Goal: Task Accomplishment & Management: Manage account settings

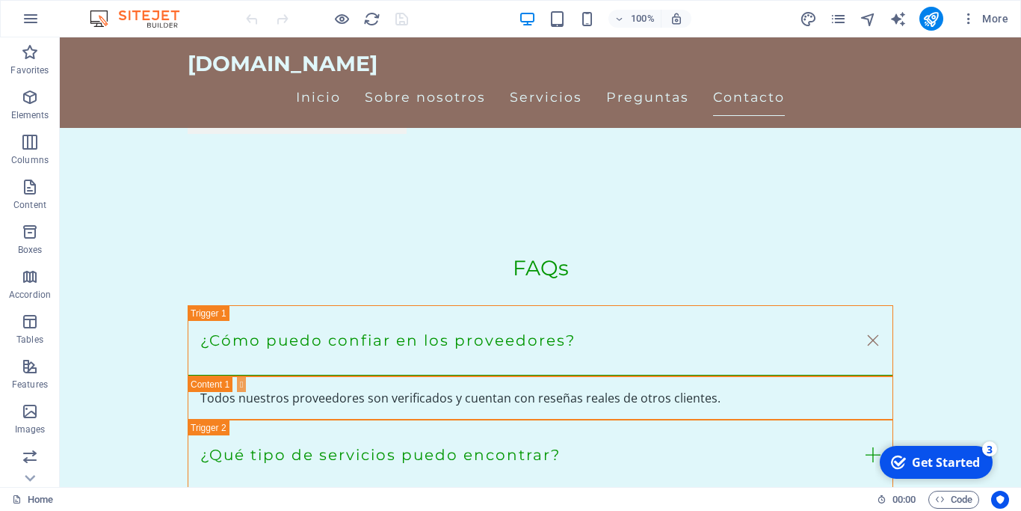
scroll to position [2059, 0]
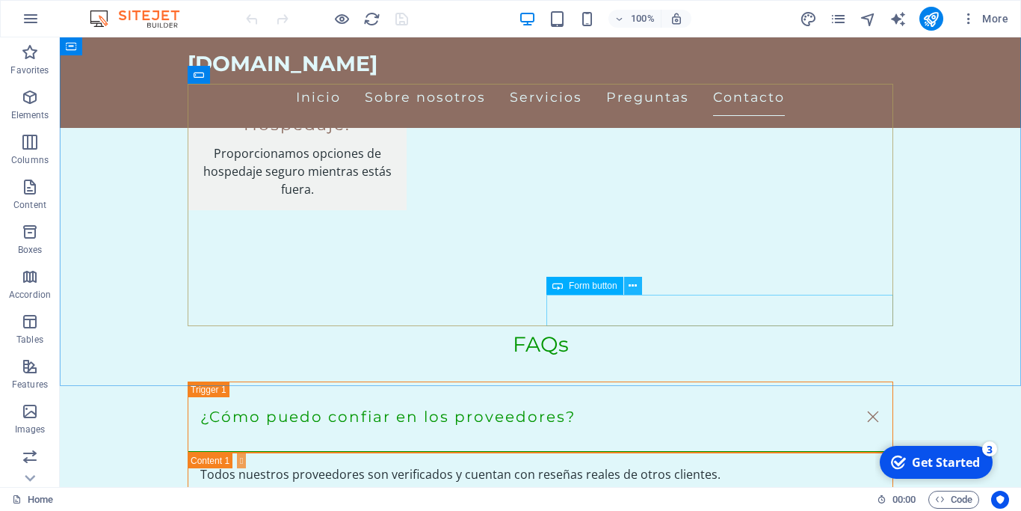
click at [632, 283] on icon at bounding box center [633, 286] width 8 height 16
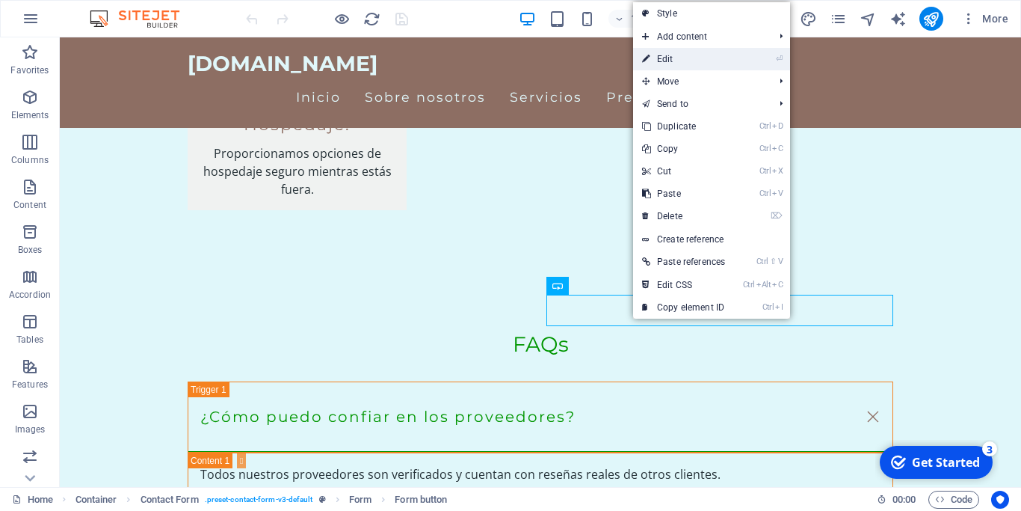
click at [680, 56] on link "⏎ Edit" at bounding box center [683, 59] width 101 height 22
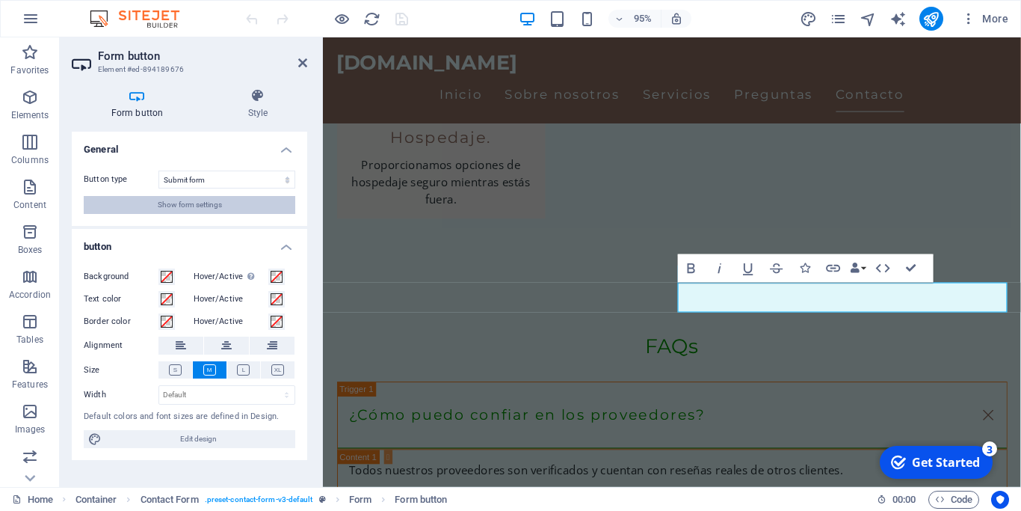
click at [233, 203] on button "Show form settings" at bounding box center [190, 205] width 212 height 18
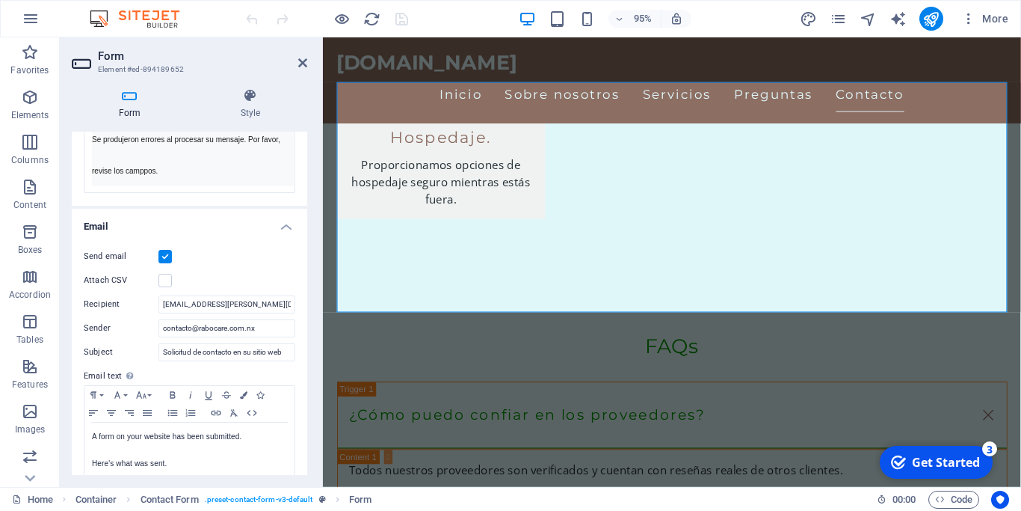
scroll to position [404, 0]
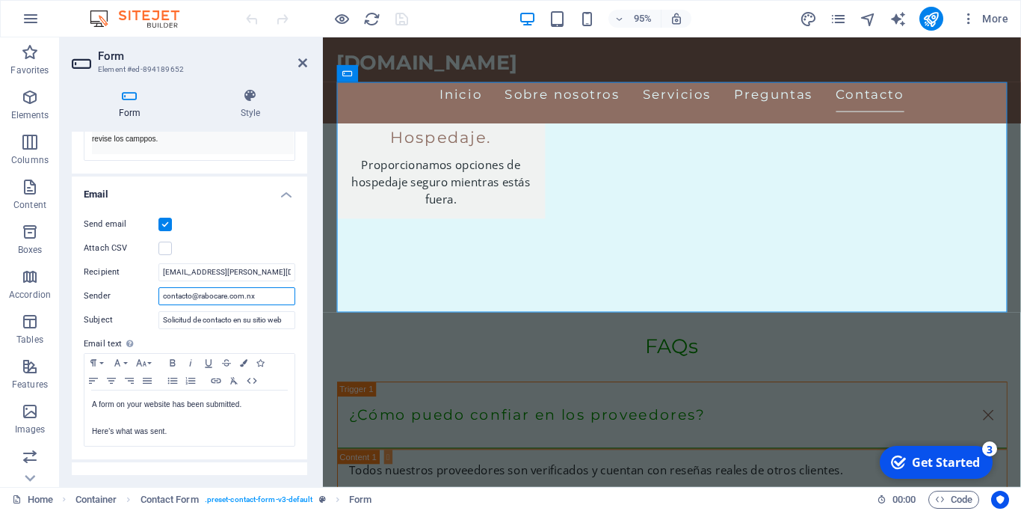
click at [281, 298] on input "contacto@rabocare.com.nx" at bounding box center [227, 296] width 137 height 18
type input "[EMAIL_ADDRESS][DOMAIN_NAME]"
click at [273, 277] on input "[EMAIL_ADDRESS][PERSON_NAME][DOMAIN_NAME]" at bounding box center [227, 272] width 137 height 18
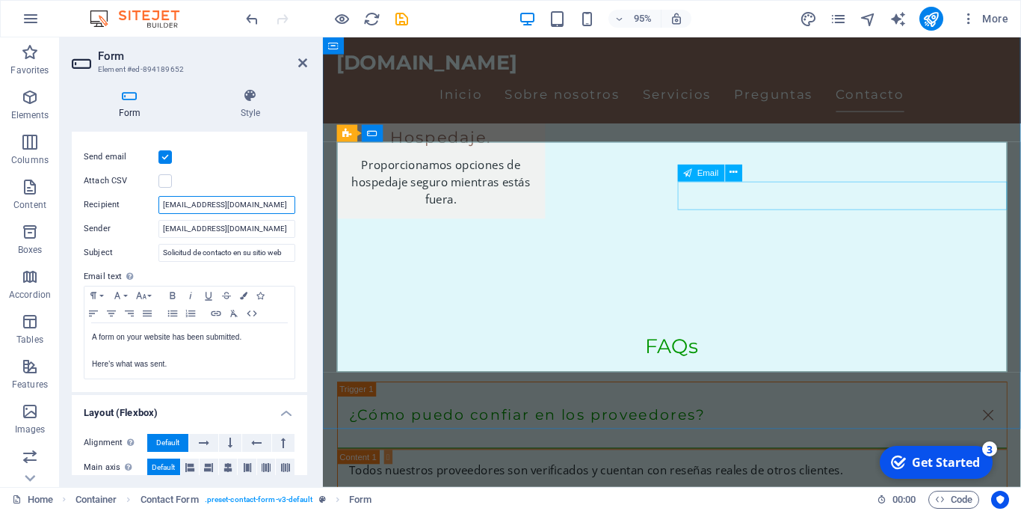
scroll to position [1982, 0]
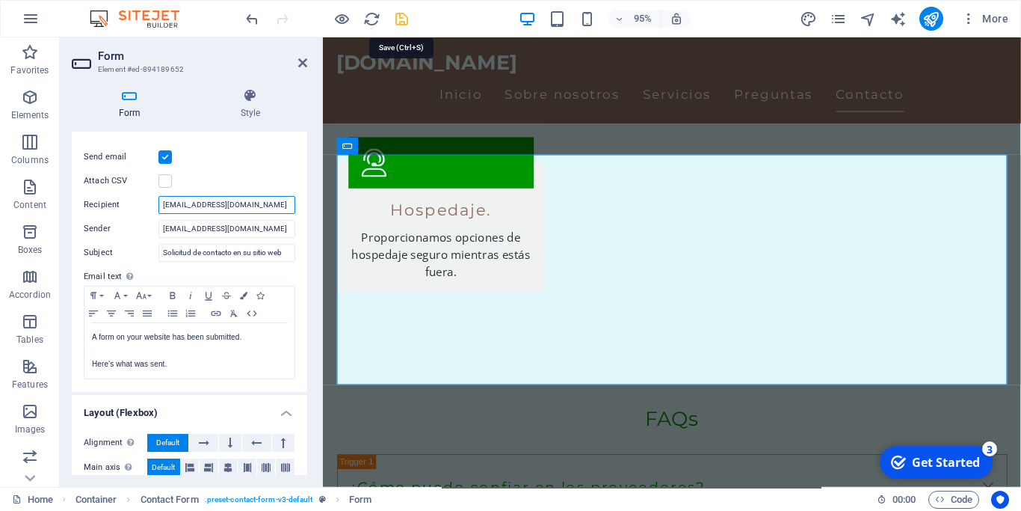
type input "[EMAIL_ADDRESS][DOMAIN_NAME]"
click at [399, 17] on icon "save" at bounding box center [401, 18] width 17 height 17
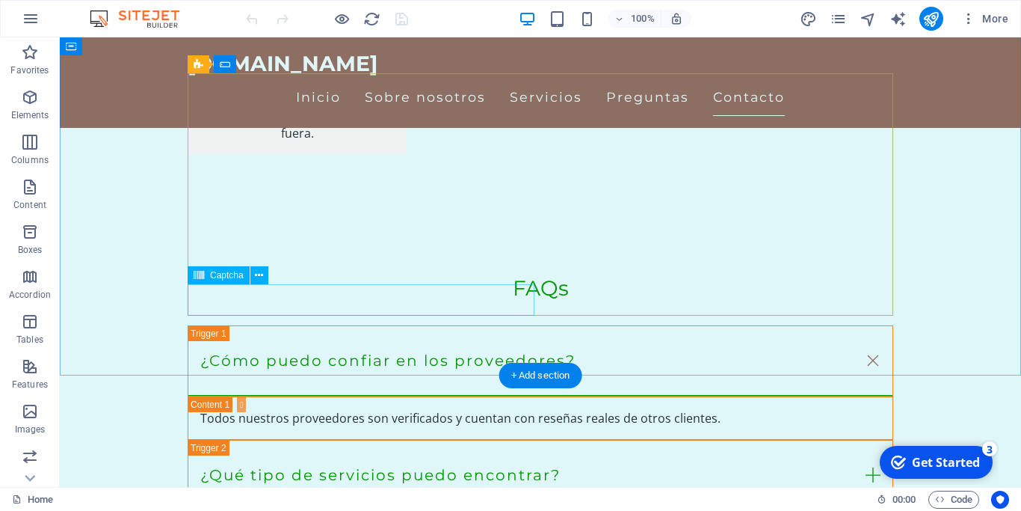
scroll to position [2135, 0]
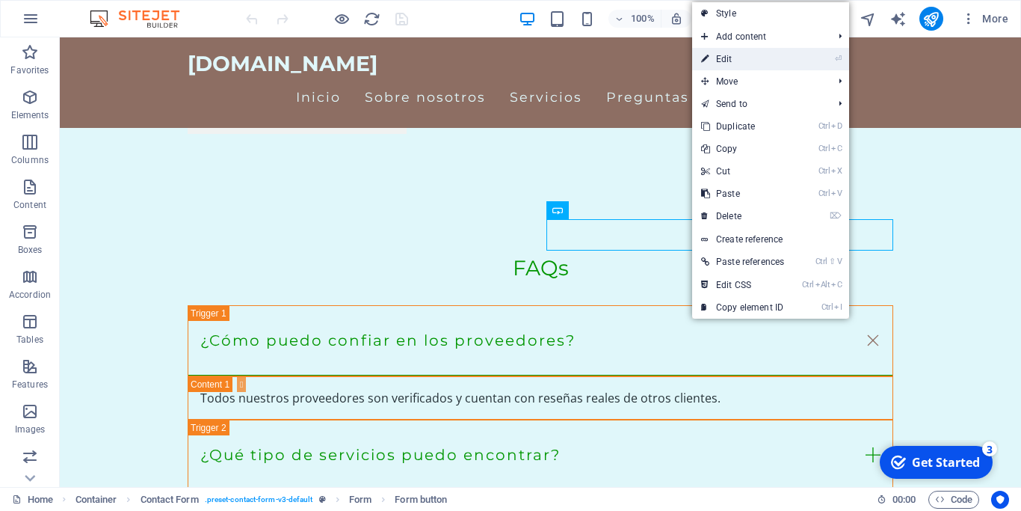
click at [733, 58] on link "⏎ Edit" at bounding box center [742, 59] width 101 height 22
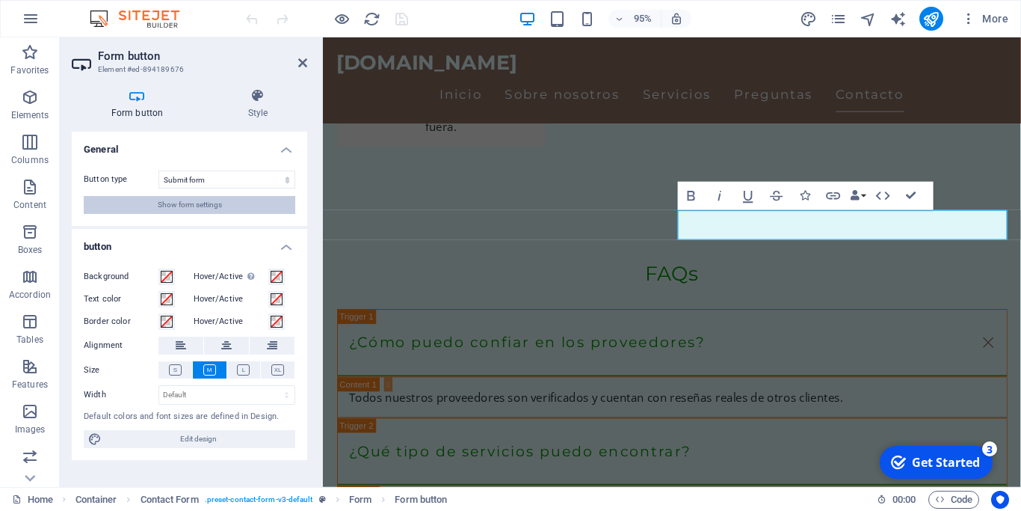
click at [200, 198] on span "Show form settings" at bounding box center [190, 205] width 64 height 18
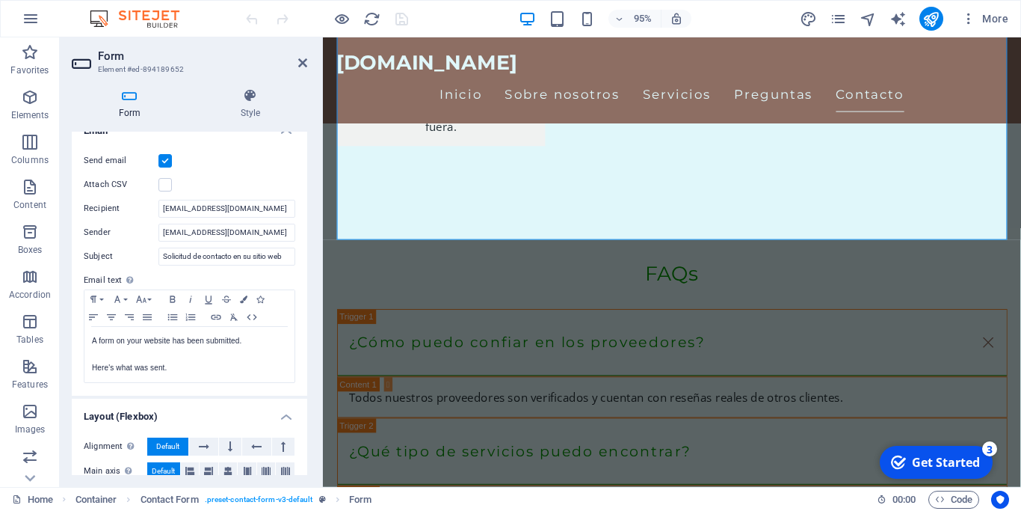
scroll to position [471, 0]
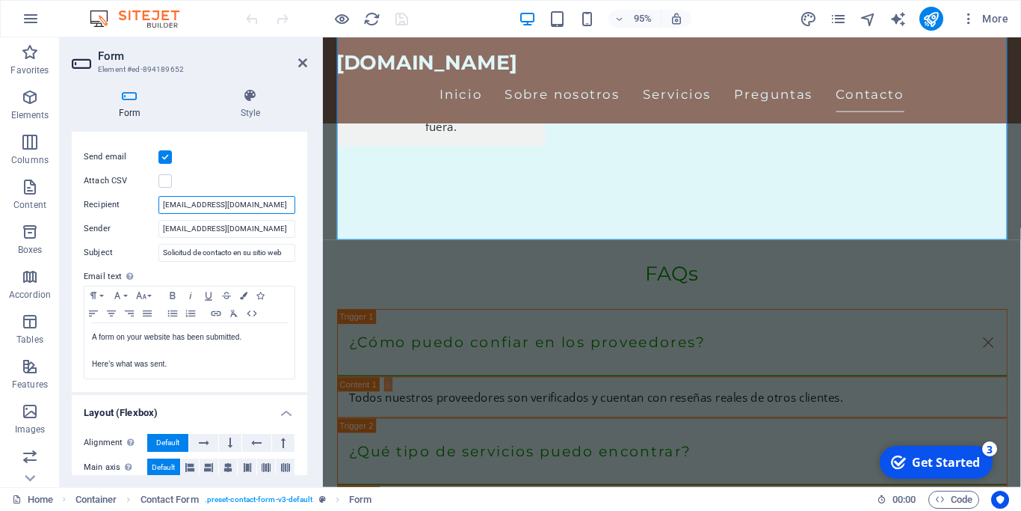
click at [268, 206] on input "[EMAIL_ADDRESS][DOMAIN_NAME]" at bounding box center [227, 205] width 137 height 18
type input "contacto@rabocare.com.mx; contacto@allexport.com.mx"
click at [405, 13] on icon "save" at bounding box center [401, 18] width 17 height 17
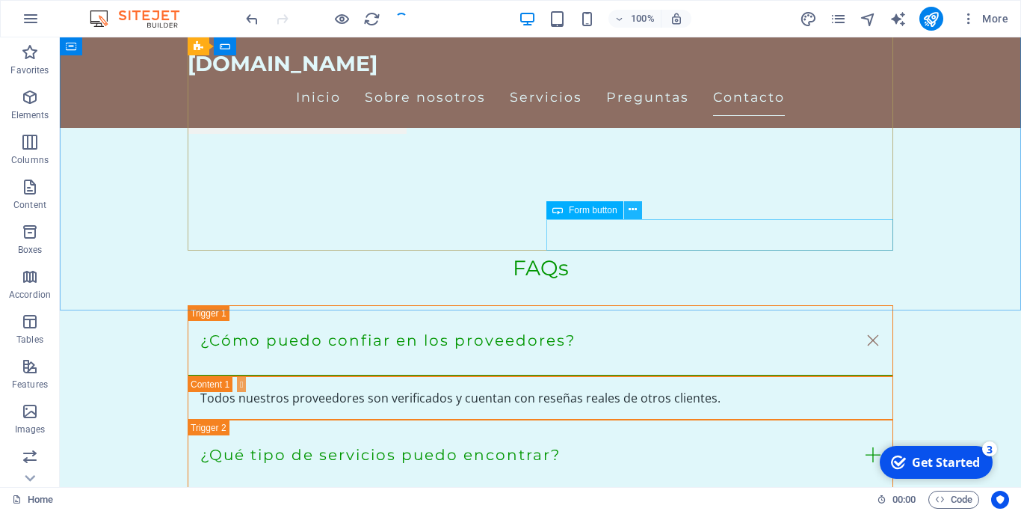
click at [633, 206] on icon at bounding box center [633, 210] width 8 height 16
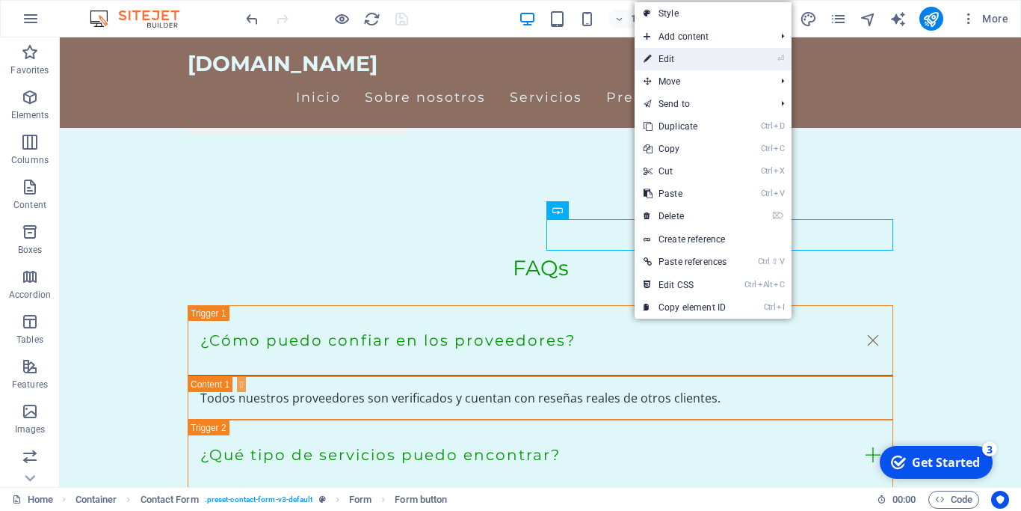
click at [674, 59] on link "⏎ Edit" at bounding box center [685, 59] width 101 height 22
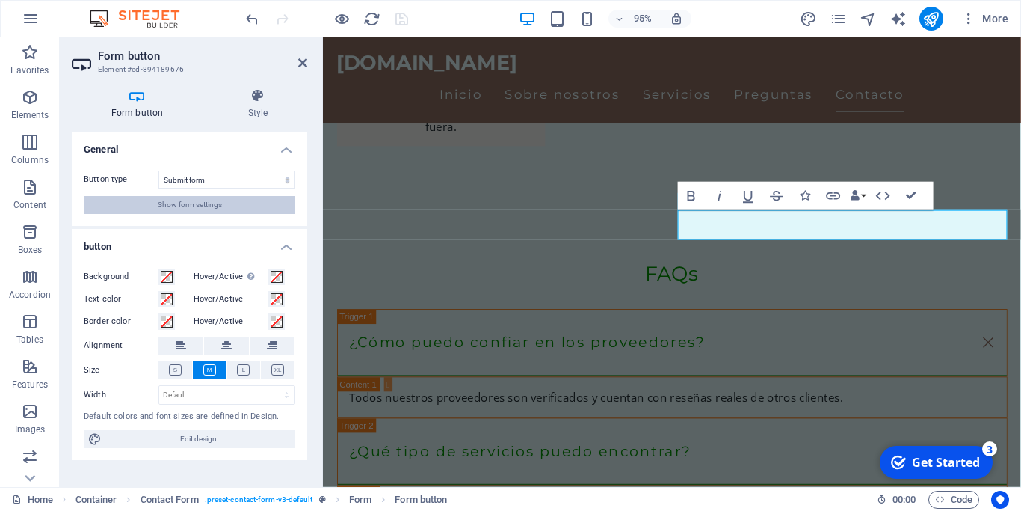
click at [189, 206] on span "Show form settings" at bounding box center [190, 205] width 64 height 18
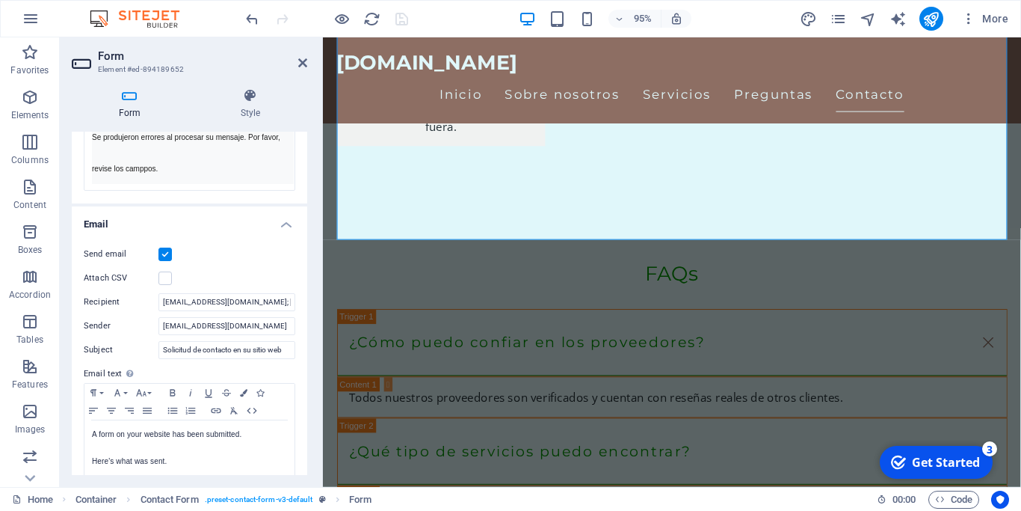
scroll to position [404, 0]
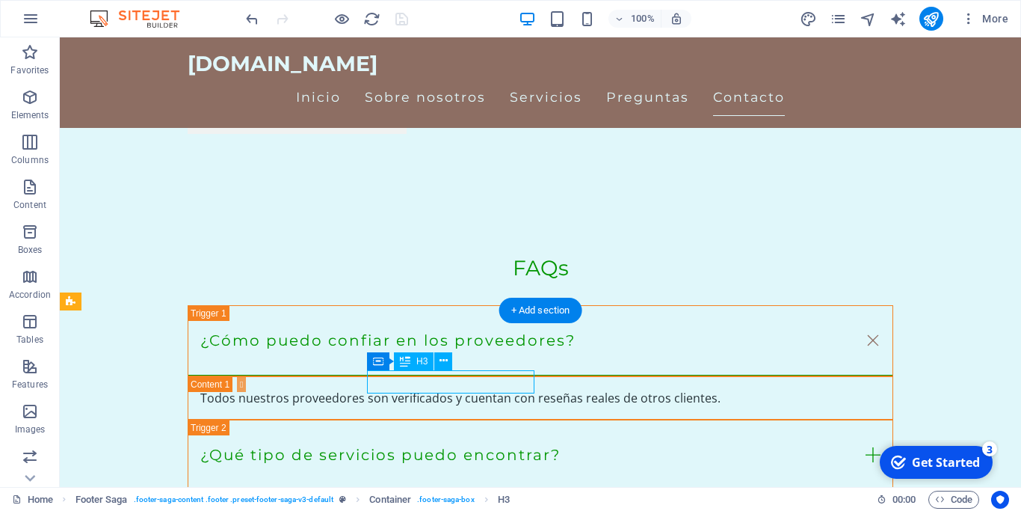
click at [443, 363] on icon at bounding box center [444, 361] width 8 height 16
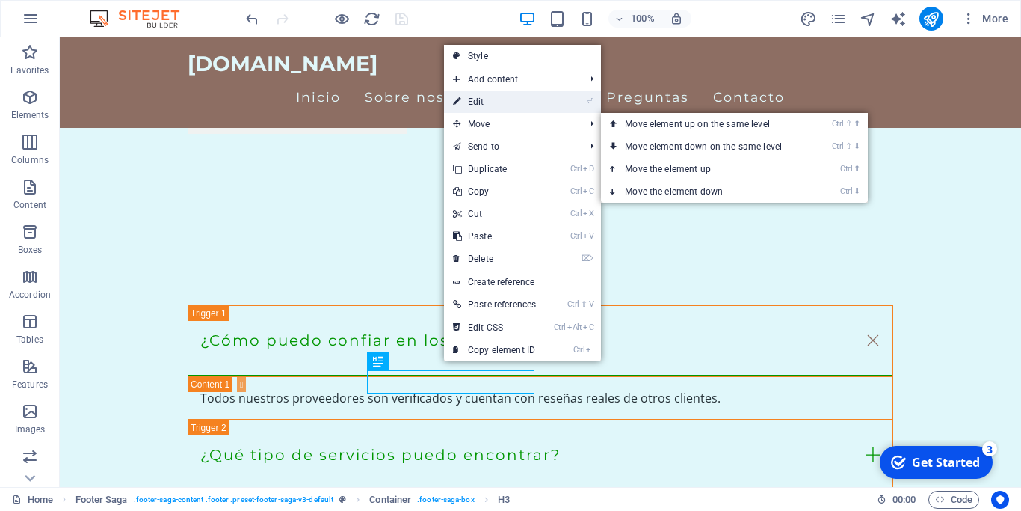
click at [473, 99] on link "⏎ Edit" at bounding box center [494, 101] width 101 height 22
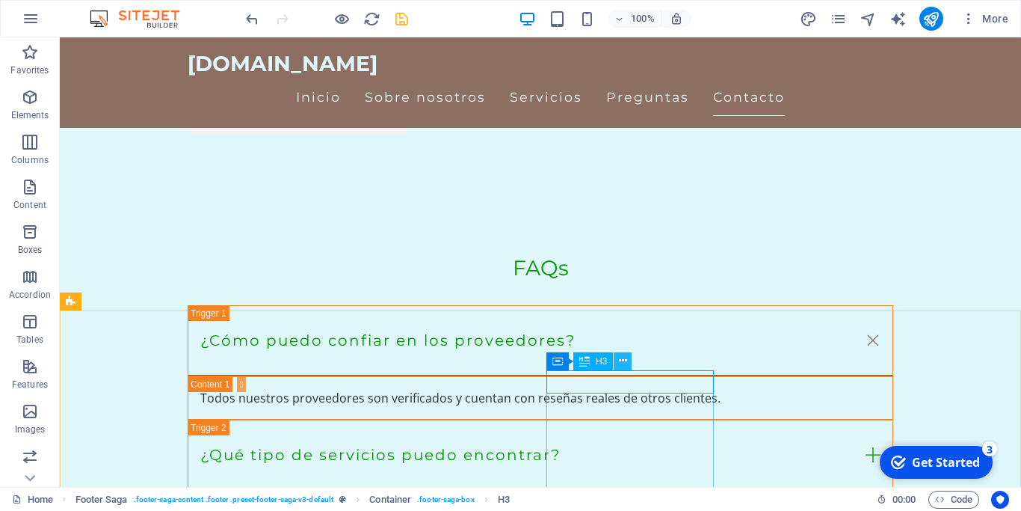
click at [626, 360] on icon at bounding box center [623, 361] width 8 height 16
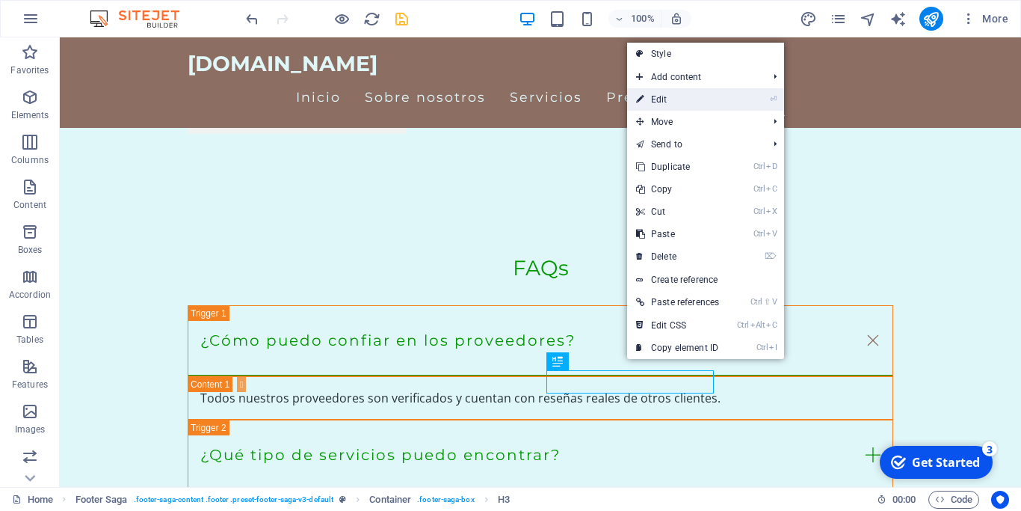
click at [665, 100] on link "⏎ Edit" at bounding box center [677, 99] width 101 height 22
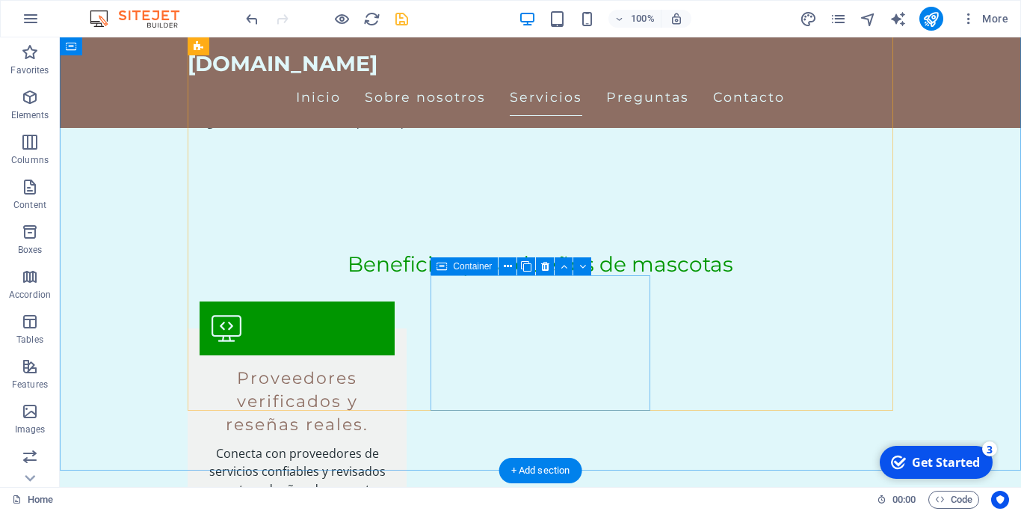
scroll to position [610, 0]
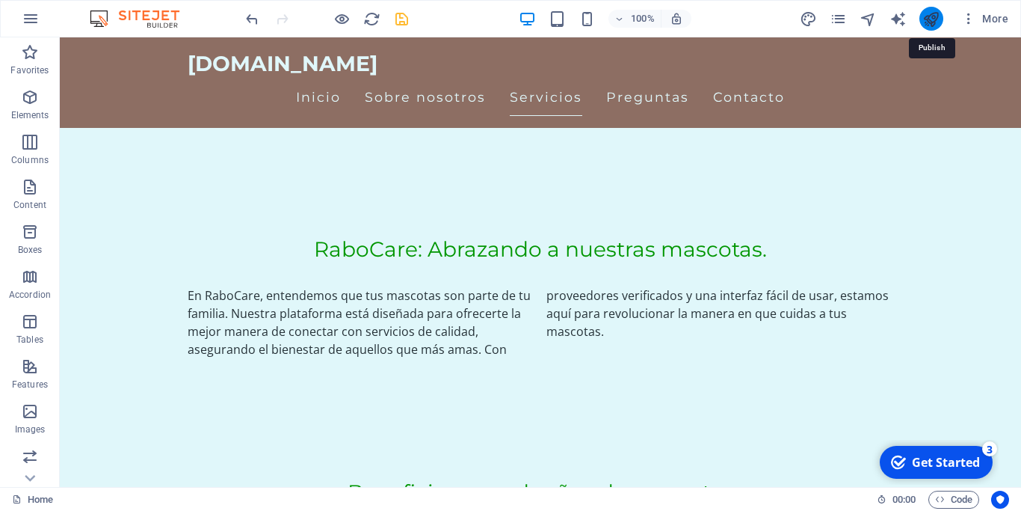
click at [933, 20] on icon "publish" at bounding box center [931, 18] width 17 height 17
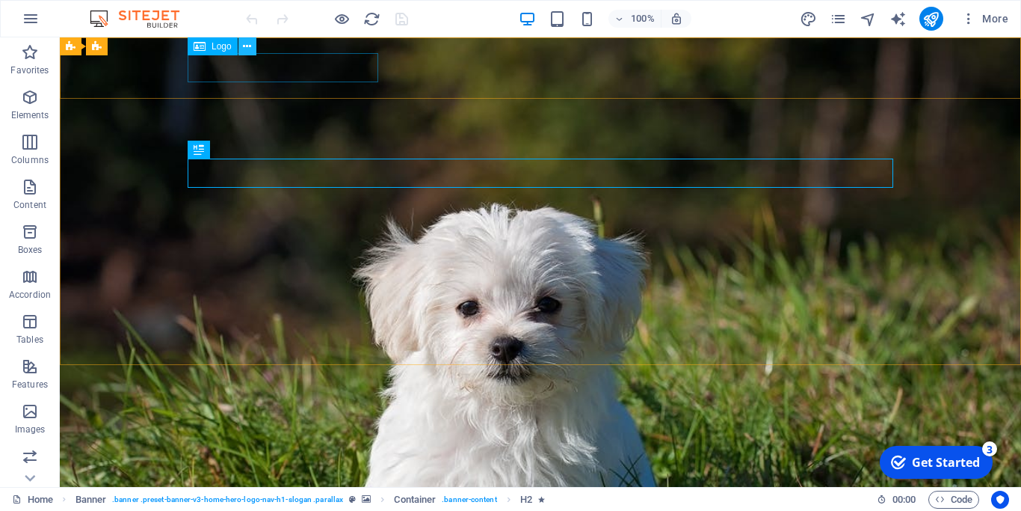
click at [247, 47] on icon at bounding box center [247, 47] width 8 height 16
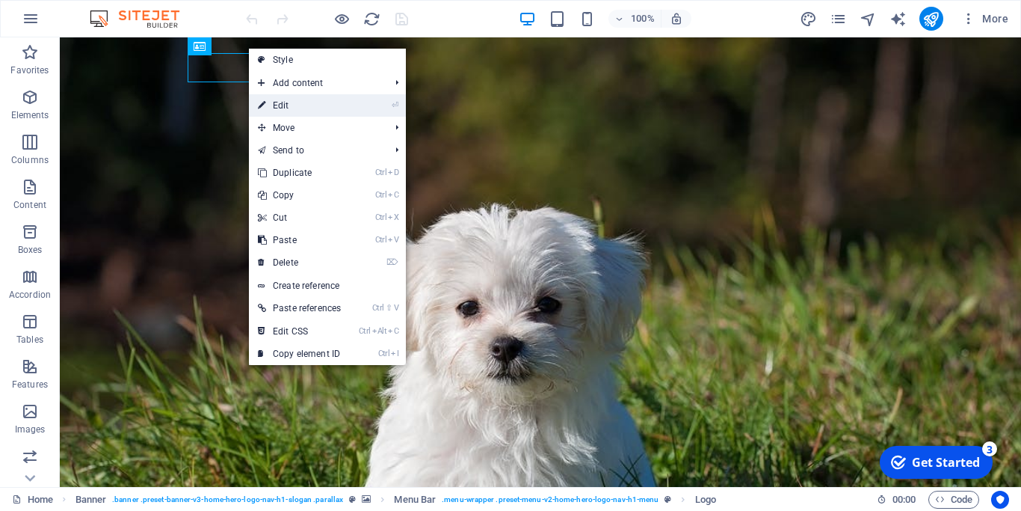
click at [274, 109] on link "⏎ Edit" at bounding box center [299, 105] width 101 height 22
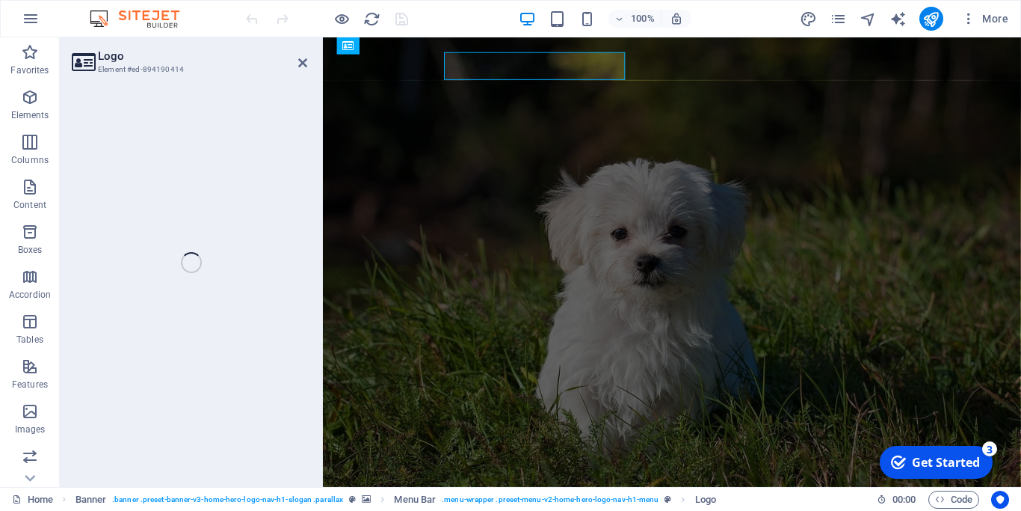
select select "px"
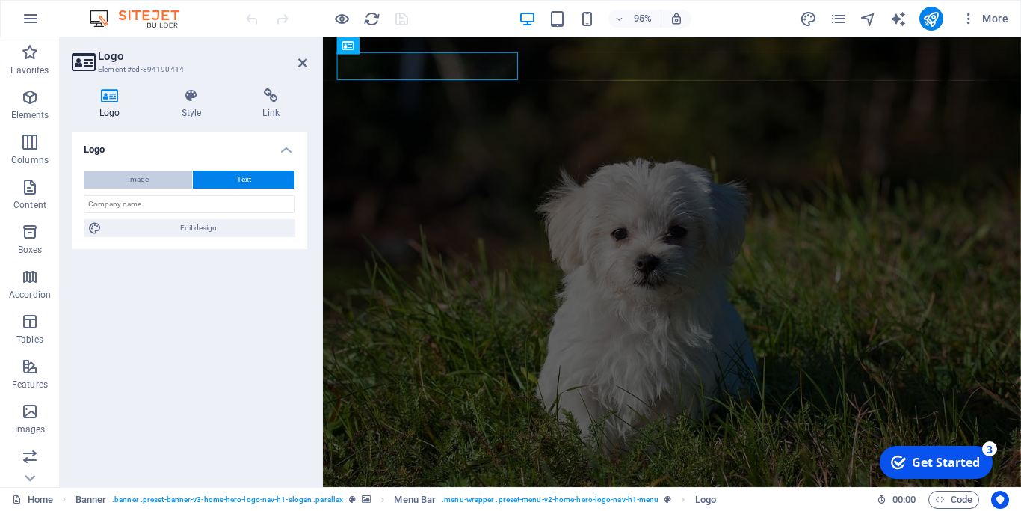
click at [136, 179] on span "Image" at bounding box center [138, 179] width 21 height 18
select select "DISABLED_OPTION_VALUE"
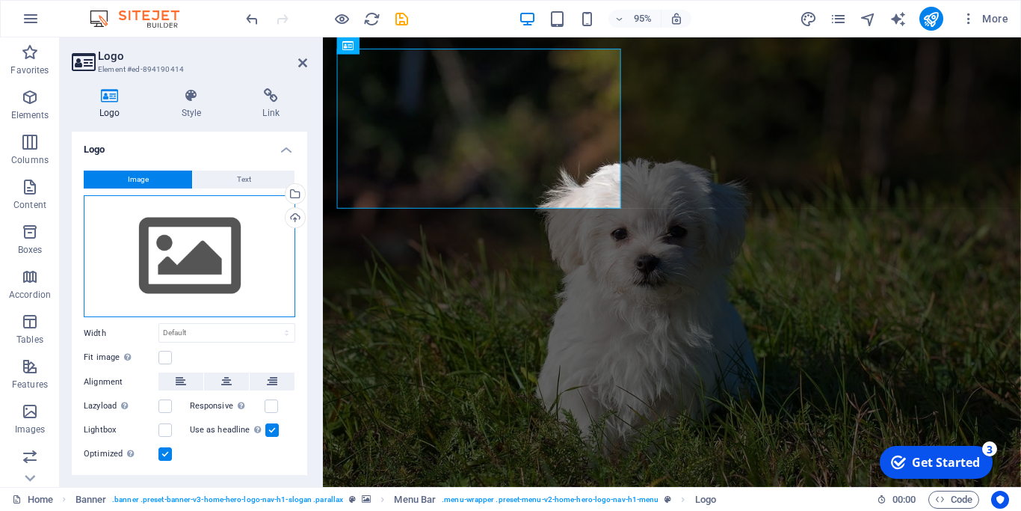
click at [184, 254] on div "Drag files here, click to choose files or select files from Files or our free s…" at bounding box center [190, 256] width 212 height 123
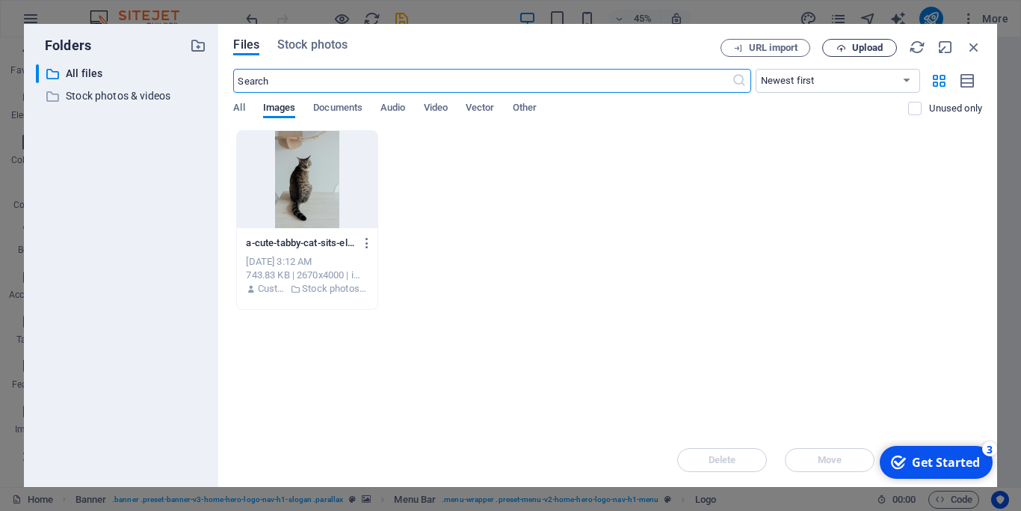
click at [852, 46] on span "Upload" at bounding box center [859, 48] width 61 height 10
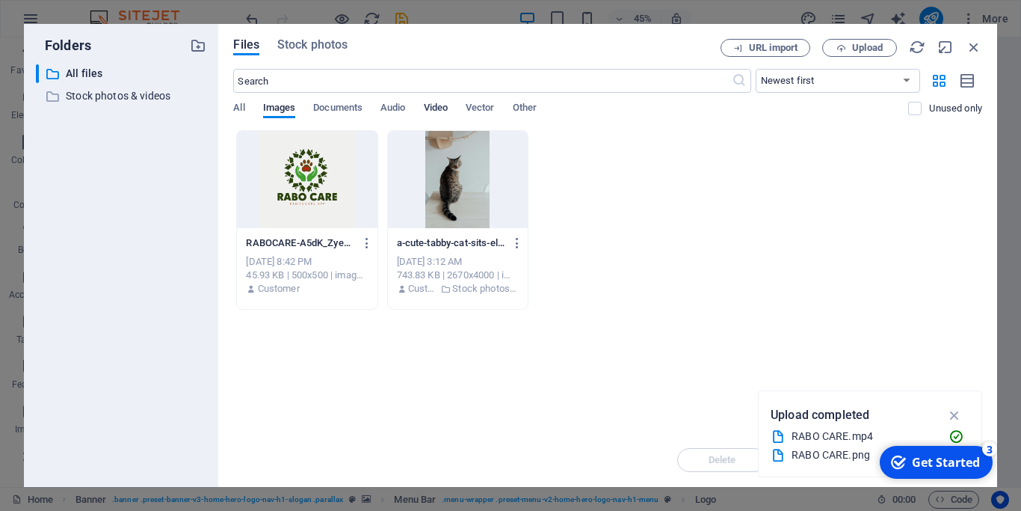
click at [443, 108] on span "Video" at bounding box center [436, 109] width 24 height 21
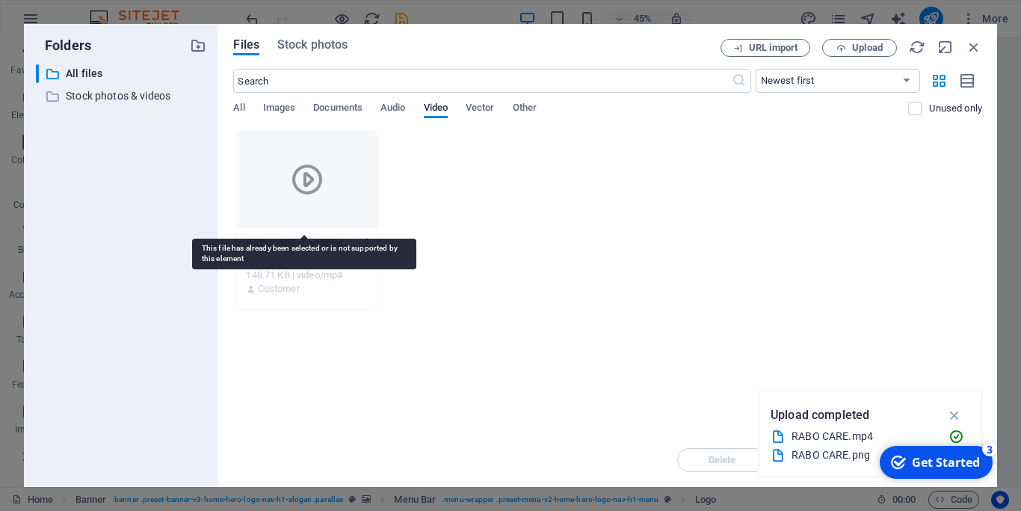
click at [303, 180] on icon at bounding box center [307, 180] width 36 height 36
click at [301, 183] on icon at bounding box center [307, 180] width 36 height 36
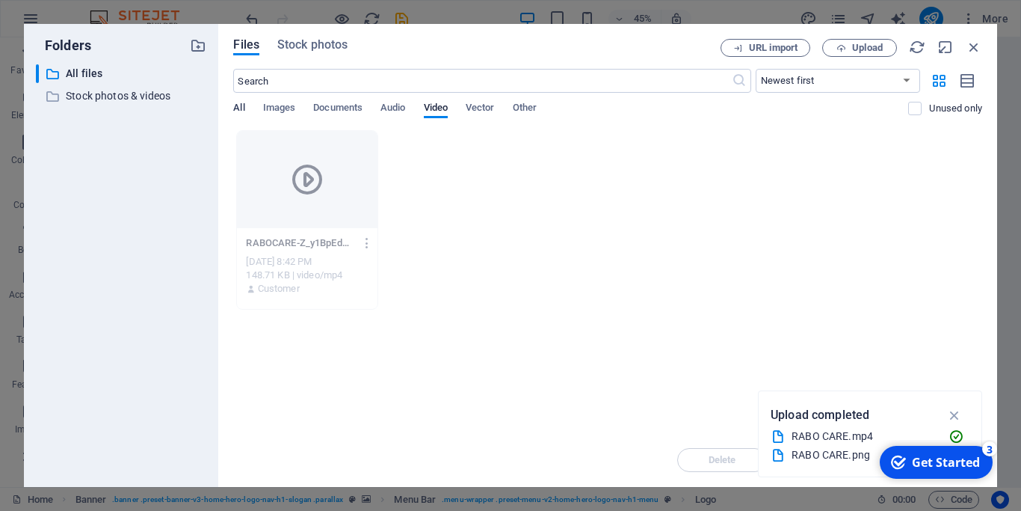
click at [240, 103] on span "All" at bounding box center [238, 109] width 11 height 21
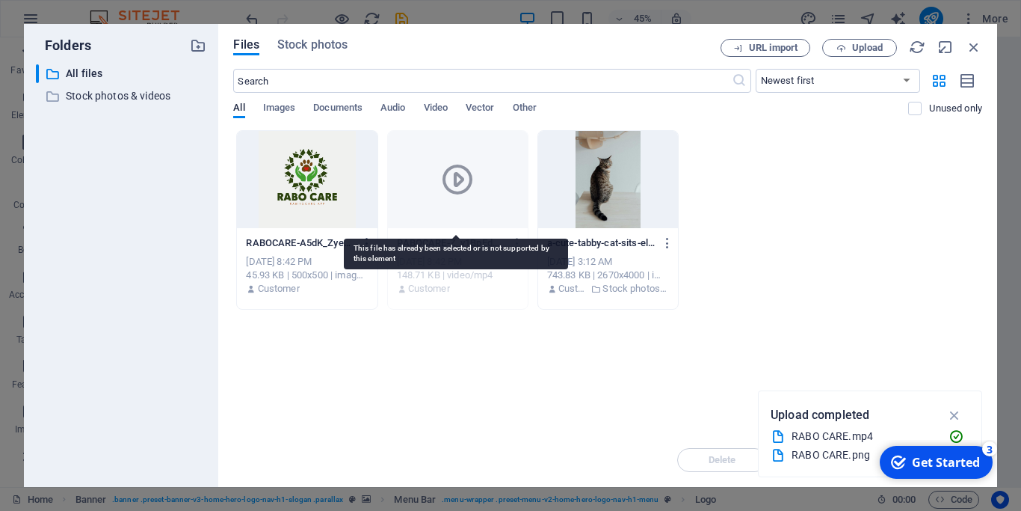
click at [454, 187] on icon at bounding box center [458, 180] width 36 height 36
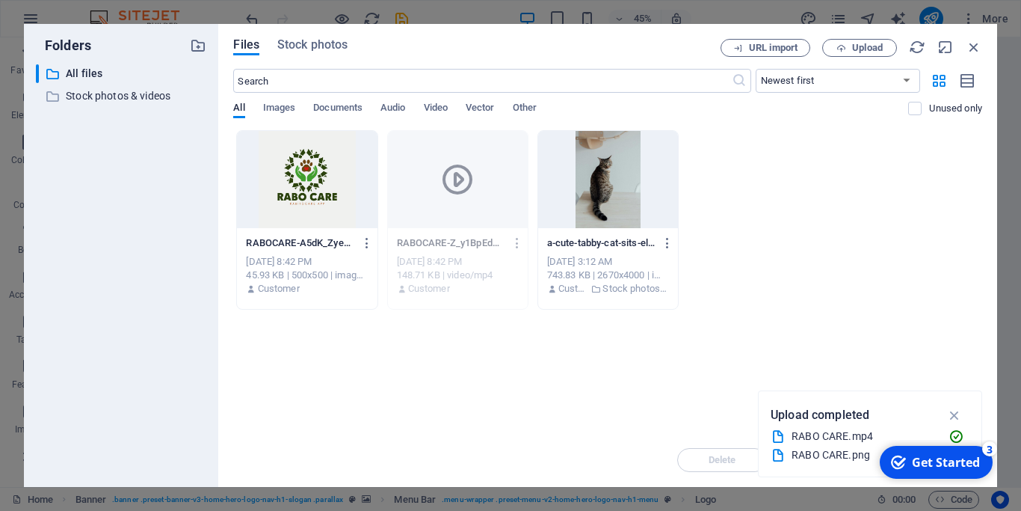
click at [304, 176] on div at bounding box center [307, 179] width 140 height 97
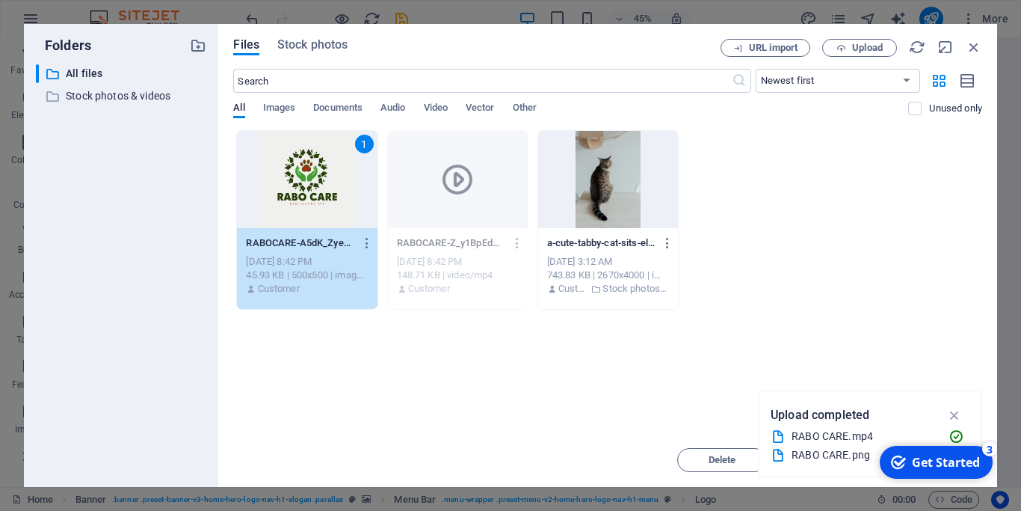
click at [315, 176] on div "1" at bounding box center [307, 179] width 140 height 97
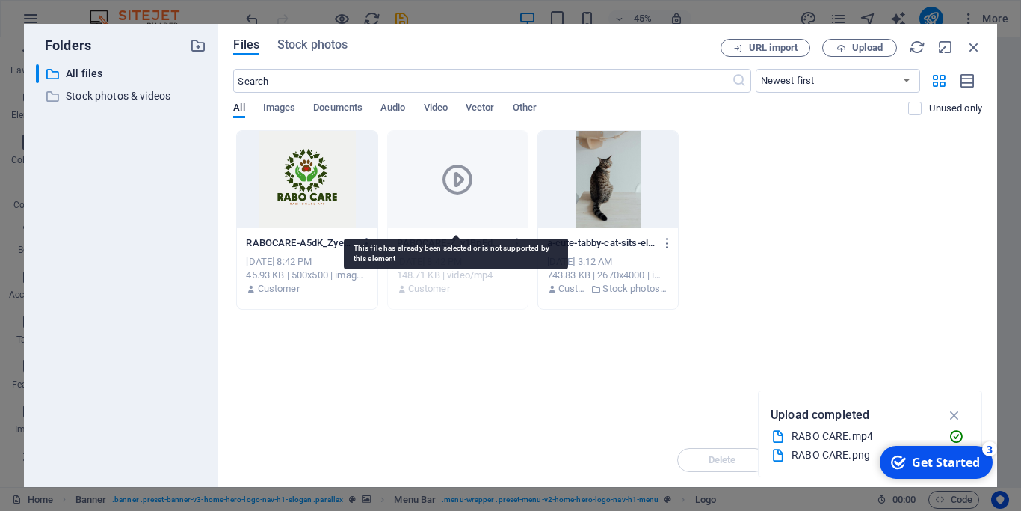
click at [458, 179] on icon at bounding box center [458, 180] width 36 height 36
click at [462, 187] on icon at bounding box center [458, 180] width 36 height 36
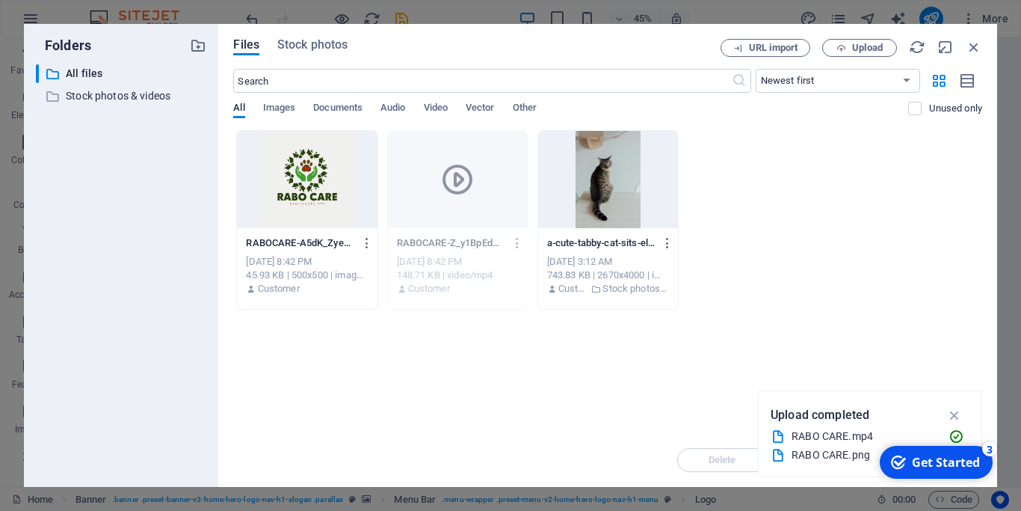
click at [300, 173] on div at bounding box center [307, 179] width 140 height 97
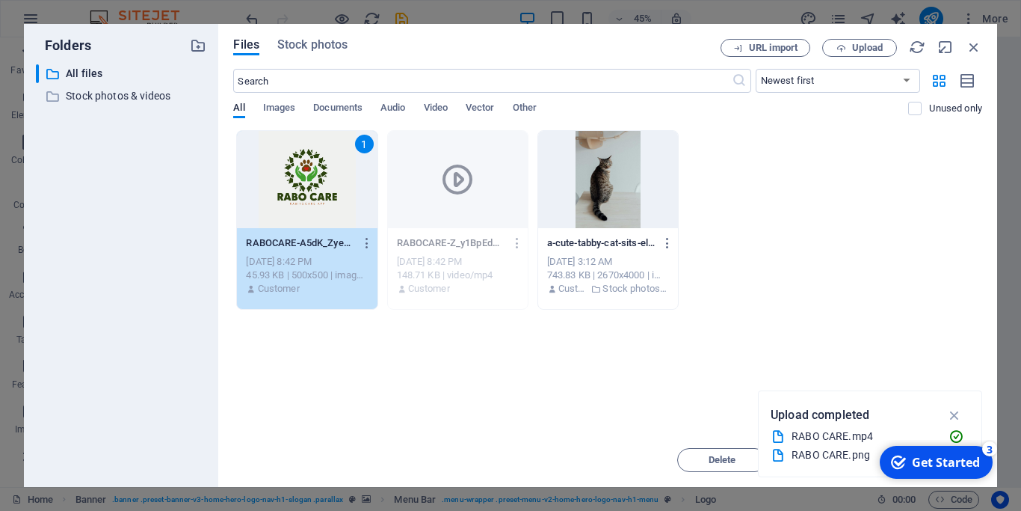
click at [301, 173] on div "1" at bounding box center [307, 179] width 140 height 97
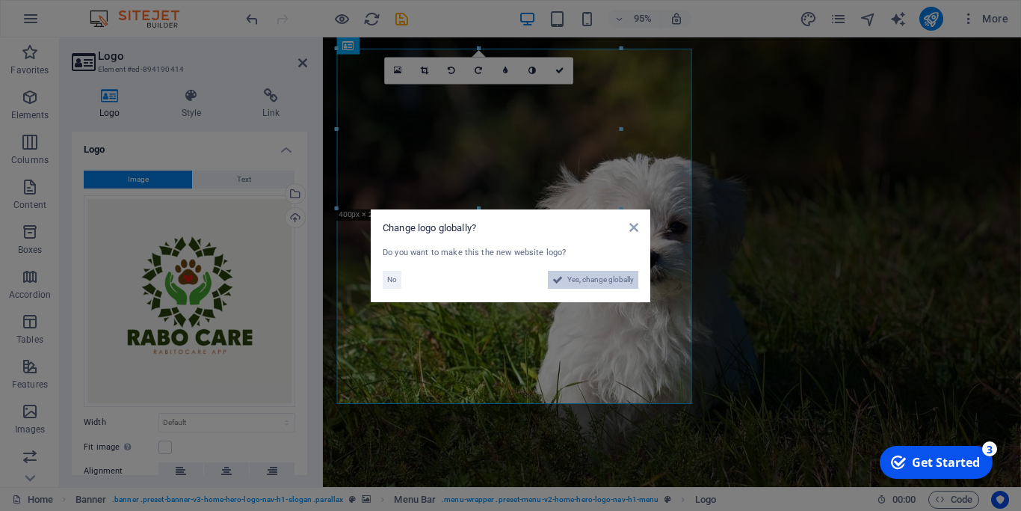
click at [601, 282] on span "Yes, change globally" at bounding box center [600, 280] width 67 height 18
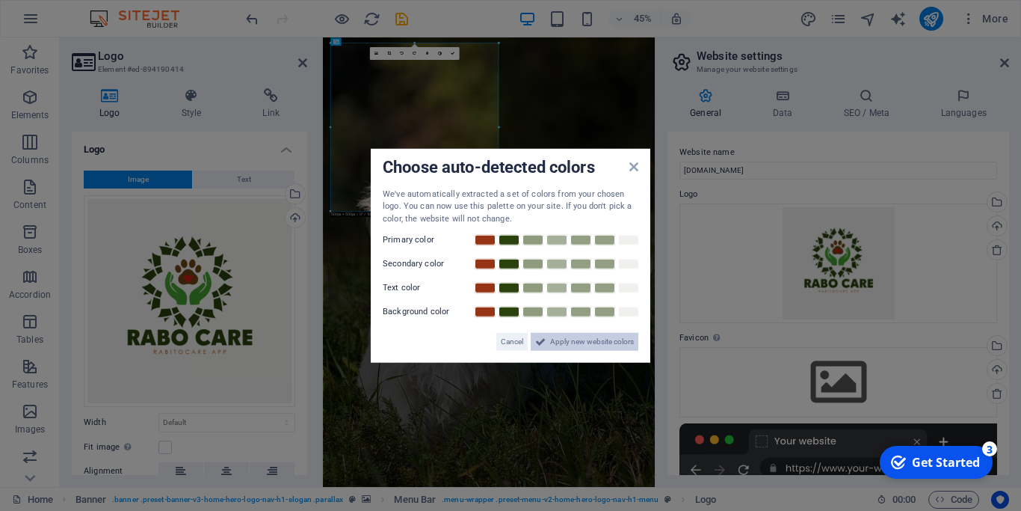
click at [568, 339] on span "Apply new website colors" at bounding box center [592, 342] width 84 height 18
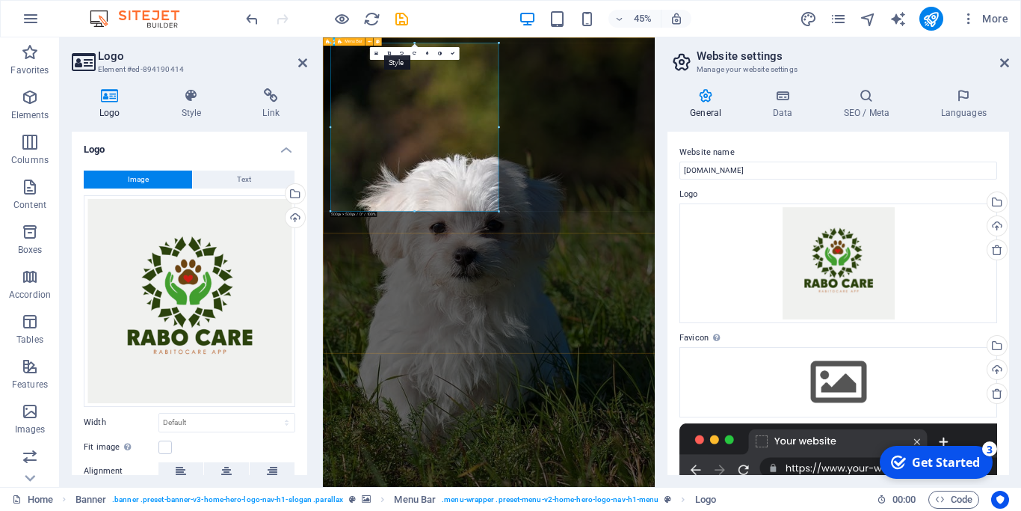
click at [378, 41] on icon at bounding box center [377, 41] width 4 height 7
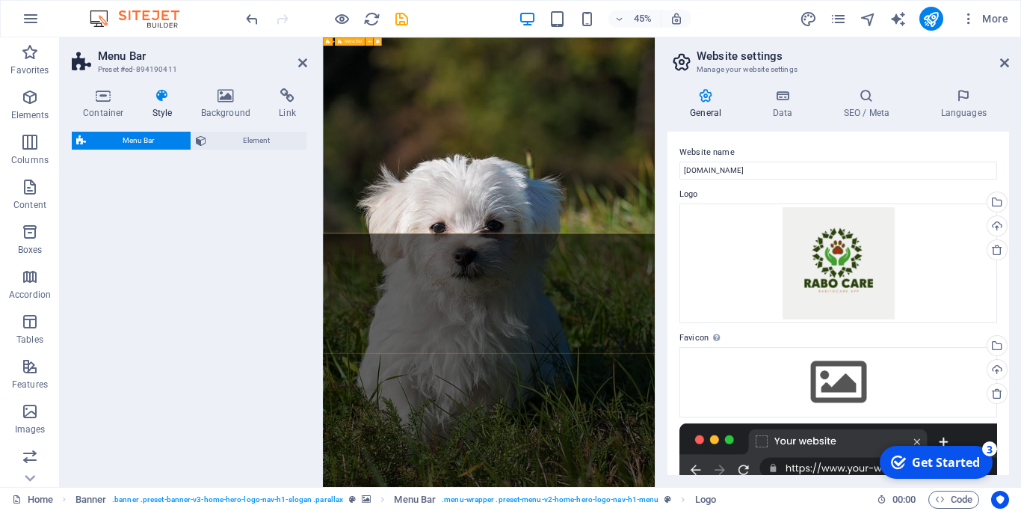
select select "rem"
select select "preset-menu-v2-home-hero-logo-nav-h1-menu"
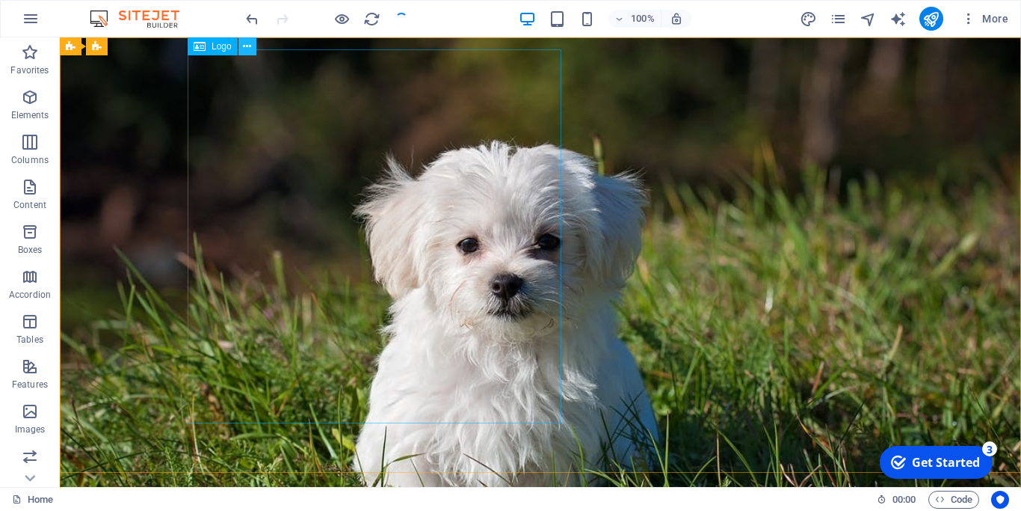
click at [245, 46] on icon at bounding box center [247, 47] width 8 height 16
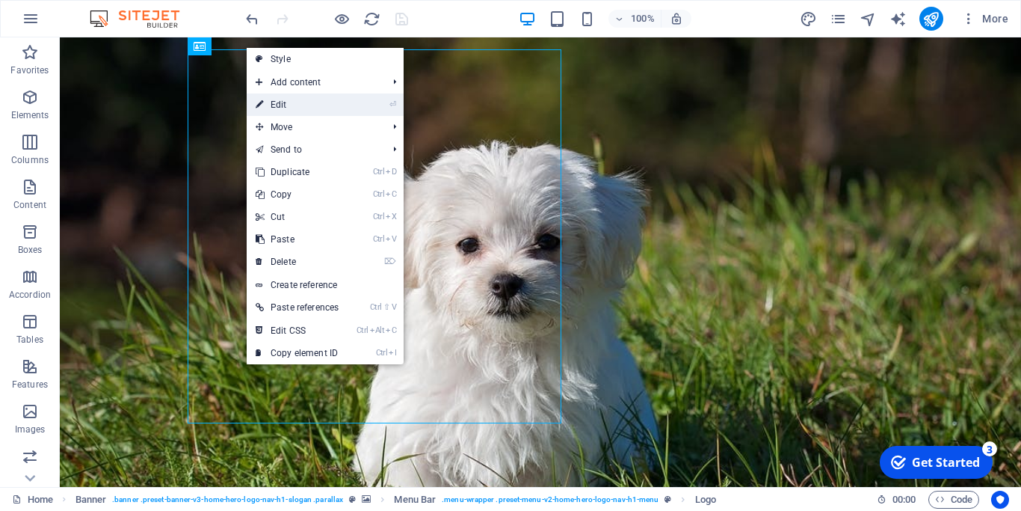
click at [281, 102] on link "⏎ Edit" at bounding box center [297, 104] width 101 height 22
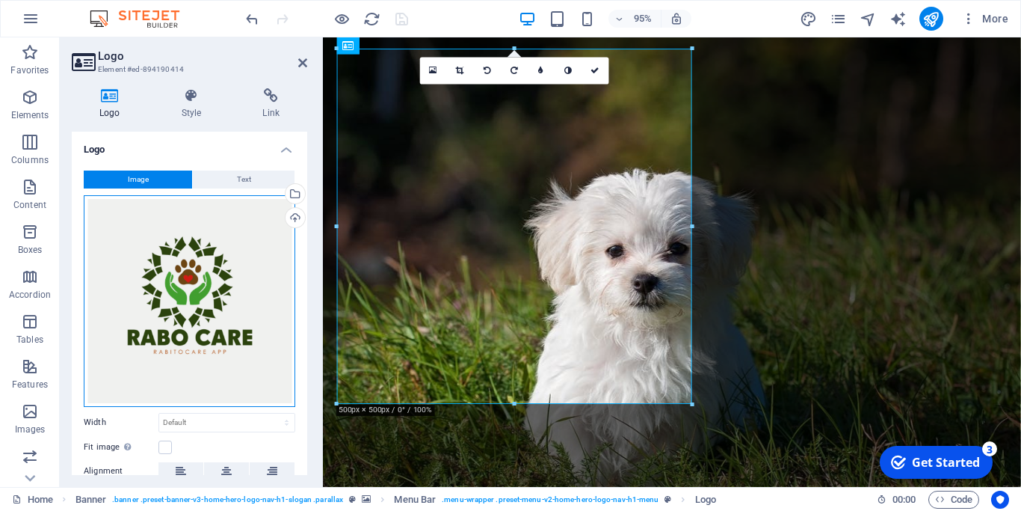
click at [262, 253] on div "Drag files here, click to choose files or select files from Files or our free s…" at bounding box center [190, 301] width 212 height 212
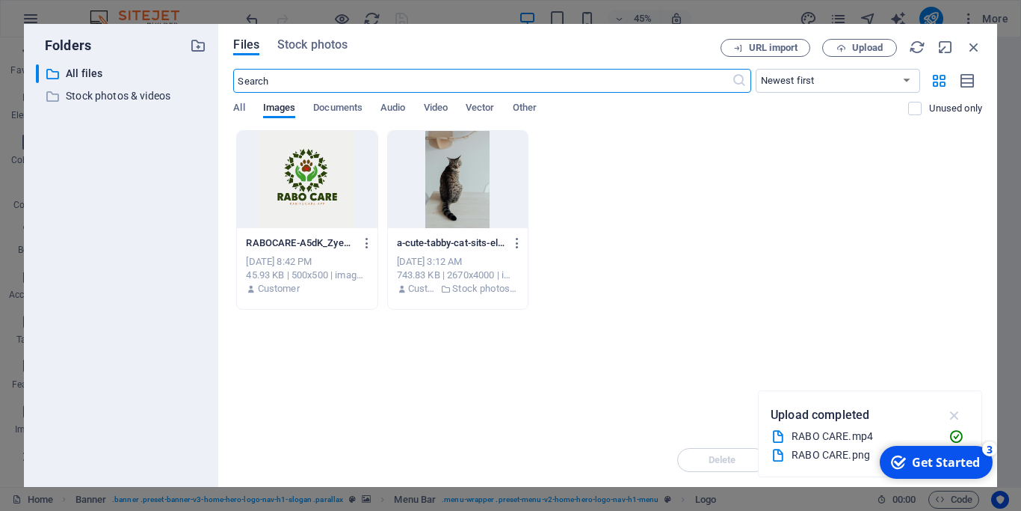
click at [956, 417] on icon "button" at bounding box center [955, 415] width 17 height 16
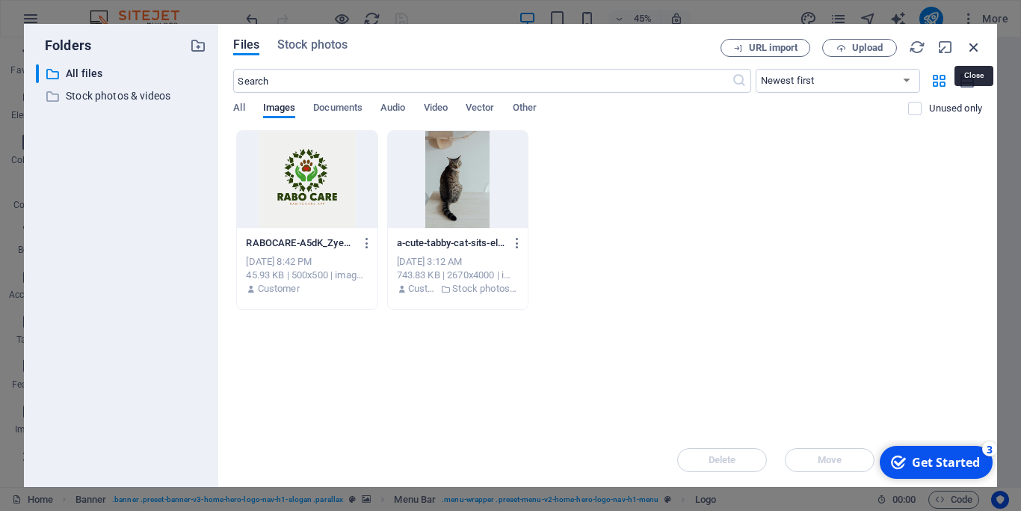
click at [974, 45] on icon "button" at bounding box center [974, 47] width 16 height 16
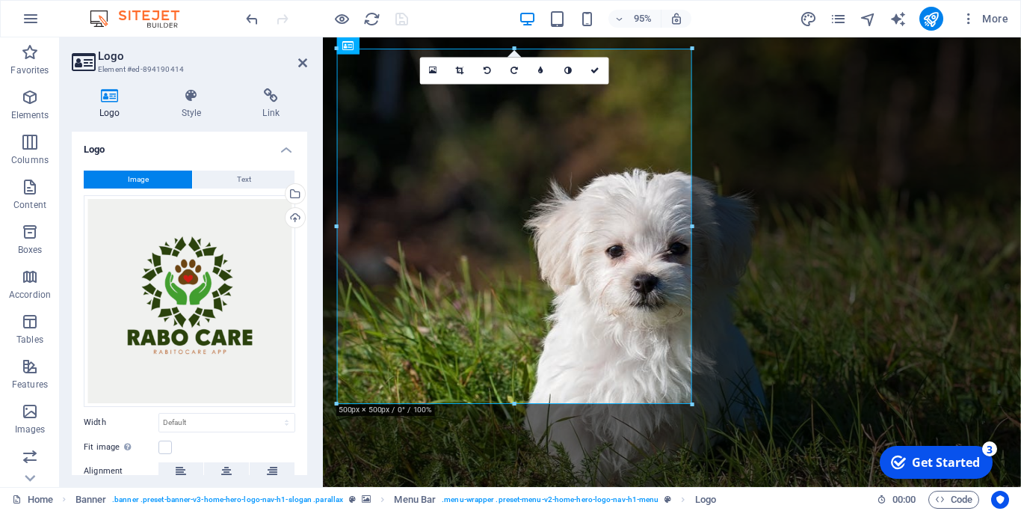
click at [692, 49] on div at bounding box center [692, 49] width 7 height 7
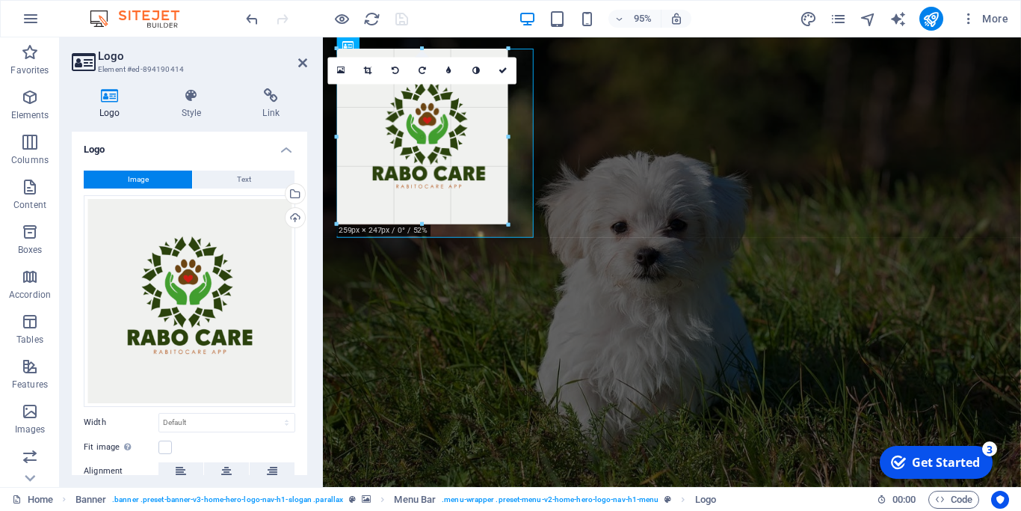
drag, startPoint x: 391, startPoint y: 19, endPoint x: 13, endPoint y: 226, distance: 431.3
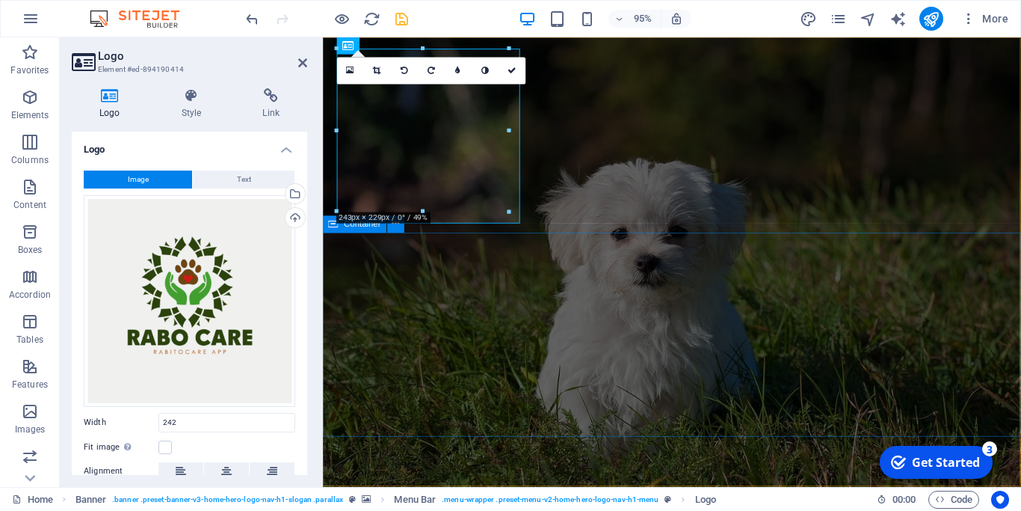
type input "242"
select select "px"
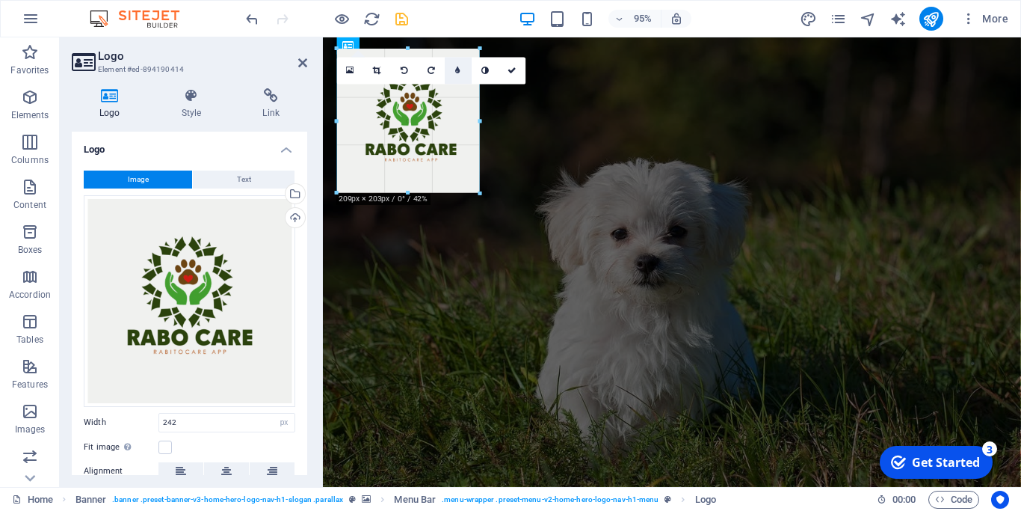
drag, startPoint x: 508, startPoint y: 49, endPoint x: 465, endPoint y: 81, distance: 52.9
type input "201"
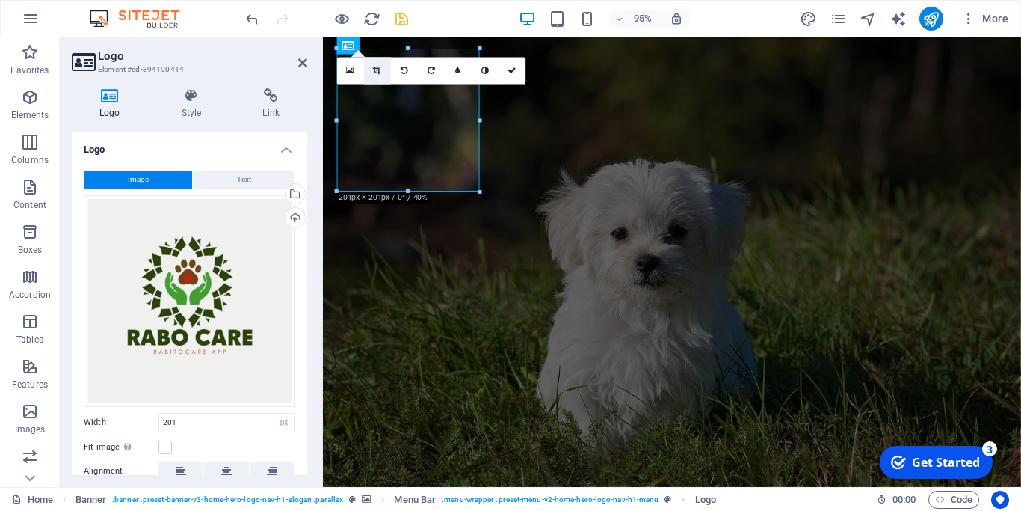
click at [381, 71] on icon at bounding box center [377, 71] width 8 height 8
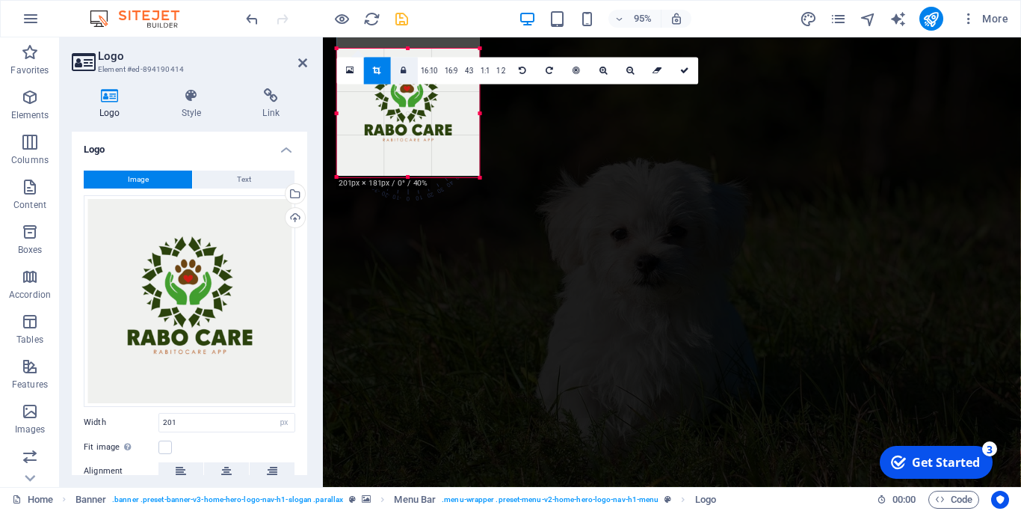
drag, startPoint x: 409, startPoint y: 50, endPoint x: 409, endPoint y: 67, distance: 16.4
click at [409, 67] on div "180 170 160 150 140 130 120 110 100 90 80 70 60 50 40 30 20 10 0 -10 -20 -30 -4…" at bounding box center [408, 113] width 143 height 129
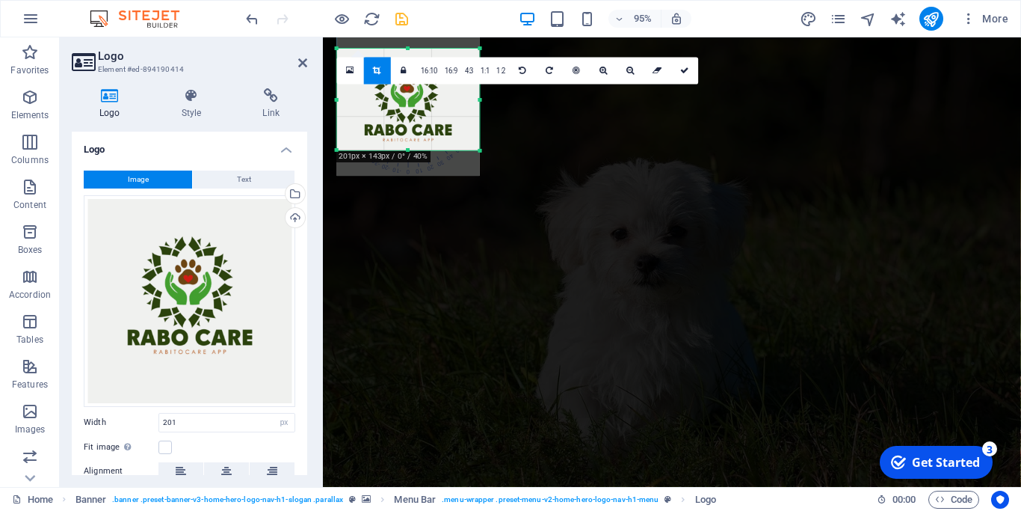
drag, startPoint x: 409, startPoint y: 176, endPoint x: 408, endPoint y: 149, distance: 26.9
click at [408, 149] on div at bounding box center [408, 150] width 143 height 5
drag, startPoint x: 482, startPoint y: 105, endPoint x: 462, endPoint y: 108, distance: 19.7
click at [462, 108] on div at bounding box center [461, 100] width 5 height 102
drag, startPoint x: 334, startPoint y: 100, endPoint x: 351, endPoint y: 100, distance: 16.4
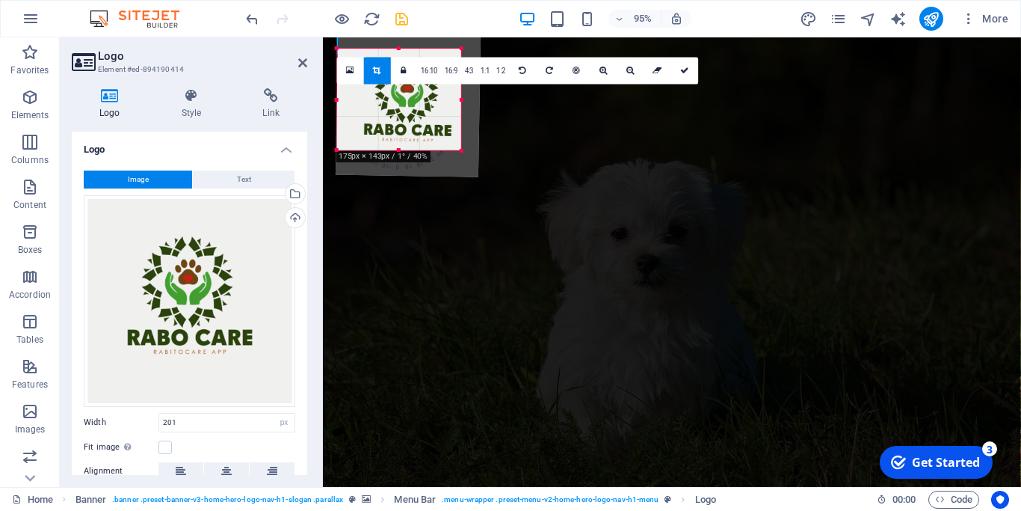
click at [351, 100] on div "180 170 160 150 140 130 120 110 100 90 80 70 60 50 40 30 20 10 0 -10 -20 -30 -4…" at bounding box center [399, 100] width 124 height 102
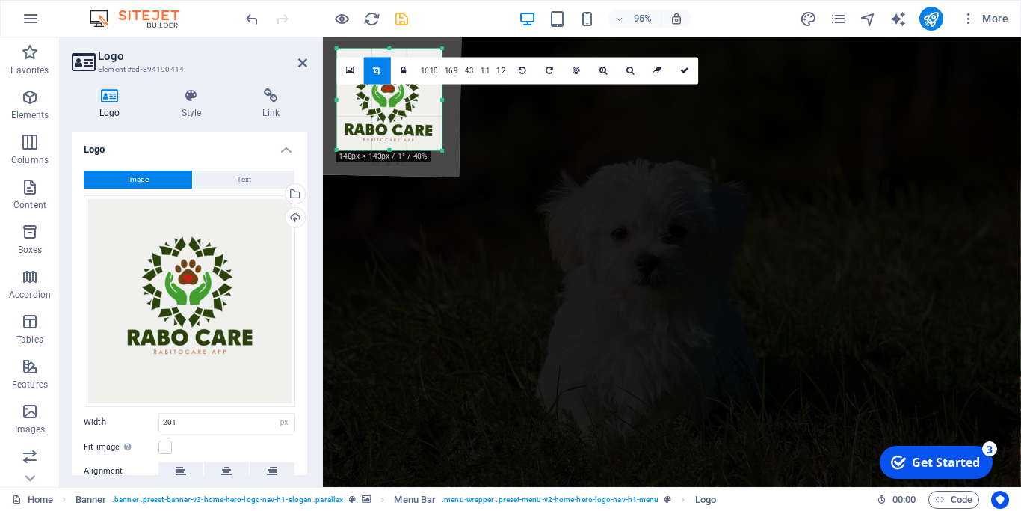
drag, startPoint x: 337, startPoint y: 102, endPoint x: 357, endPoint y: 107, distance: 20.9
click at [357, 107] on div "180 170 160 150 140 130 120 110 100 90 80 70 60 50 40 30 20 10 0 -10 -20 -30 -4…" at bounding box center [389, 100] width 105 height 102
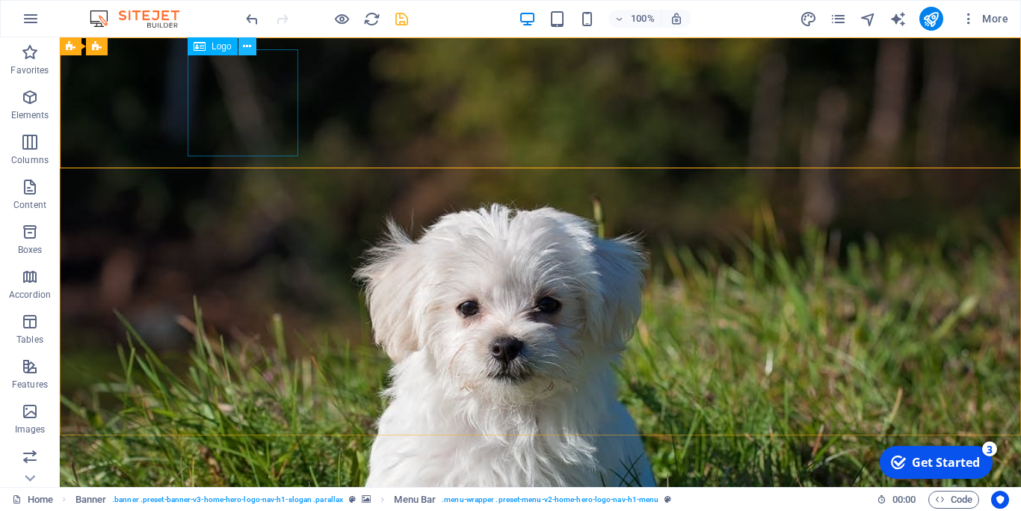
click at [247, 46] on icon at bounding box center [247, 47] width 8 height 16
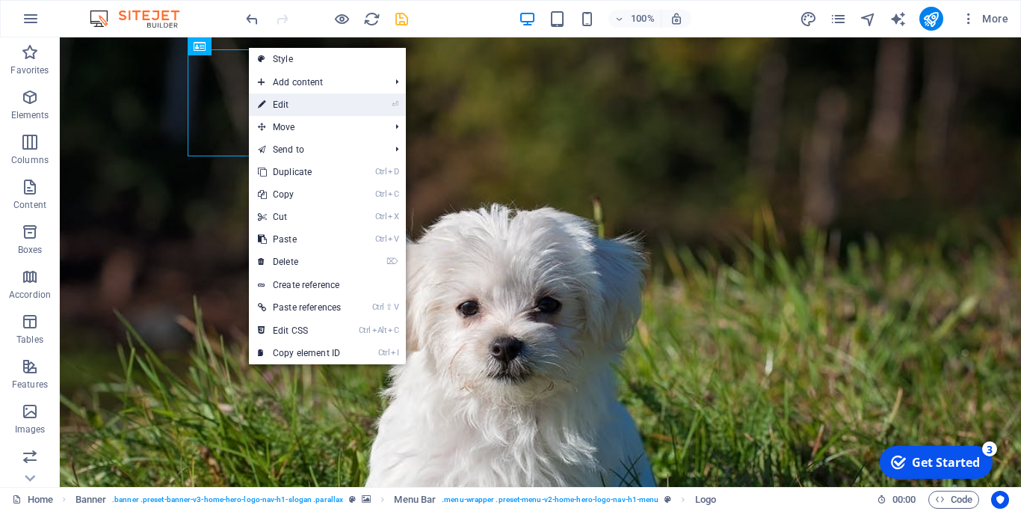
click at [279, 106] on link "⏎ Edit" at bounding box center [299, 104] width 101 height 22
select select "px"
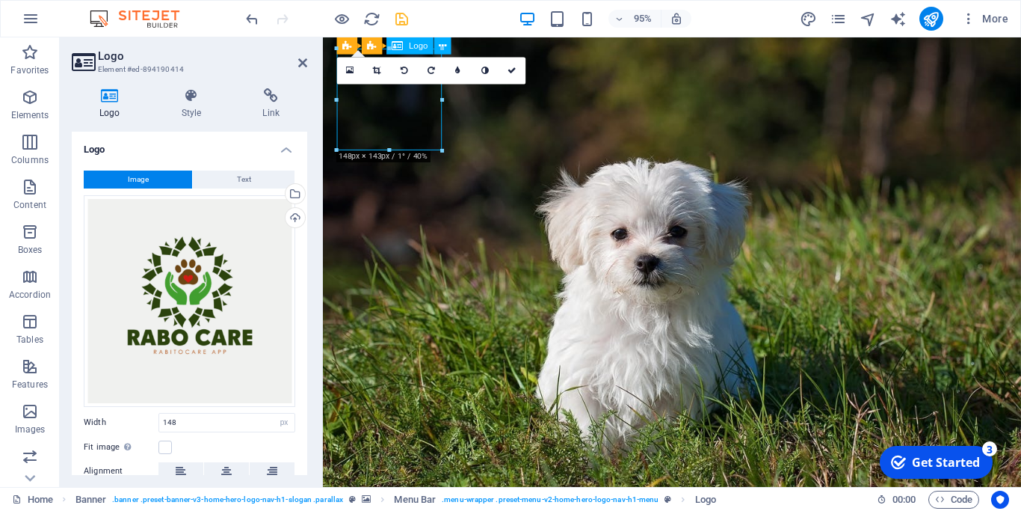
drag, startPoint x: 350, startPoint y: 114, endPoint x: 359, endPoint y: 143, distance: 30.5
click at [404, 72] on icon at bounding box center [404, 71] width 7 height 8
click at [431, 70] on icon at bounding box center [431, 71] width 7 height 8
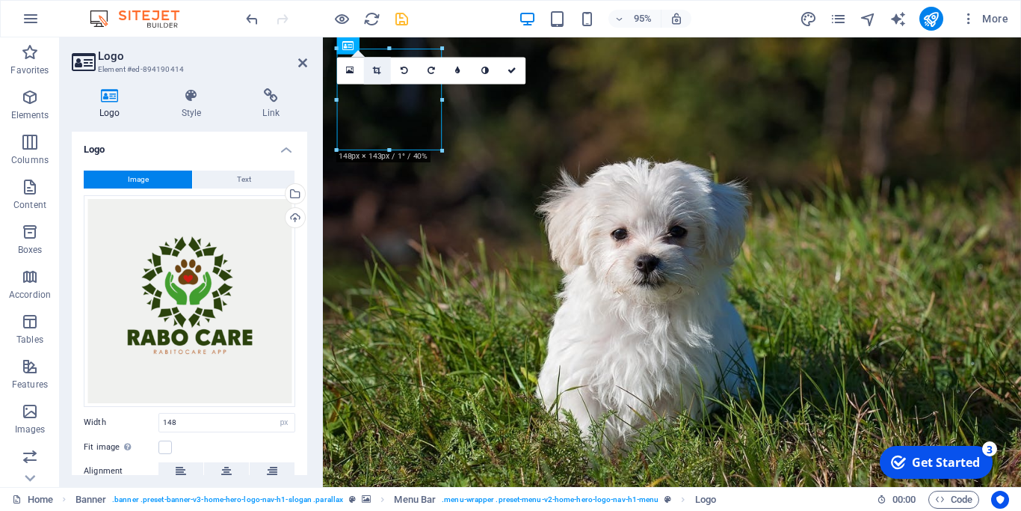
click at [379, 71] on icon at bounding box center [377, 71] width 8 height 8
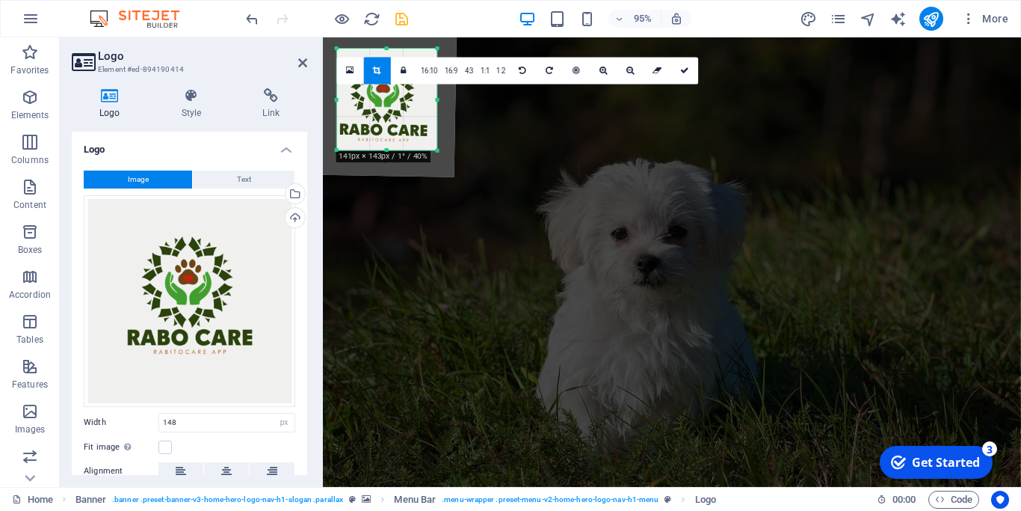
click at [340, 102] on div "180 170 160 150 140 130 120 110 100 90 80 70 60 50 40 30 20 10 0 -10 -20 -30 -4…" at bounding box center [387, 100] width 100 height 102
click at [385, 145] on div at bounding box center [387, 144] width 100 height 5
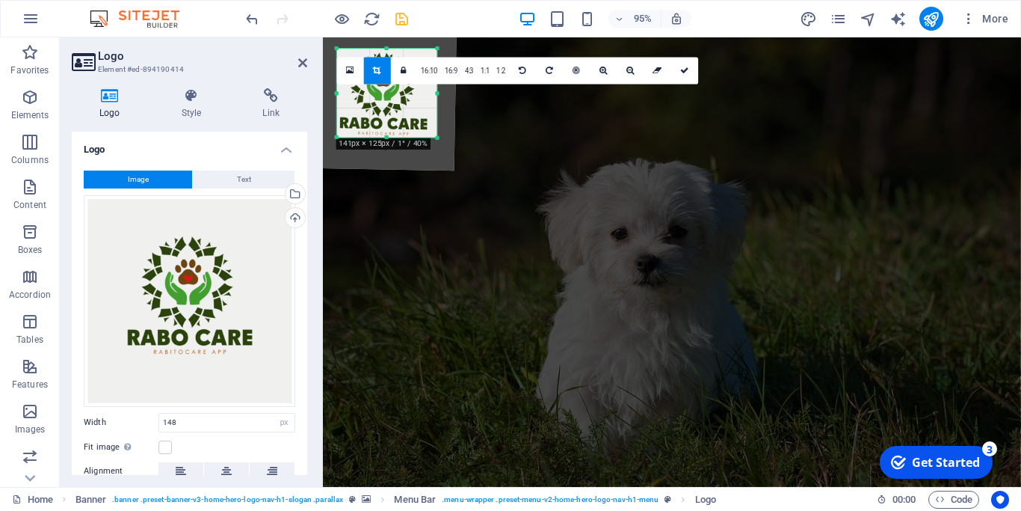
click at [384, 55] on div "180 170 160 150 140 130 120 110 100 90 80 70 60 50 40 30 20 10 0 -10 -20 -30 -4…" at bounding box center [387, 93] width 100 height 89
drag, startPoint x: 683, startPoint y: 70, endPoint x: 372, endPoint y: 39, distance: 311.8
click at [683, 70] on icon at bounding box center [684, 71] width 9 height 8
type input "141"
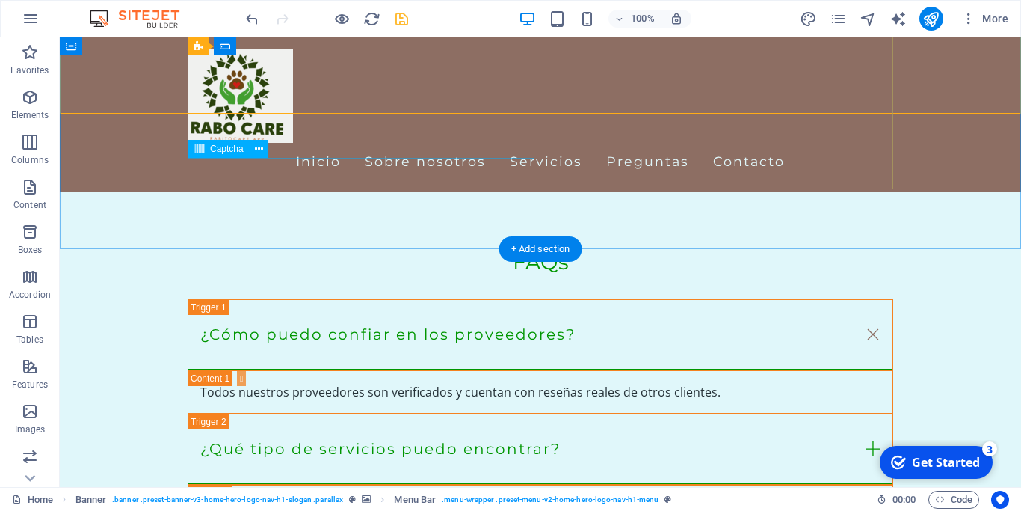
scroll to position [2295, 0]
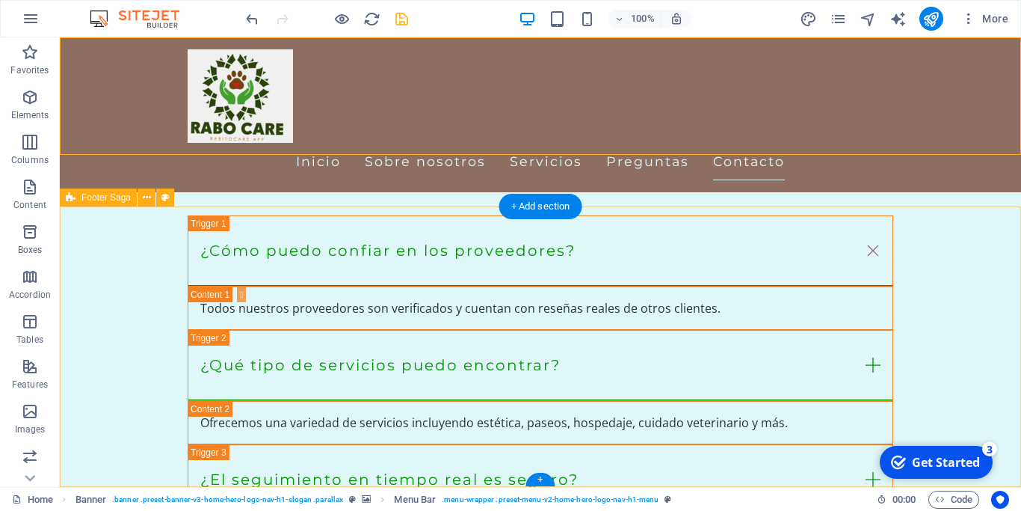
drag, startPoint x: 313, startPoint y: 376, endPoint x: 312, endPoint y: 402, distance: 26.2
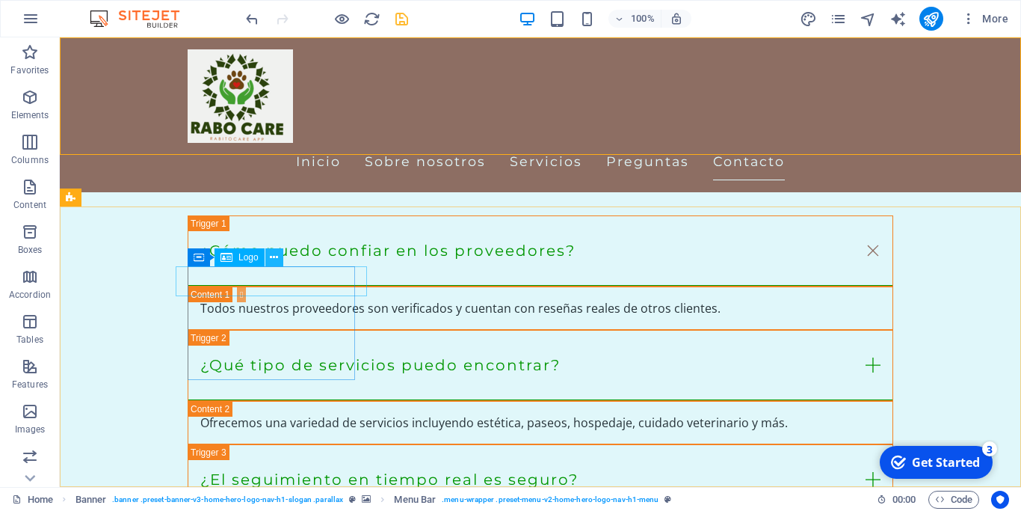
click at [277, 258] on icon at bounding box center [274, 258] width 8 height 16
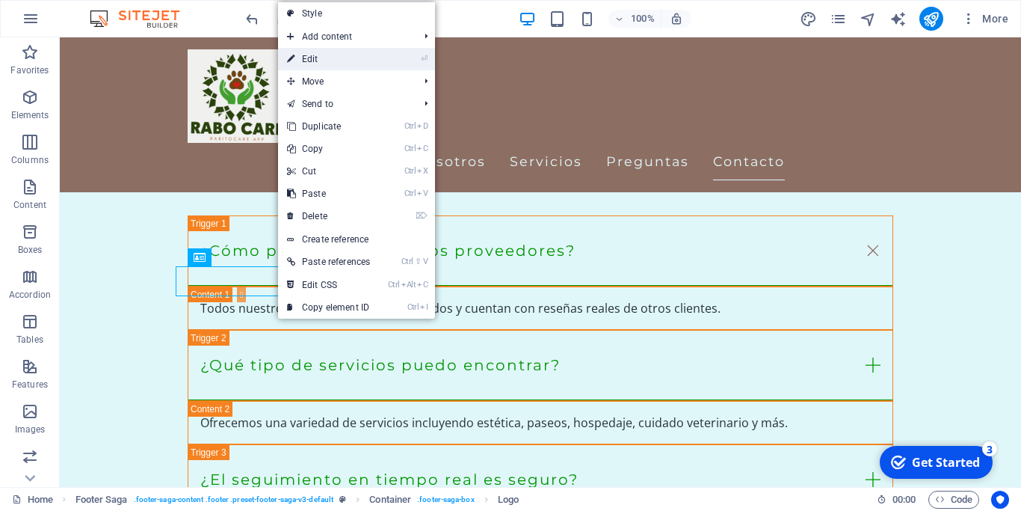
click at [322, 58] on link "⏎ Edit" at bounding box center [328, 59] width 101 height 22
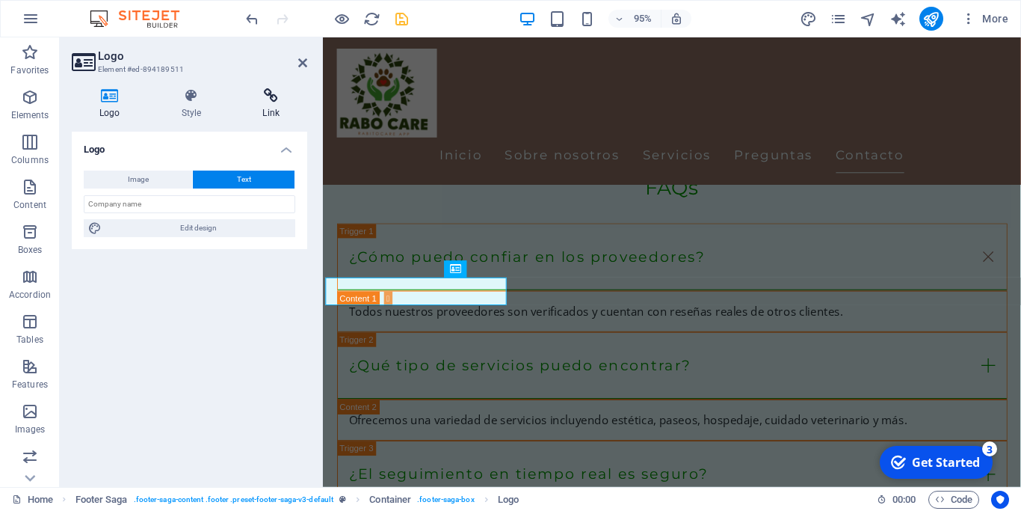
scroll to position [2271, 0]
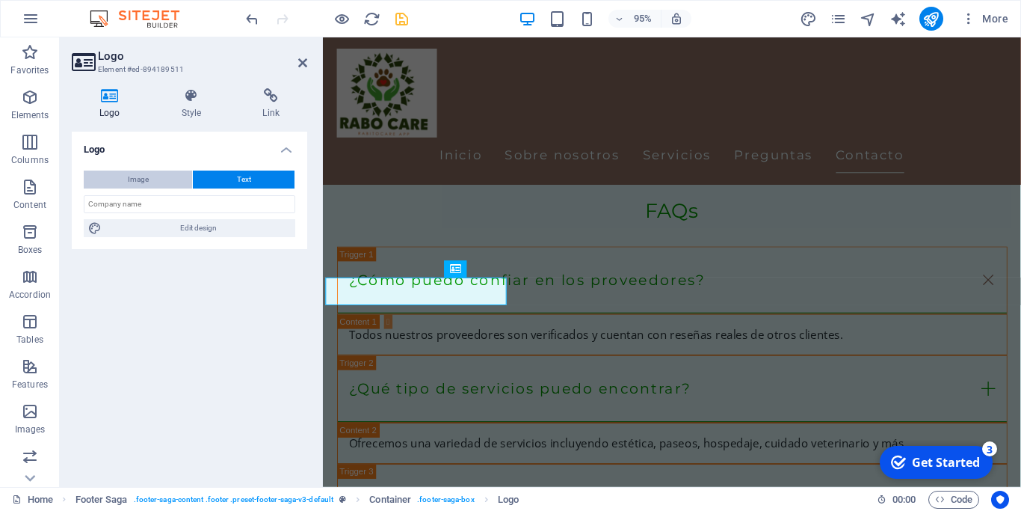
click at [139, 180] on span "Image" at bounding box center [138, 179] width 21 height 18
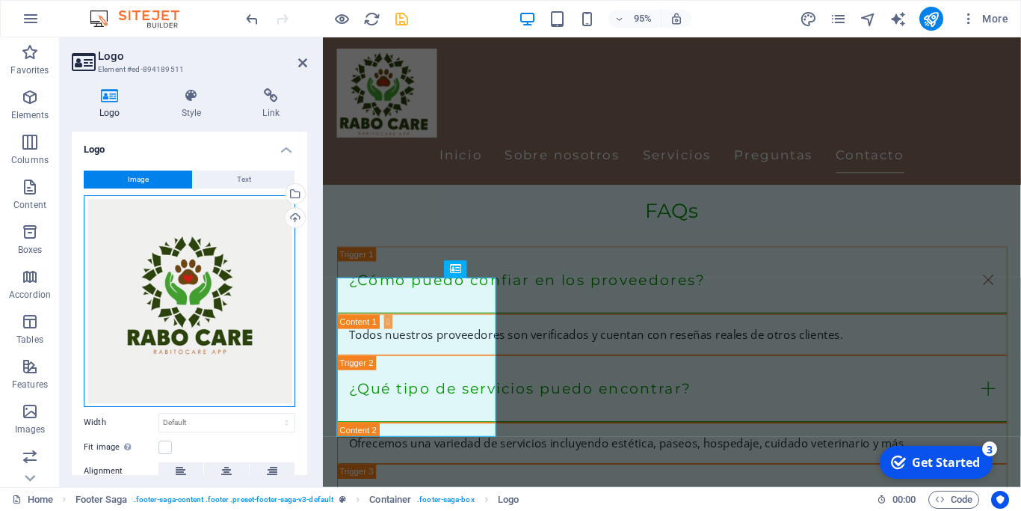
click at [189, 288] on div "Drag files here, click to choose files or select files from Files or our free s…" at bounding box center [190, 301] width 212 height 212
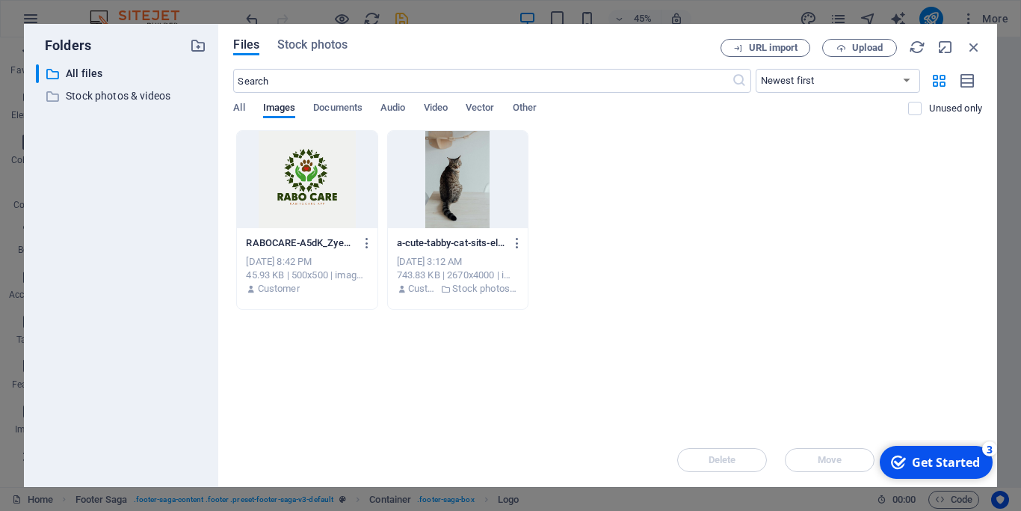
click at [304, 170] on div at bounding box center [307, 179] width 140 height 97
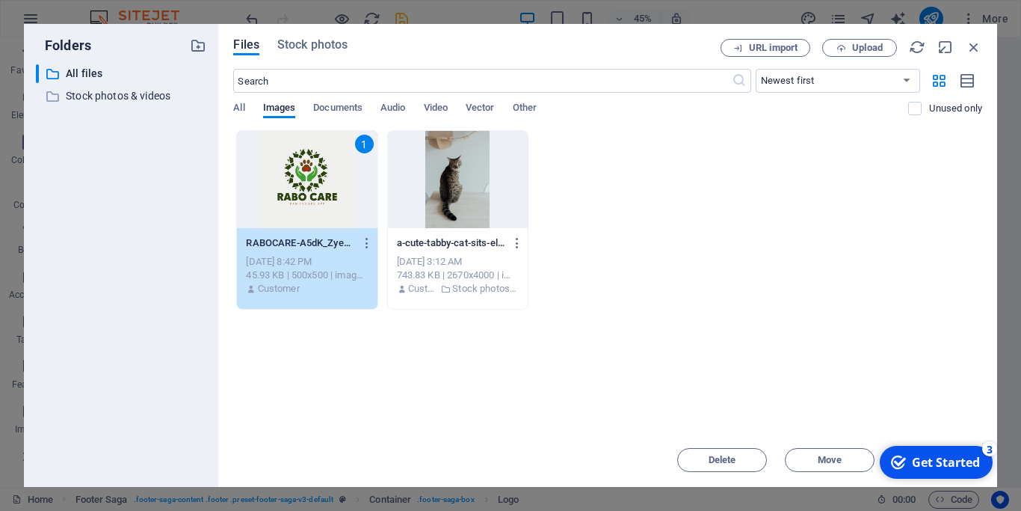
click at [303, 173] on div "1" at bounding box center [307, 179] width 140 height 97
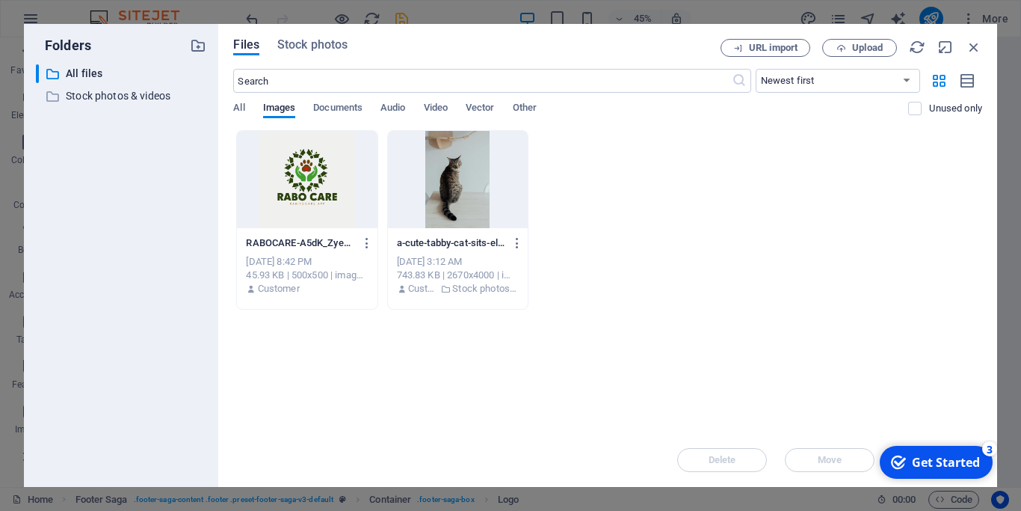
click at [303, 173] on div at bounding box center [307, 179] width 140 height 97
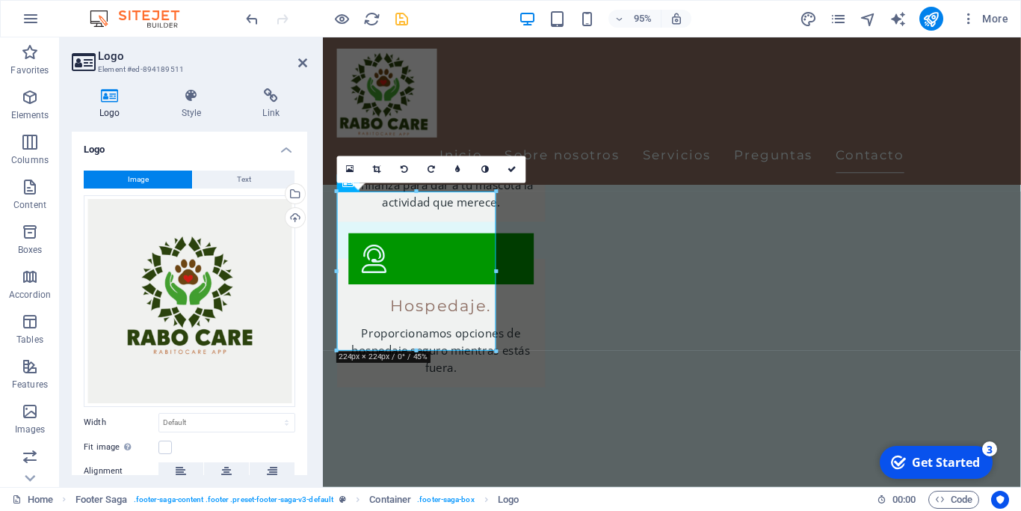
scroll to position [2362, 0]
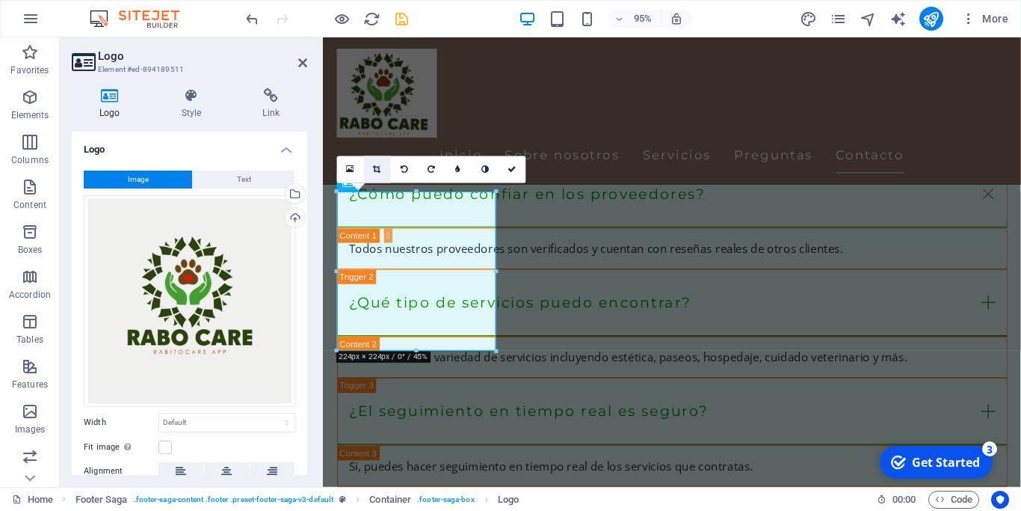
click at [379, 167] on icon at bounding box center [377, 169] width 8 height 8
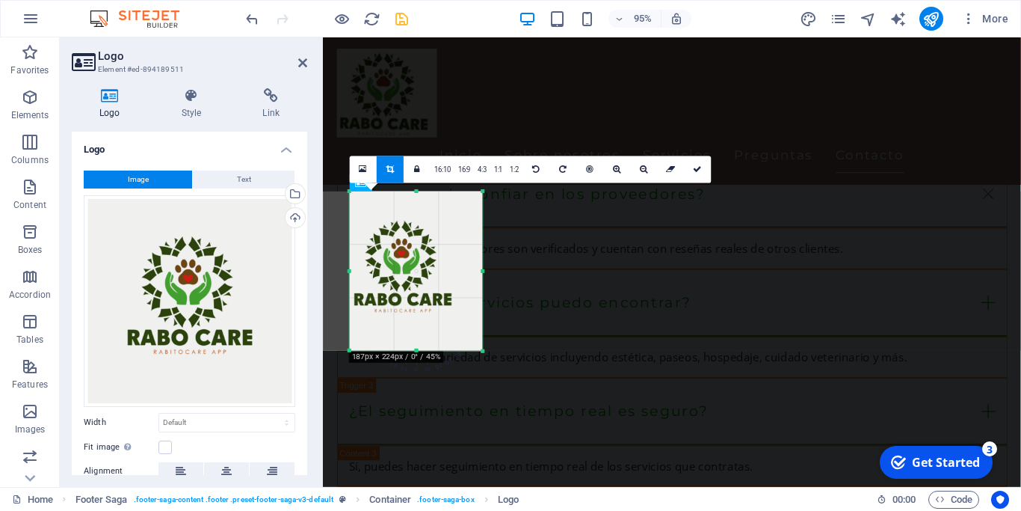
drag, startPoint x: 335, startPoint y: 271, endPoint x: 363, endPoint y: 281, distance: 29.6
click at [363, 281] on div "180 170 160 150 140 130 120 110 100 90 80 70 60 50 40 30 20 10 0 -10 -20 -30 -4…" at bounding box center [416, 270] width 133 height 159
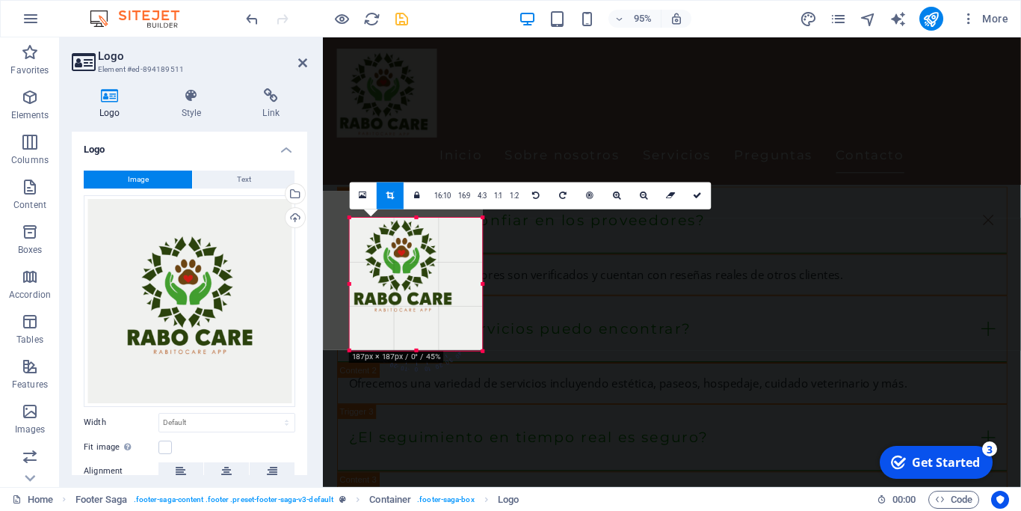
drag, startPoint x: 416, startPoint y: 192, endPoint x: 414, endPoint y: 221, distance: 28.5
click at [414, 221] on div "180 170 160 150 140 130 120 110 100 90 80 70 60 50 40 30 20 10 0 -10 -20 -30 -4…" at bounding box center [416, 284] width 133 height 133
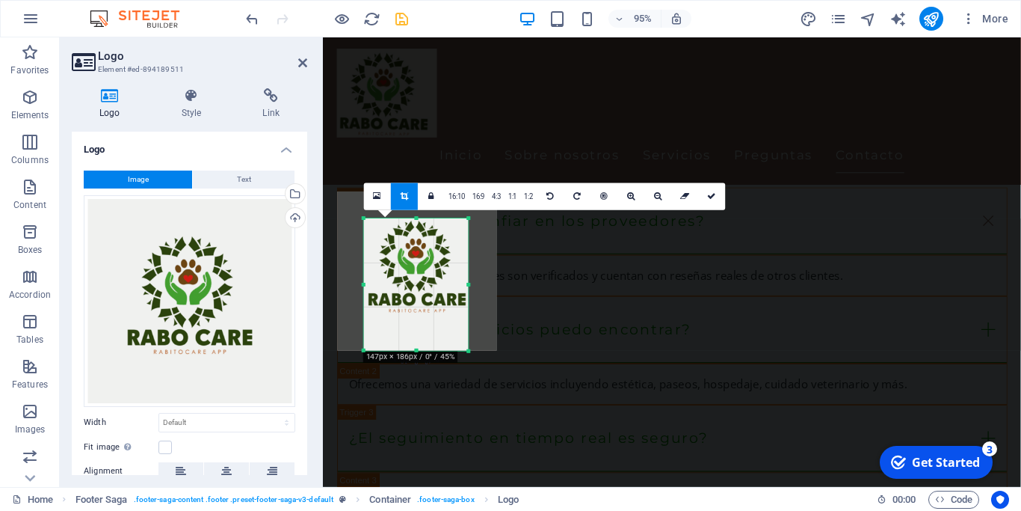
drag, startPoint x: 483, startPoint y: 284, endPoint x: 454, endPoint y: 285, distance: 29.2
click at [453, 284] on div "180 170 160 150 140 130 120 110 100 90 80 70 60 50 40 30 20 10 0 -10 -20 -30 -4…" at bounding box center [416, 284] width 105 height 132
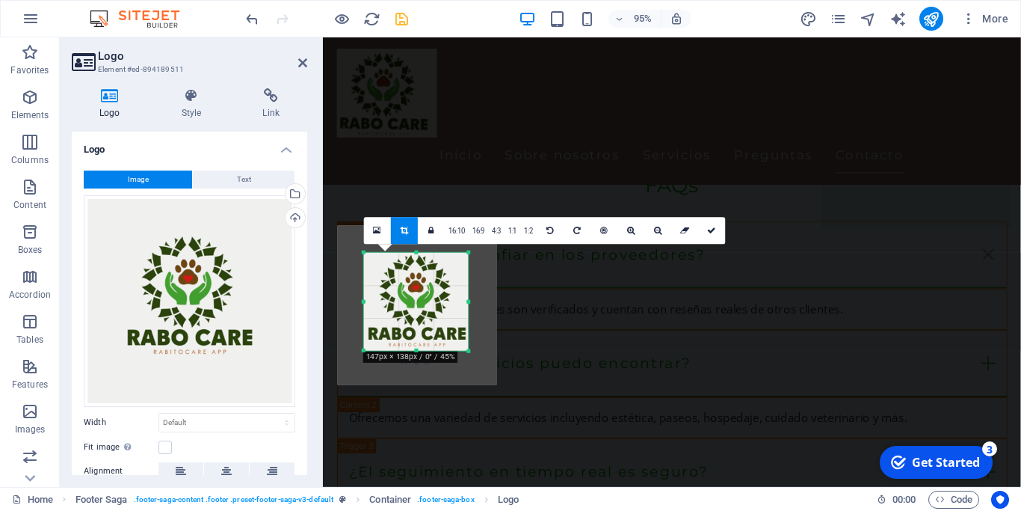
scroll to position [2295, 0]
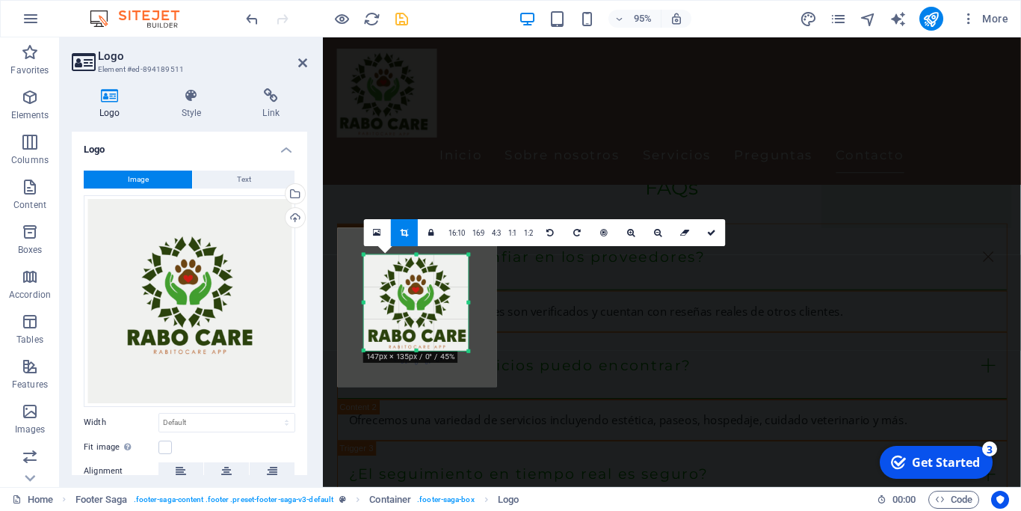
drag, startPoint x: 416, startPoint y: 351, endPoint x: 413, endPoint y: 313, distance: 38.2
click at [413, 313] on div "180 170 160 150 140 130 120 110 100 90 80 70 60 50 40 30 20 10 0 -10 -20 -30 -4…" at bounding box center [416, 303] width 105 height 96
click at [716, 235] on link at bounding box center [712, 232] width 27 height 27
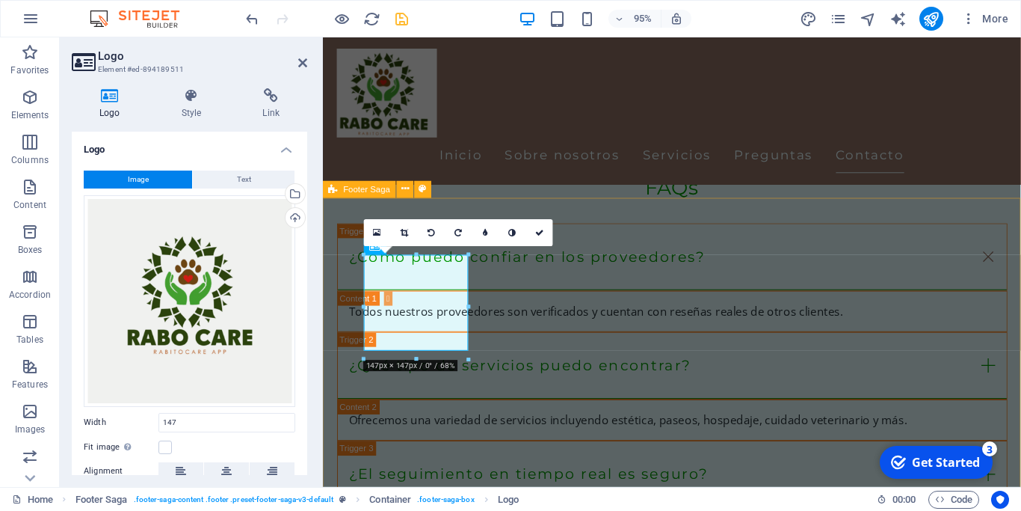
type input "147"
select select "px"
click at [537, 233] on icon at bounding box center [539, 232] width 9 height 8
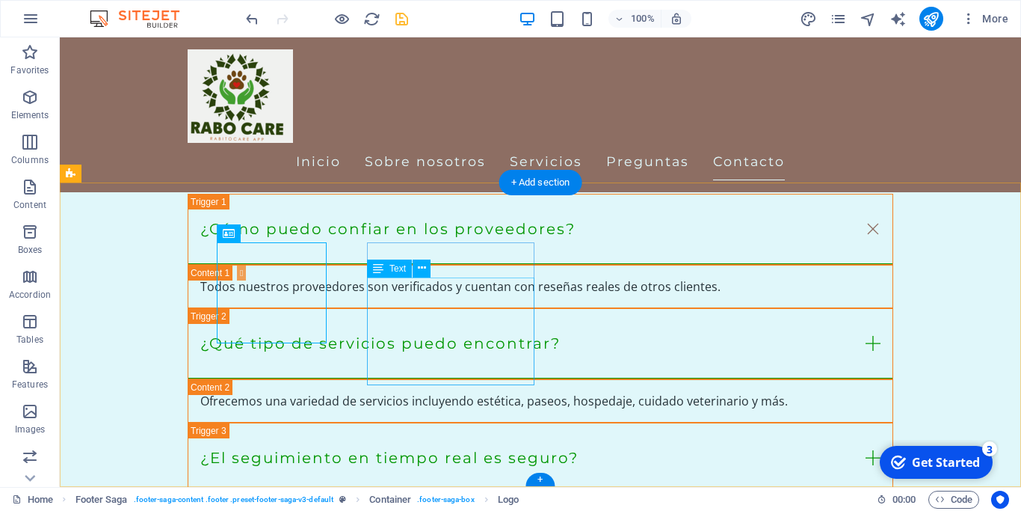
scroll to position [2319, 0]
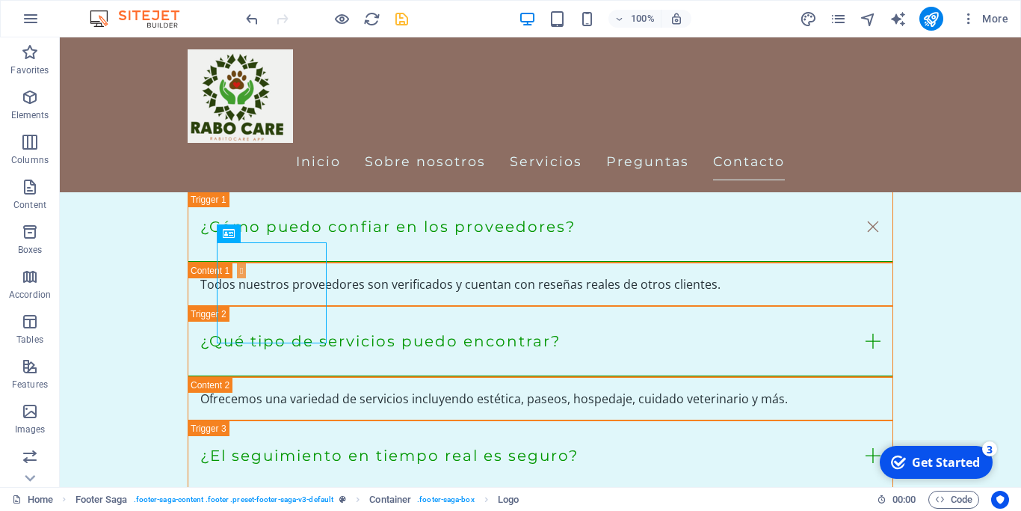
drag, startPoint x: 274, startPoint y: 292, endPoint x: 246, endPoint y: 230, distance: 68.3
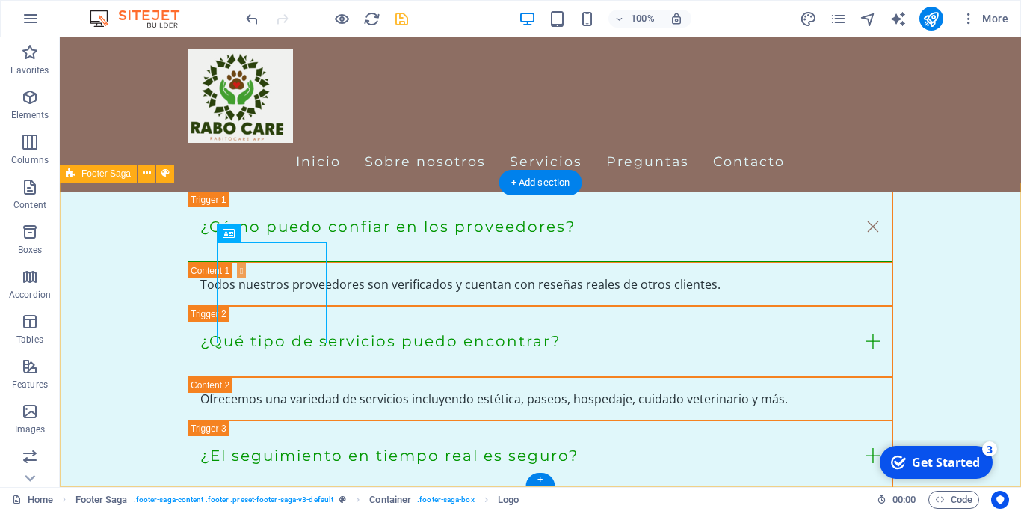
drag, startPoint x: 260, startPoint y: 286, endPoint x: 140, endPoint y: 285, distance: 120.4
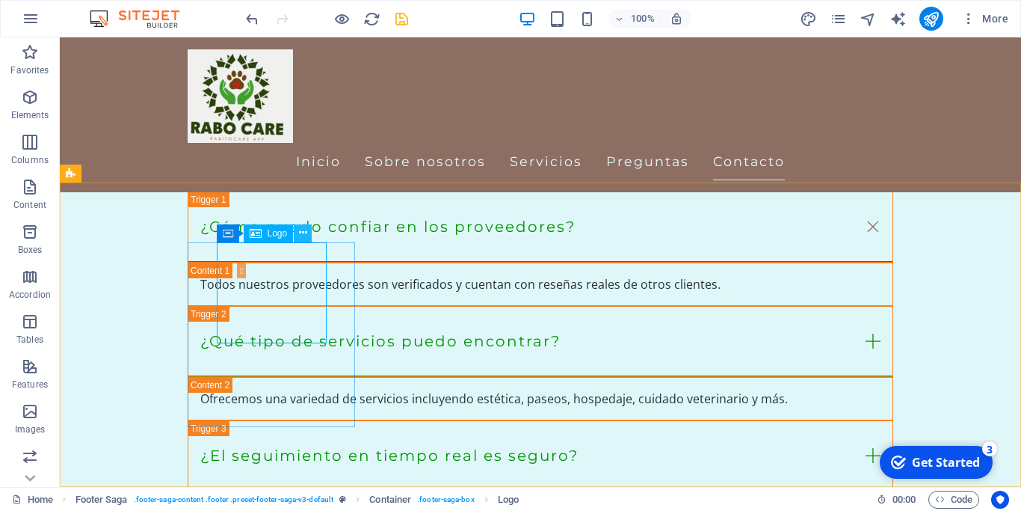
click at [305, 233] on icon at bounding box center [303, 233] width 8 height 16
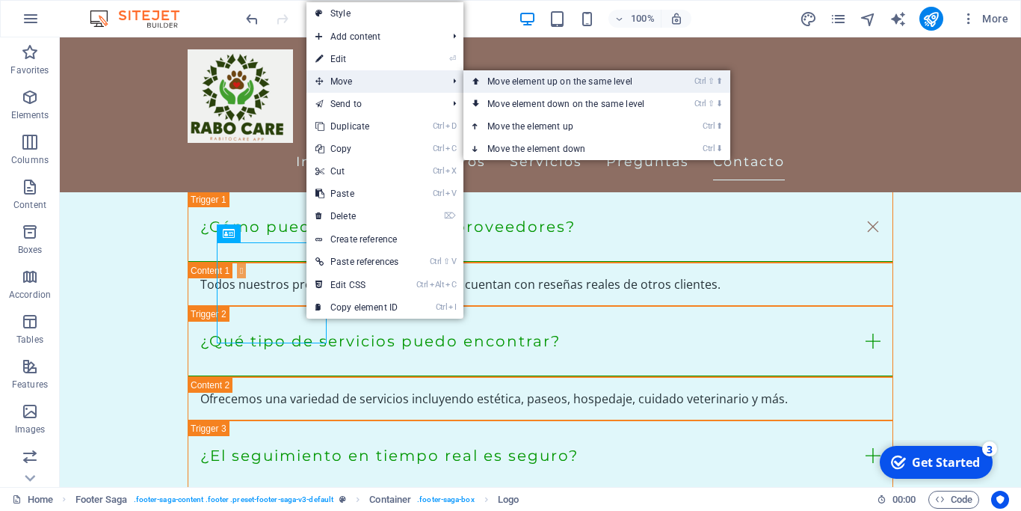
click at [543, 79] on link "Ctrl ⇧ ⬆ Move element up on the same level" at bounding box center [569, 81] width 211 height 22
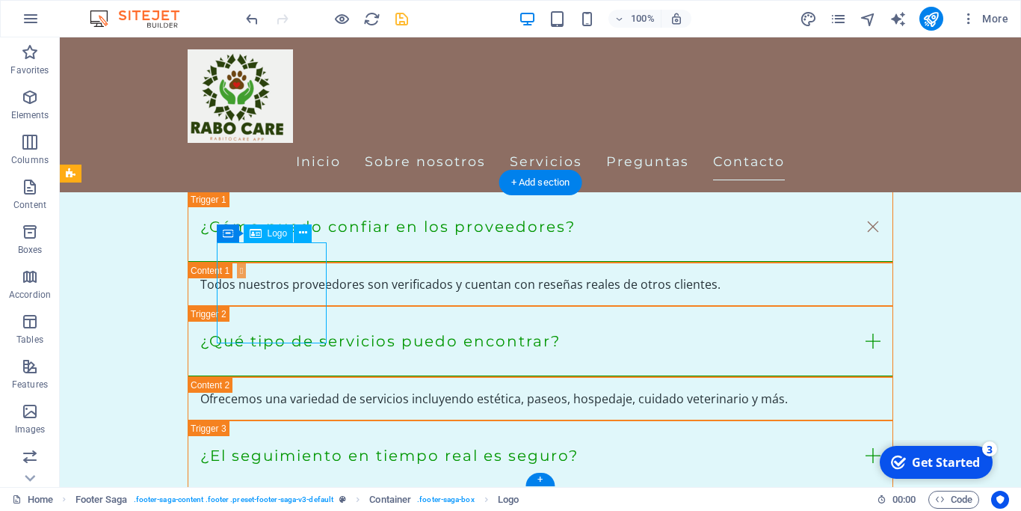
drag, startPoint x: 267, startPoint y: 286, endPoint x: 249, endPoint y: 249, distance: 40.8
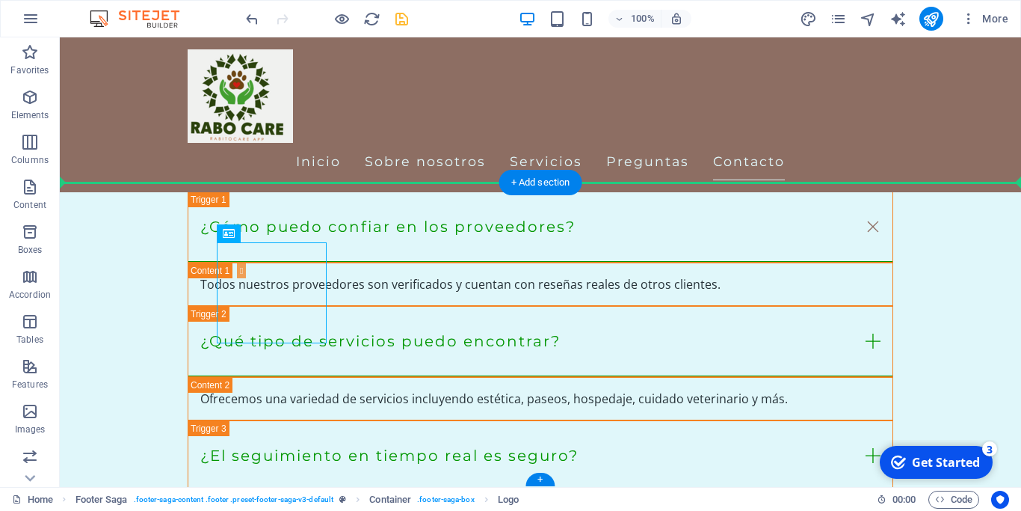
drag, startPoint x: 249, startPoint y: 271, endPoint x: 165, endPoint y: 252, distance: 85.8
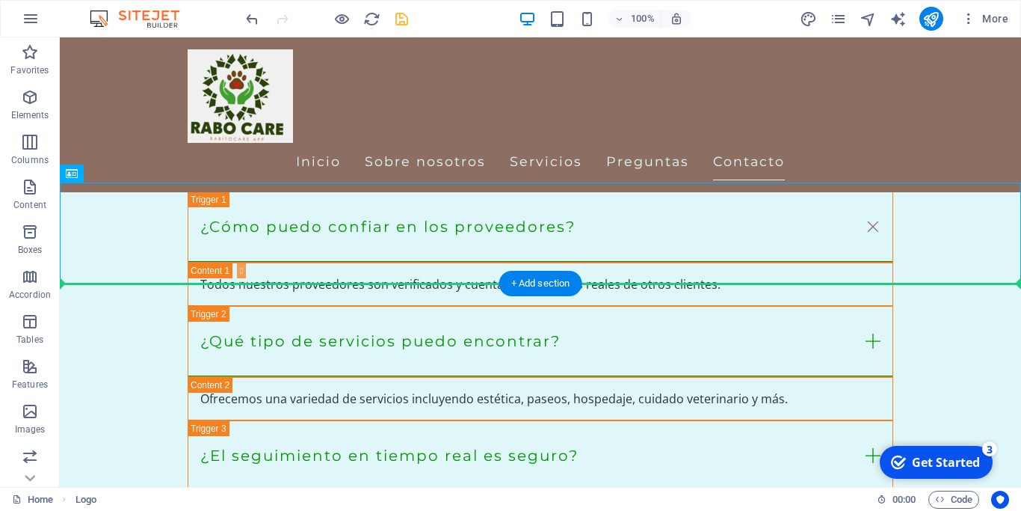
drag, startPoint x: 111, startPoint y: 217, endPoint x: 93, endPoint y: 316, distance: 100.9
drag, startPoint x: 116, startPoint y: 224, endPoint x: 105, endPoint y: 329, distance: 105.2
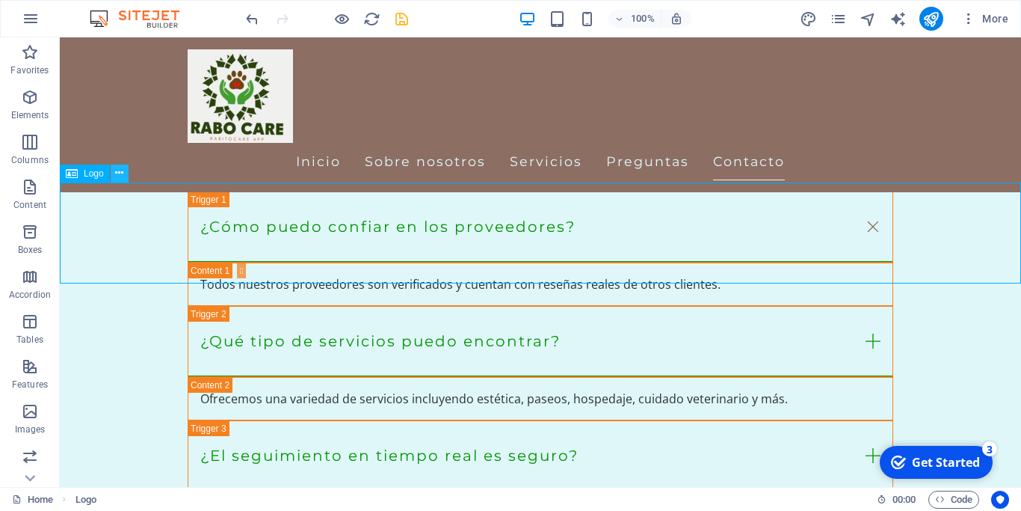
click at [120, 174] on icon at bounding box center [119, 173] width 8 height 16
click at [123, 173] on icon at bounding box center [119, 173] width 8 height 16
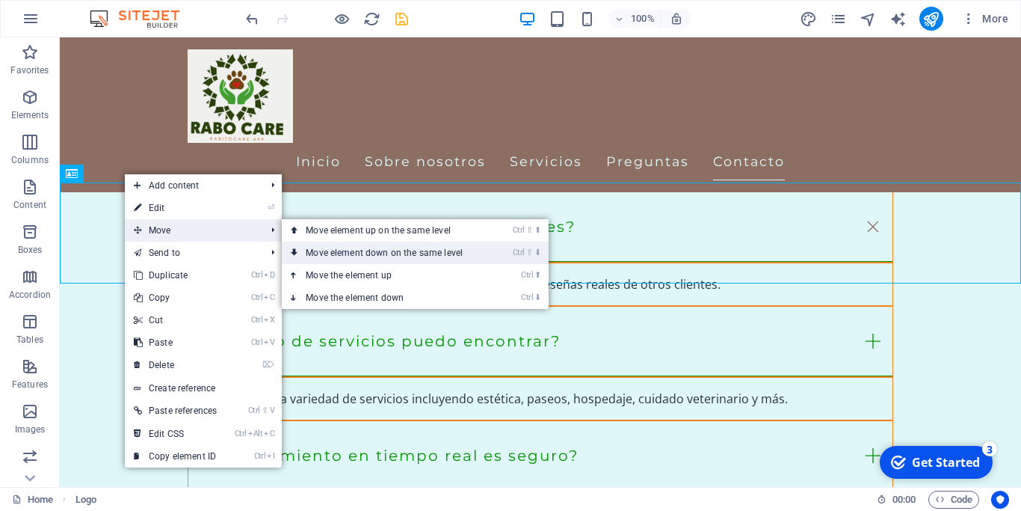
click at [341, 251] on link "Ctrl ⇧ ⬇ Move element down on the same level" at bounding box center [387, 253] width 211 height 22
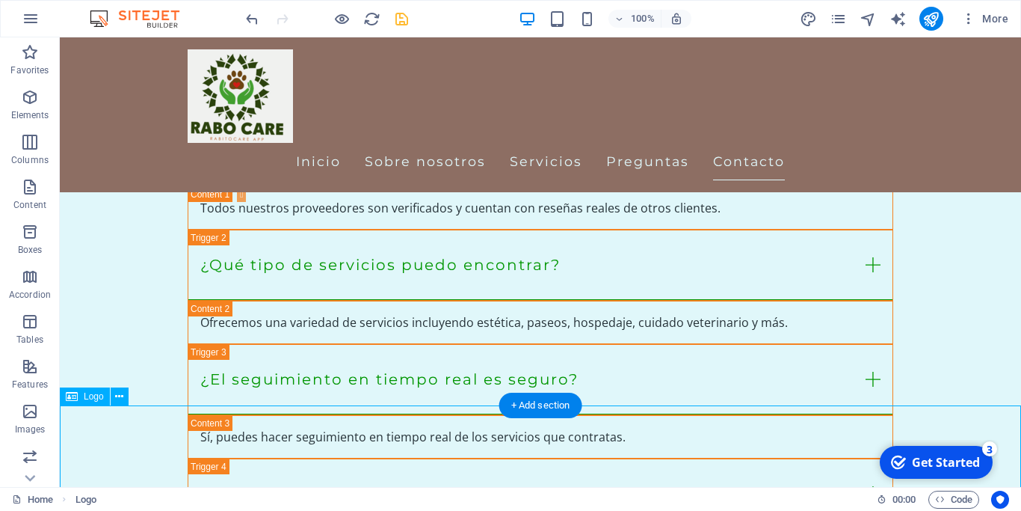
scroll to position [2396, 0]
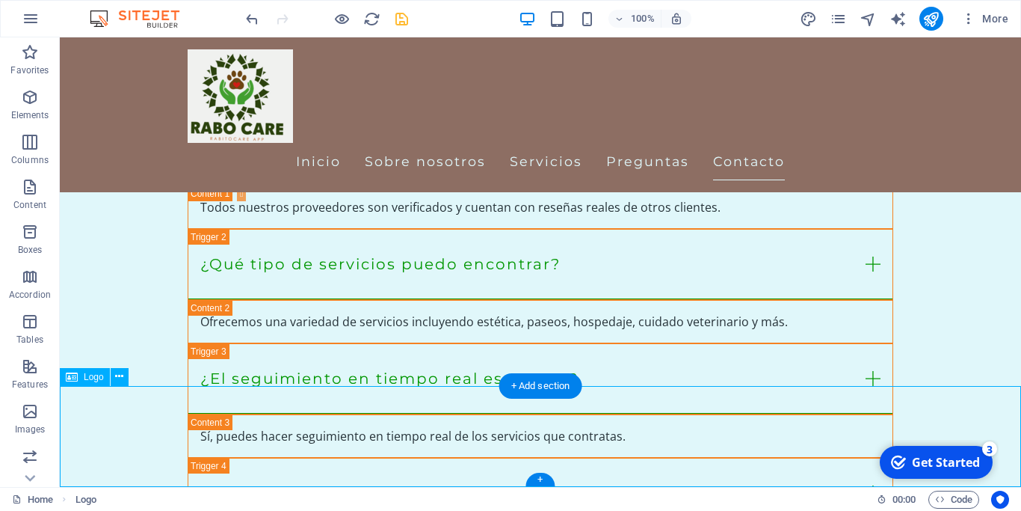
click at [120, 381] on icon at bounding box center [119, 377] width 8 height 16
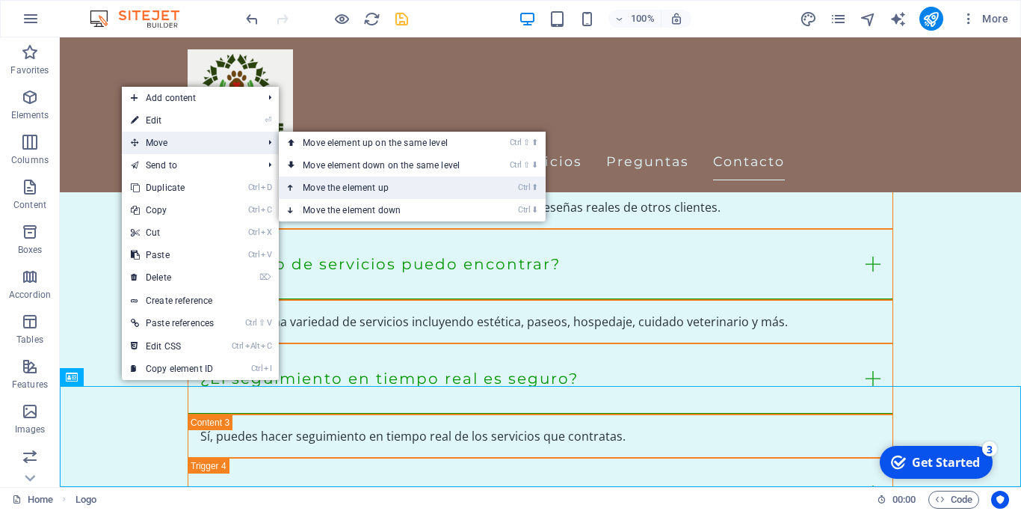
click at [349, 180] on link "Ctrl ⬆ Move the element up" at bounding box center [384, 187] width 211 height 22
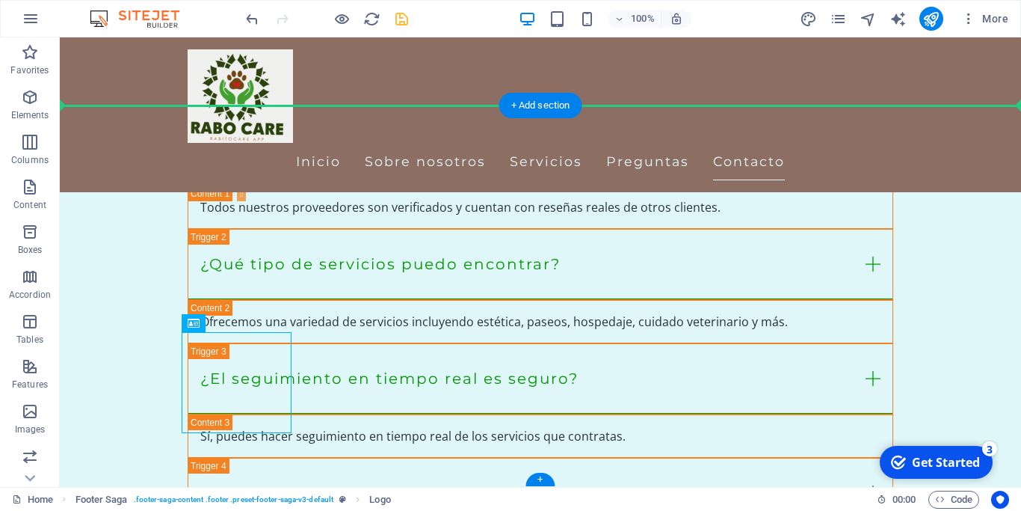
drag, startPoint x: 227, startPoint y: 376, endPoint x: 121, endPoint y: 215, distance: 192.2
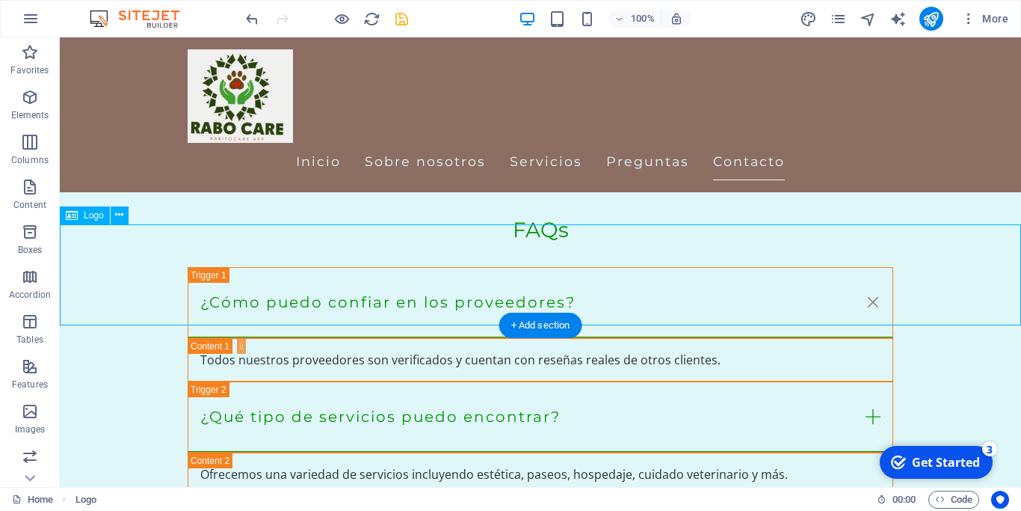
scroll to position [2320, 0]
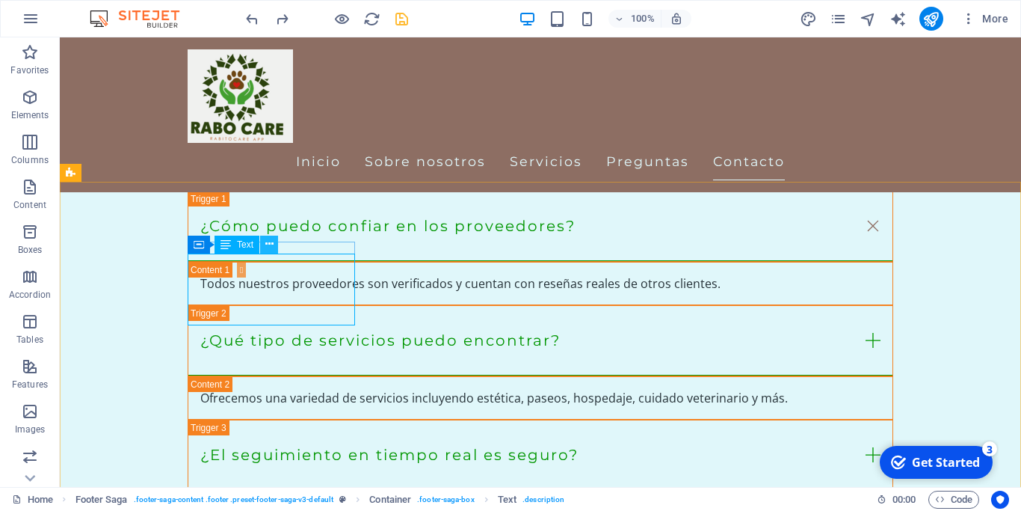
click at [268, 242] on icon at bounding box center [269, 244] width 8 height 16
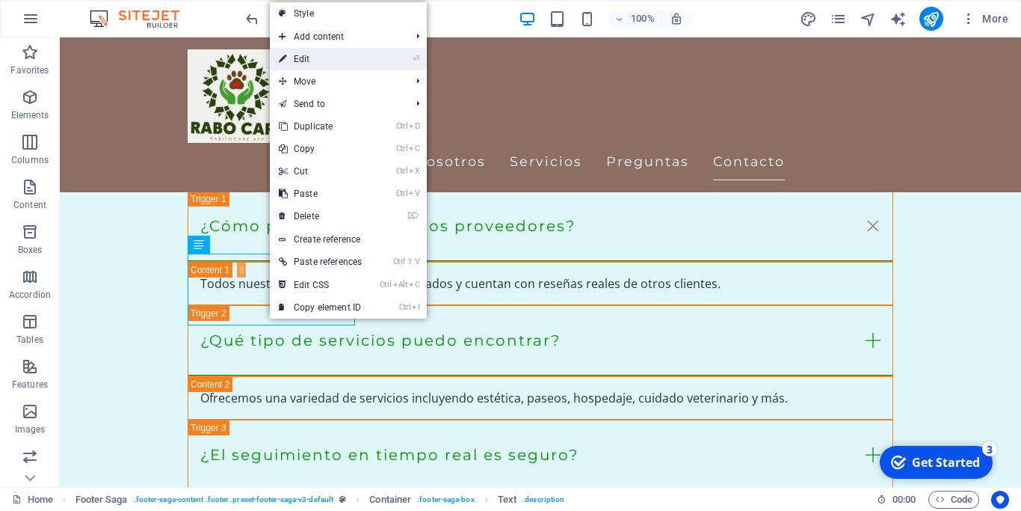
click at [310, 56] on link "⏎ Edit" at bounding box center [320, 59] width 101 height 22
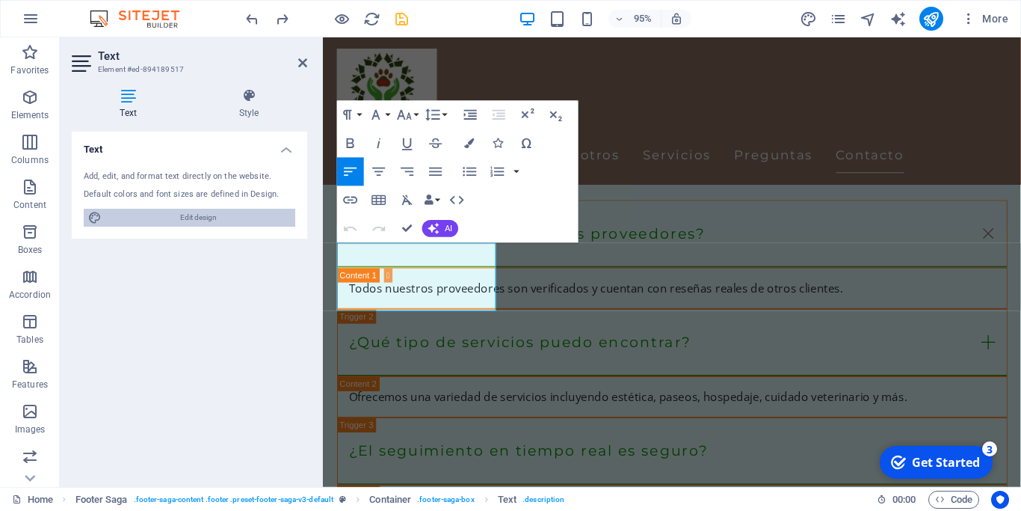
click at [211, 221] on span "Edit design" at bounding box center [198, 218] width 185 height 18
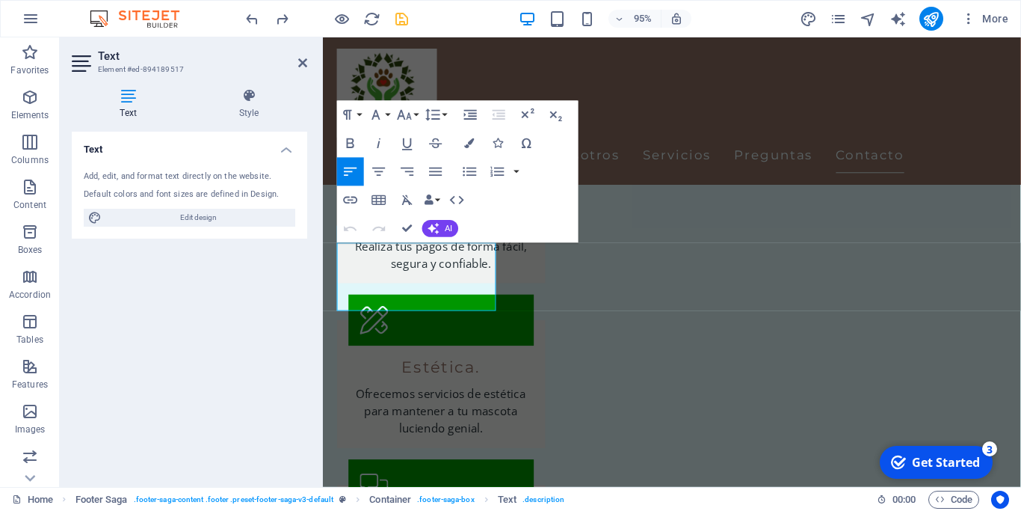
select select "px"
select select "200"
select select "px"
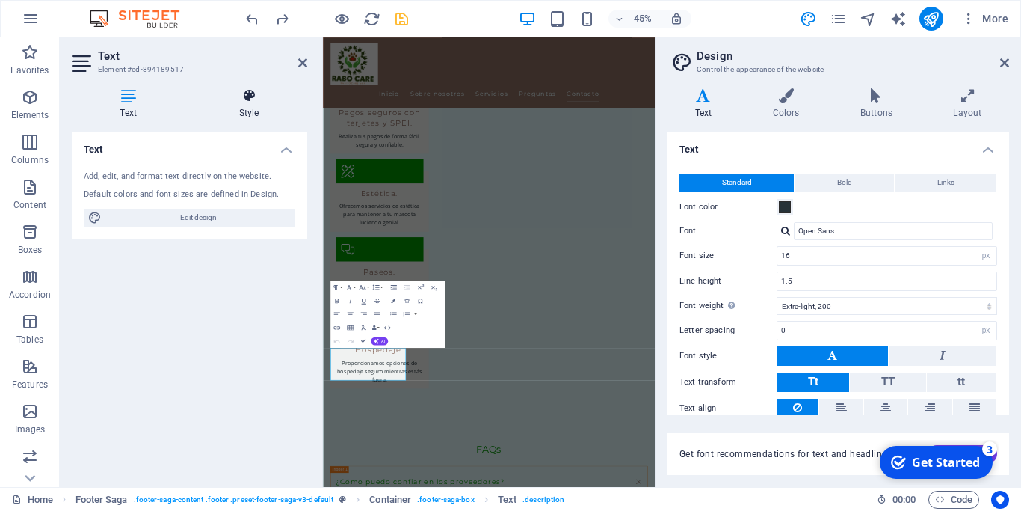
click at [246, 111] on h4 "Style" at bounding box center [249, 103] width 117 height 31
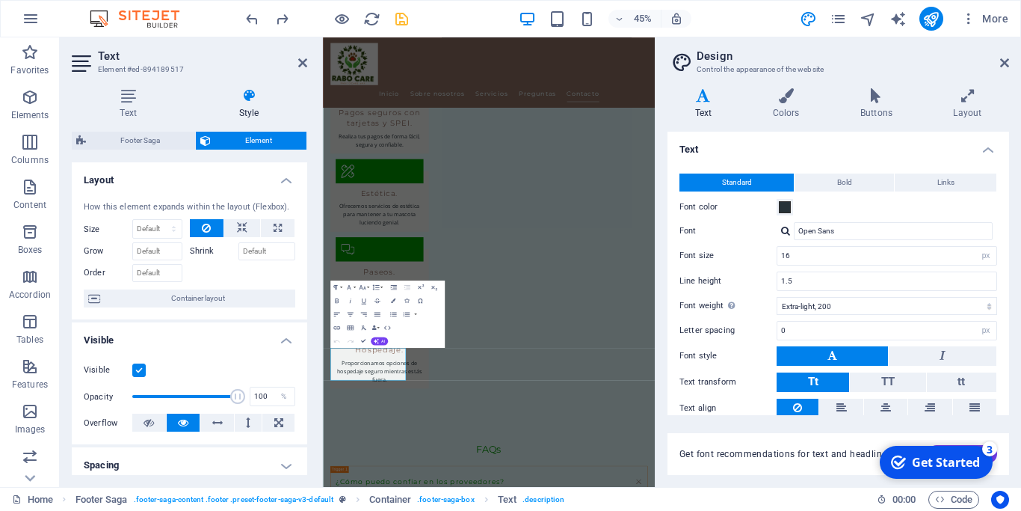
click at [255, 105] on h4 "Style" at bounding box center [249, 103] width 117 height 31
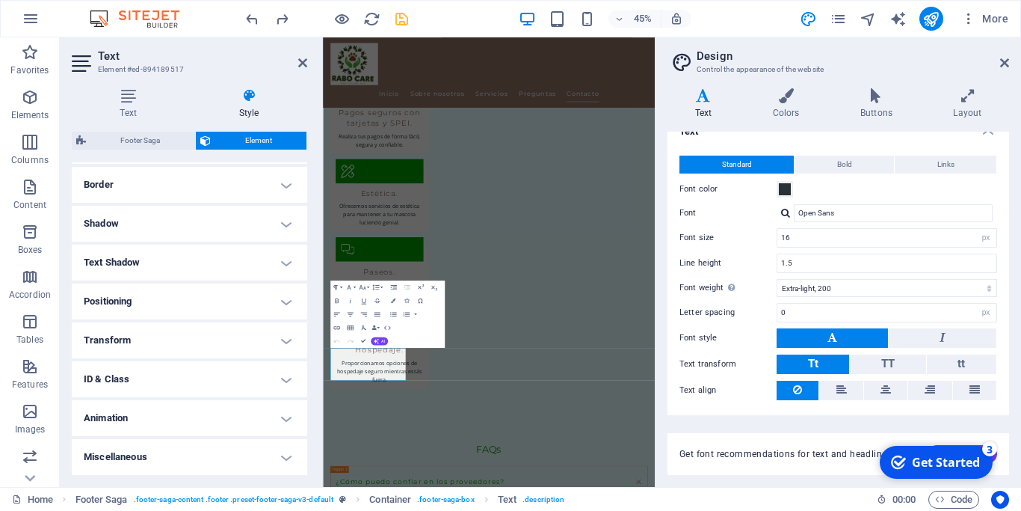
scroll to position [0, 0]
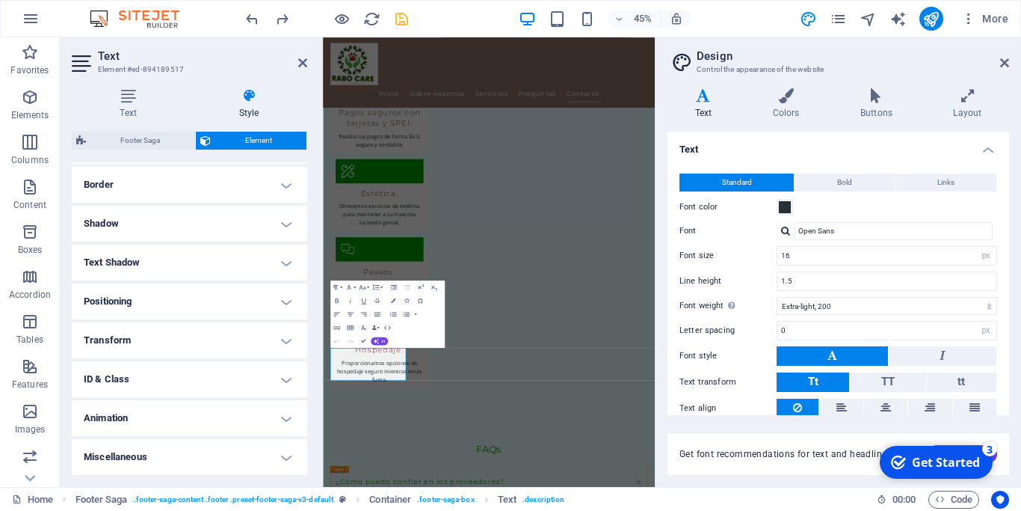
click at [164, 184] on h4 "Border" at bounding box center [190, 185] width 236 height 36
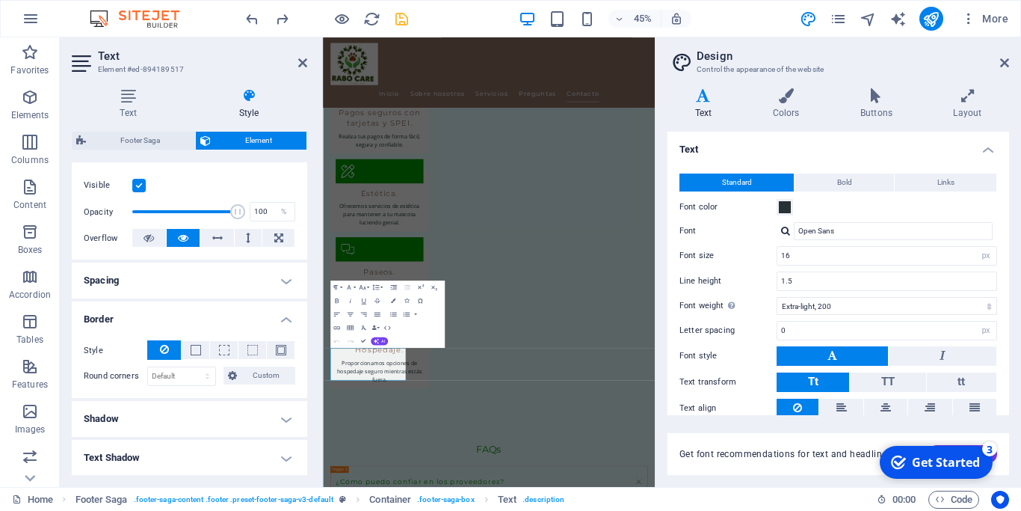
scroll to position [117, 0]
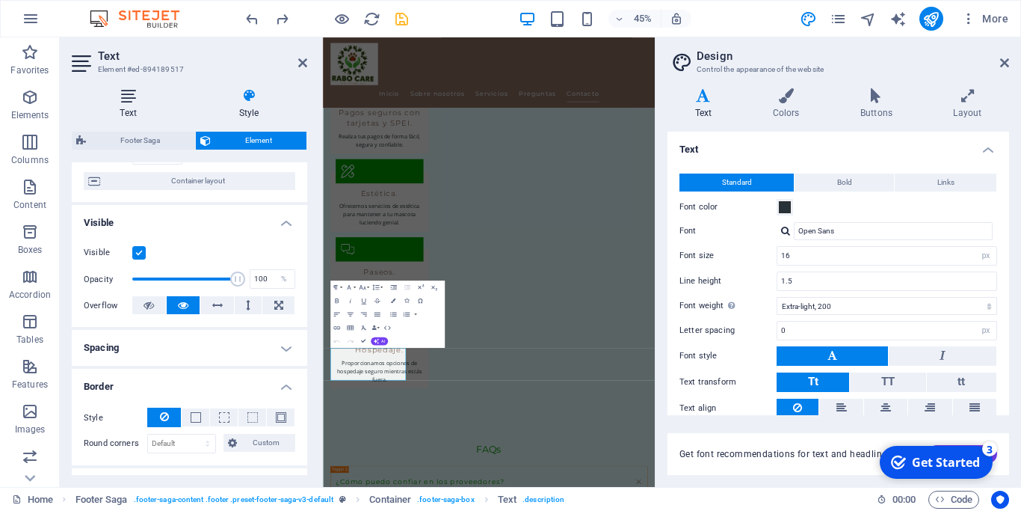
click at [130, 109] on h4 "Text" at bounding box center [131, 103] width 119 height 31
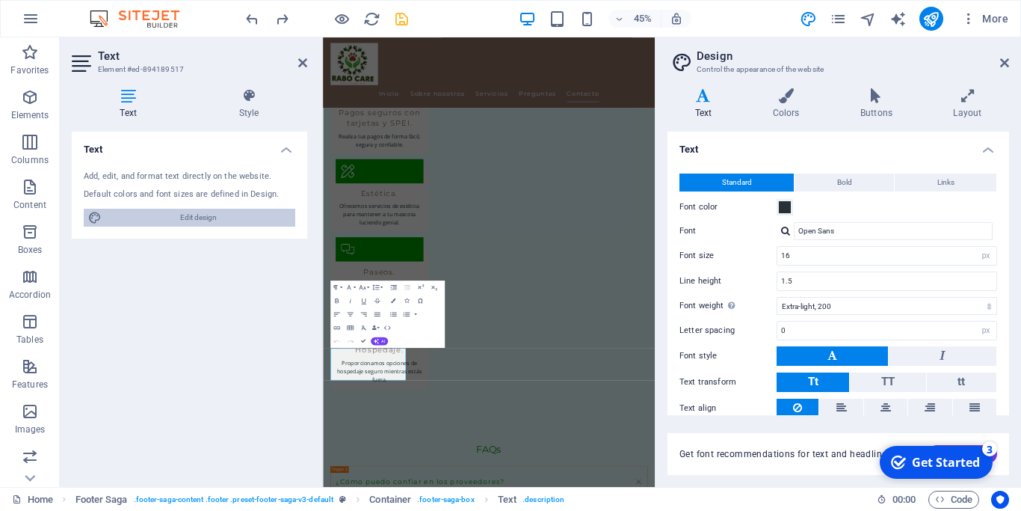
click at [160, 218] on span "Edit design" at bounding box center [198, 218] width 185 height 18
click at [93, 220] on icon at bounding box center [94, 218] width 13 height 18
click at [787, 207] on span at bounding box center [785, 207] width 12 height 12
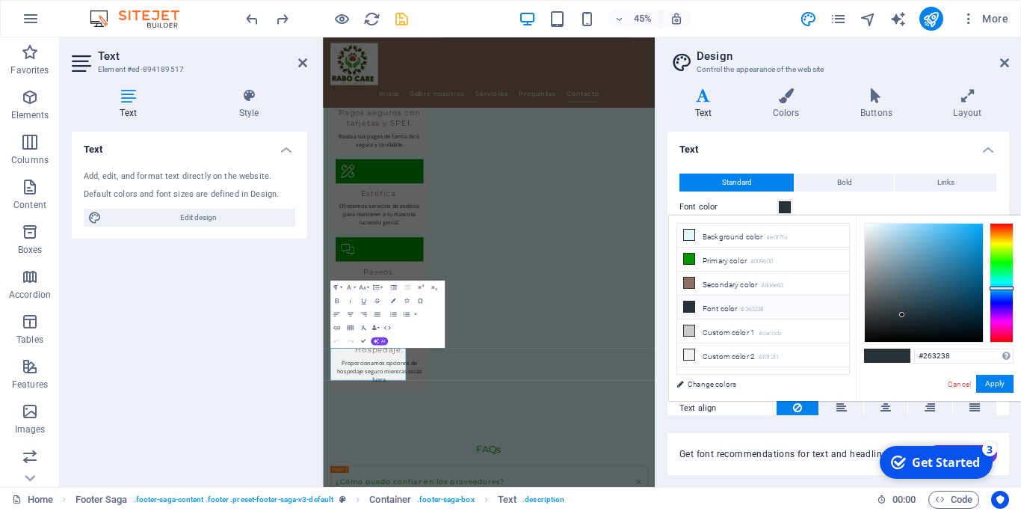
click at [787, 207] on span at bounding box center [785, 207] width 12 height 12
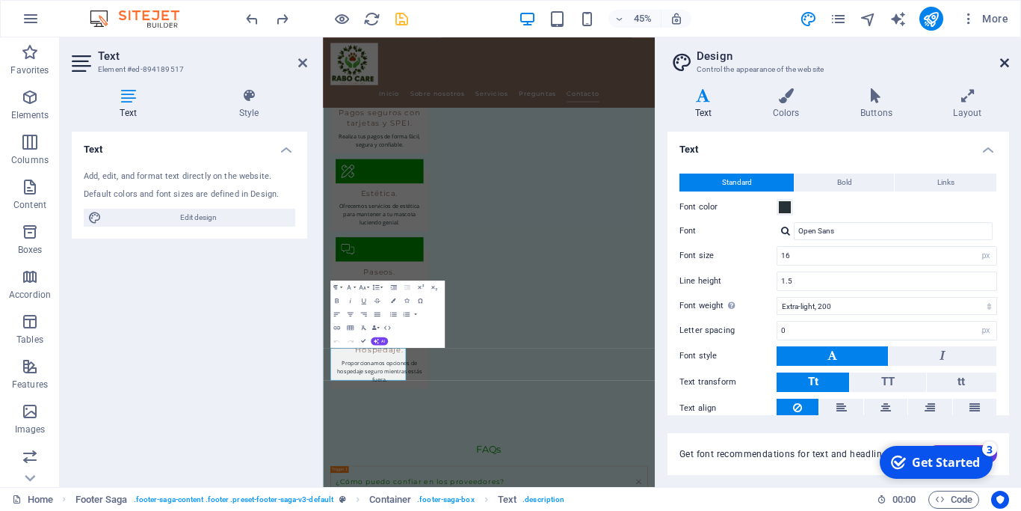
click at [1004, 58] on icon at bounding box center [1004, 63] width 9 height 12
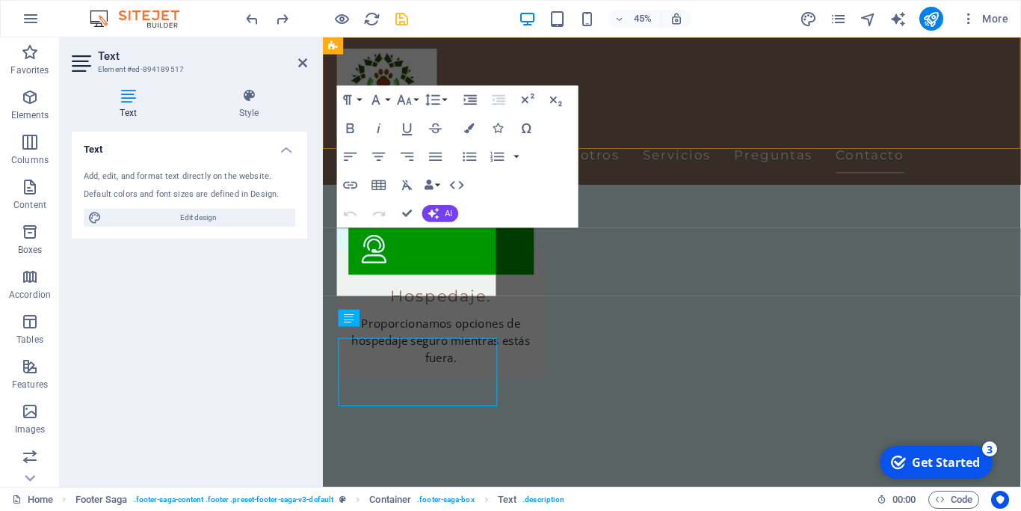
scroll to position [2335, 0]
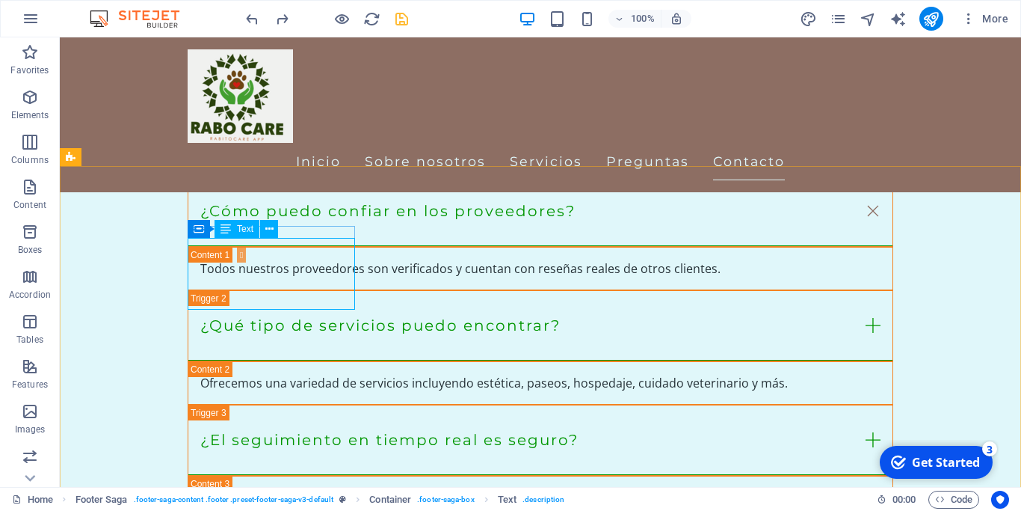
click at [233, 227] on div "Text" at bounding box center [237, 229] width 45 height 18
click at [276, 231] on button at bounding box center [269, 229] width 18 height 18
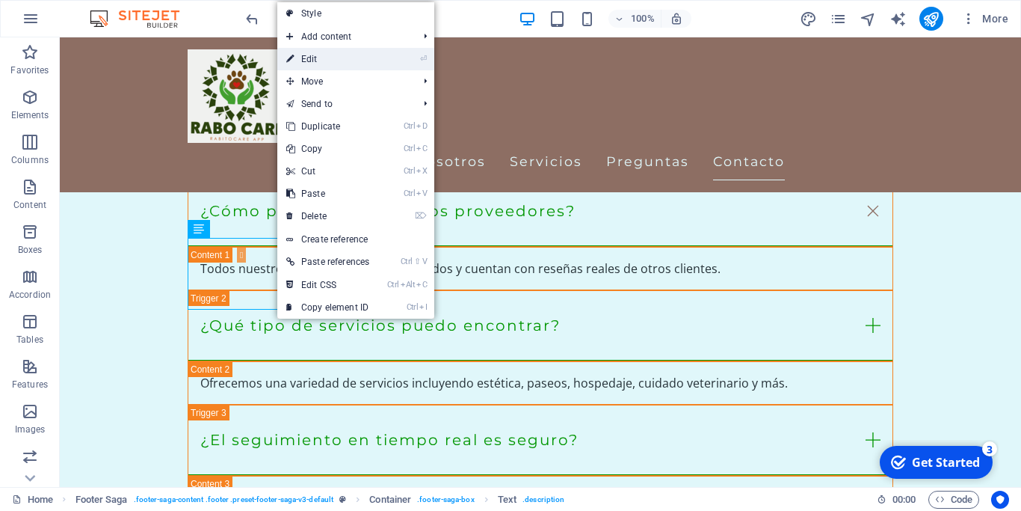
click at [318, 56] on link "⏎ Edit" at bounding box center [327, 59] width 101 height 22
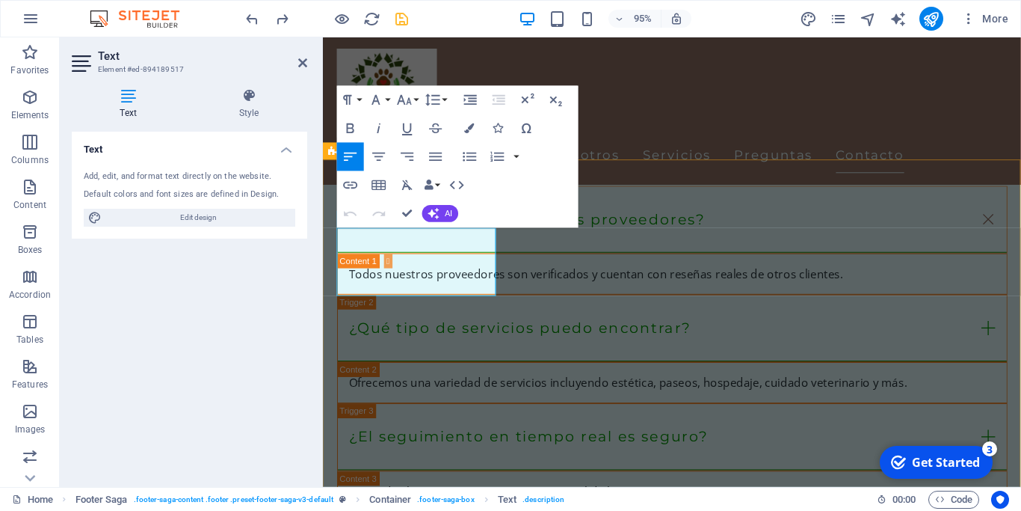
drag, startPoint x: 431, startPoint y: 301, endPoint x: 645, endPoint y: 251, distance: 220.4
click at [378, 100] on icon "button" at bounding box center [376, 100] width 8 height 10
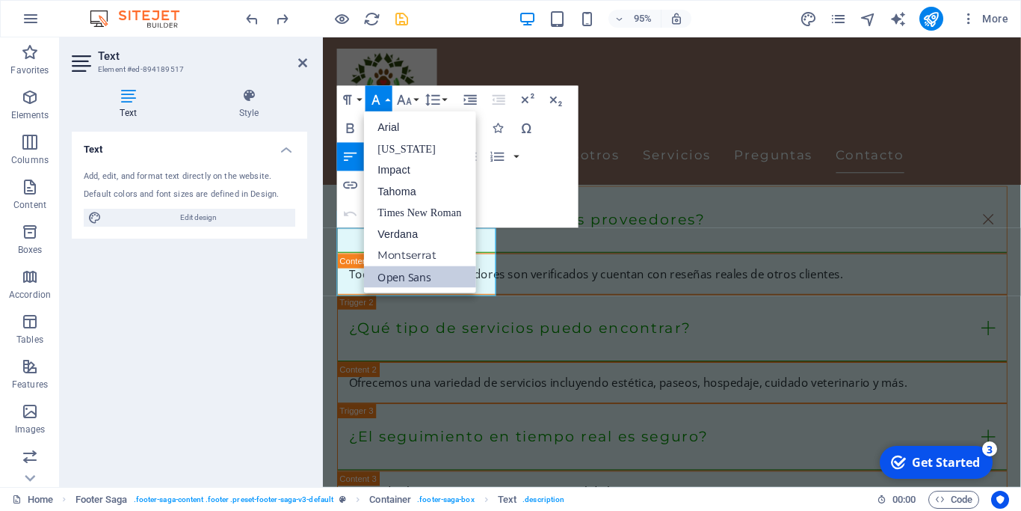
scroll to position [0, 0]
click at [384, 280] on link "Open Sans" at bounding box center [420, 277] width 112 height 22
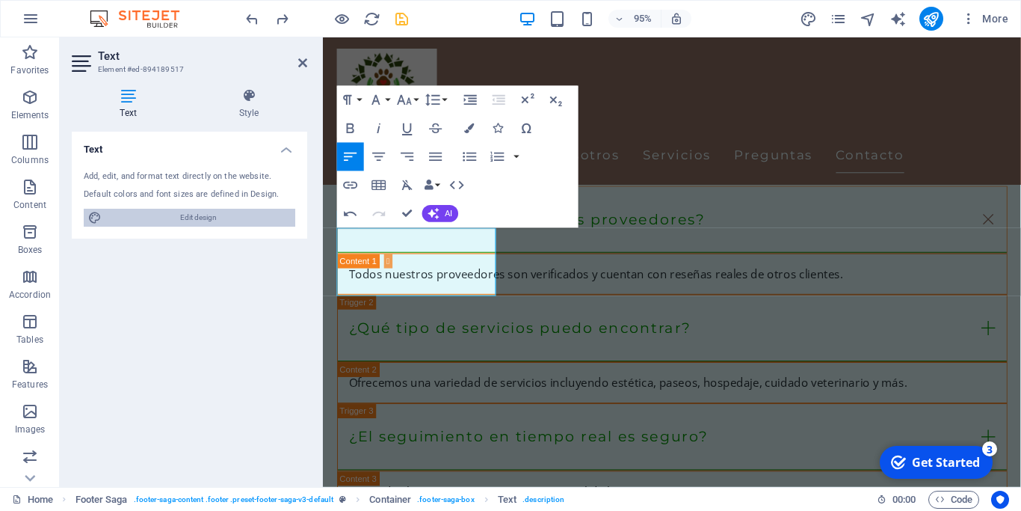
click at [196, 217] on span "Edit design" at bounding box center [198, 218] width 185 height 18
select select "px"
select select "200"
select select "px"
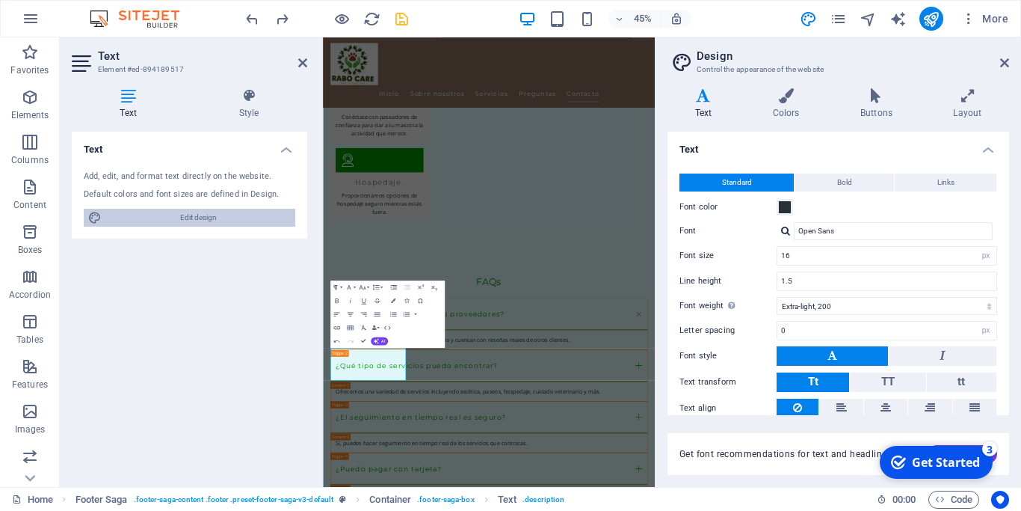
scroll to position [1962, 0]
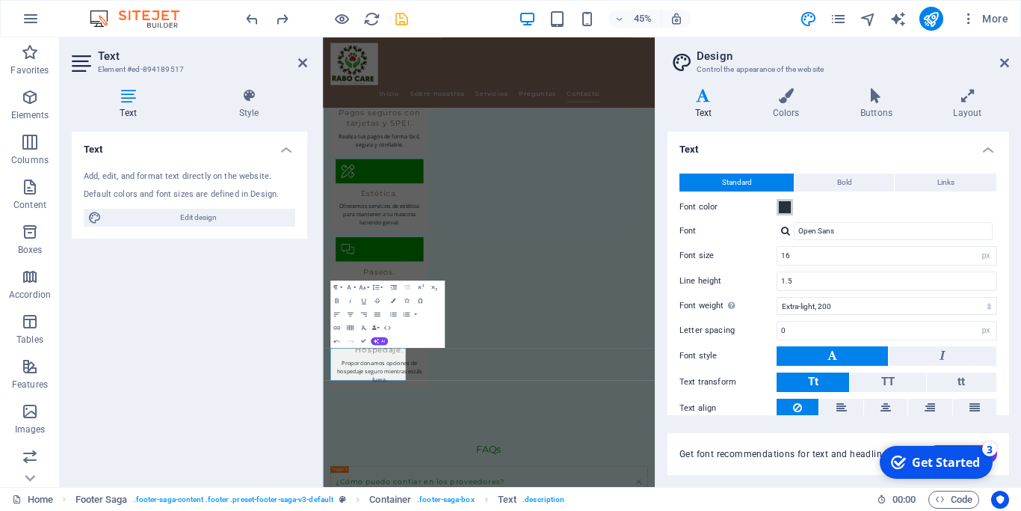
click at [788, 207] on span at bounding box center [785, 207] width 12 height 12
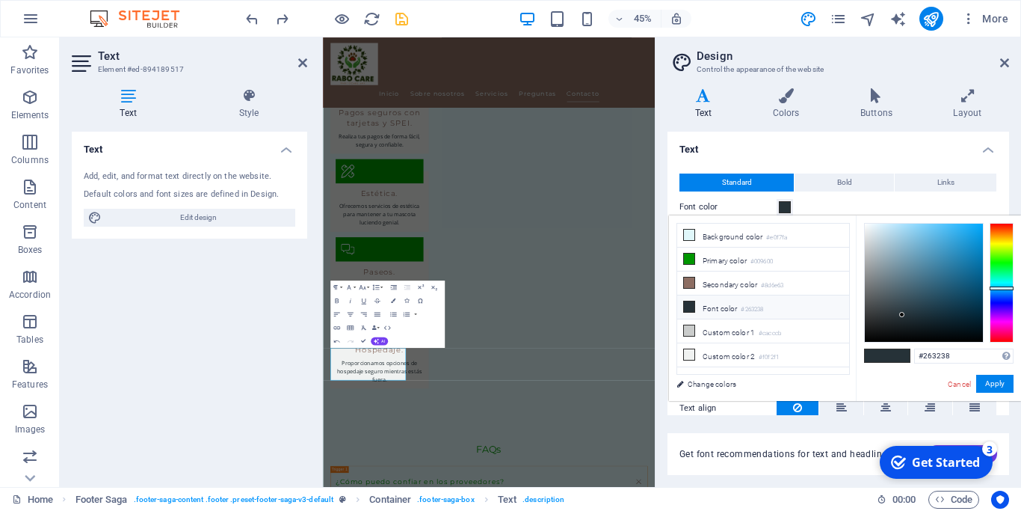
click at [691, 306] on icon at bounding box center [689, 306] width 10 height 10
click at [996, 382] on button "Apply" at bounding box center [994, 384] width 37 height 18
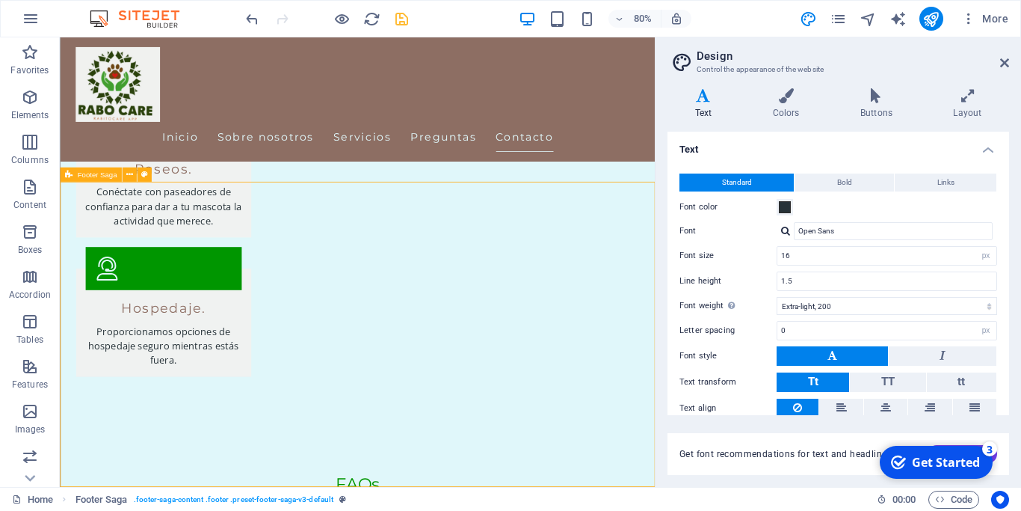
scroll to position [2284, 0]
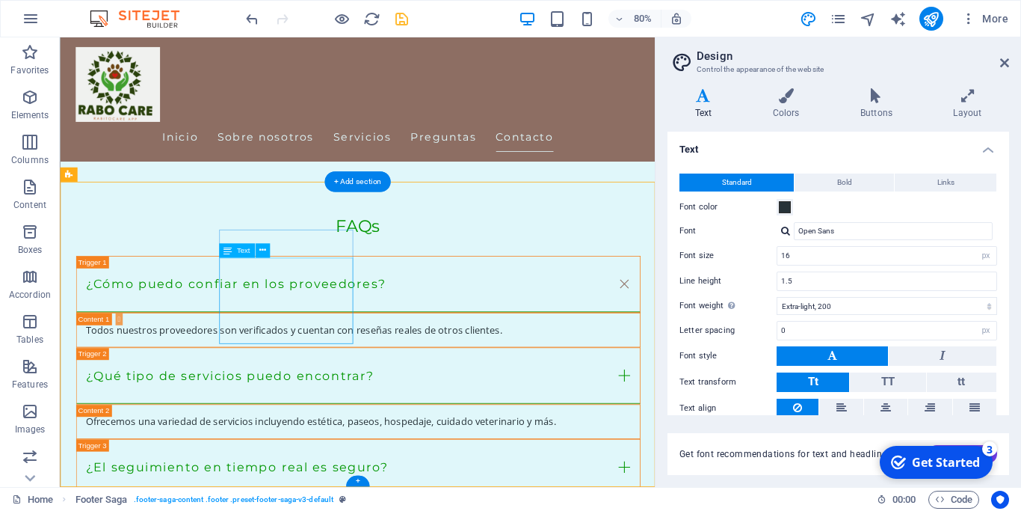
click at [263, 251] on icon at bounding box center [262, 250] width 7 height 13
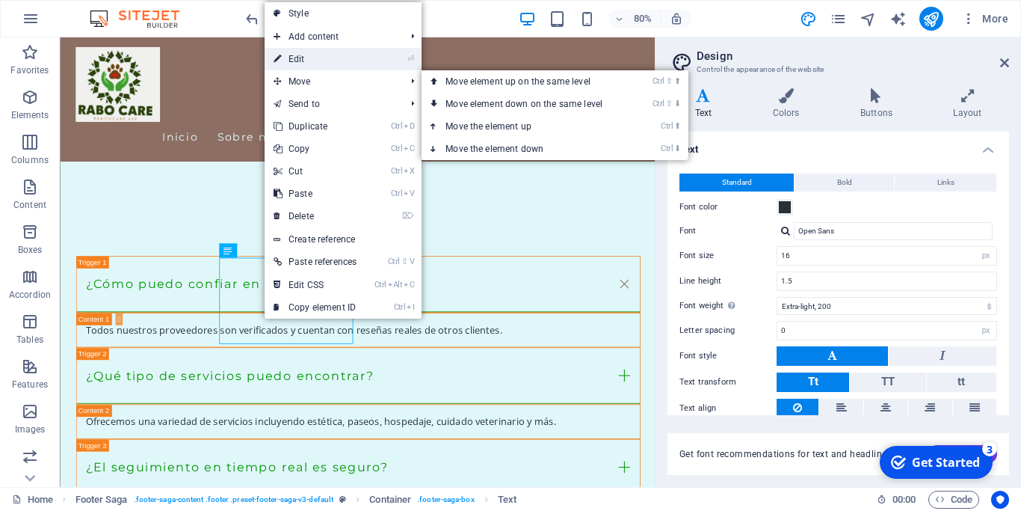
click at [299, 63] on link "⏎ Edit" at bounding box center [315, 59] width 101 height 22
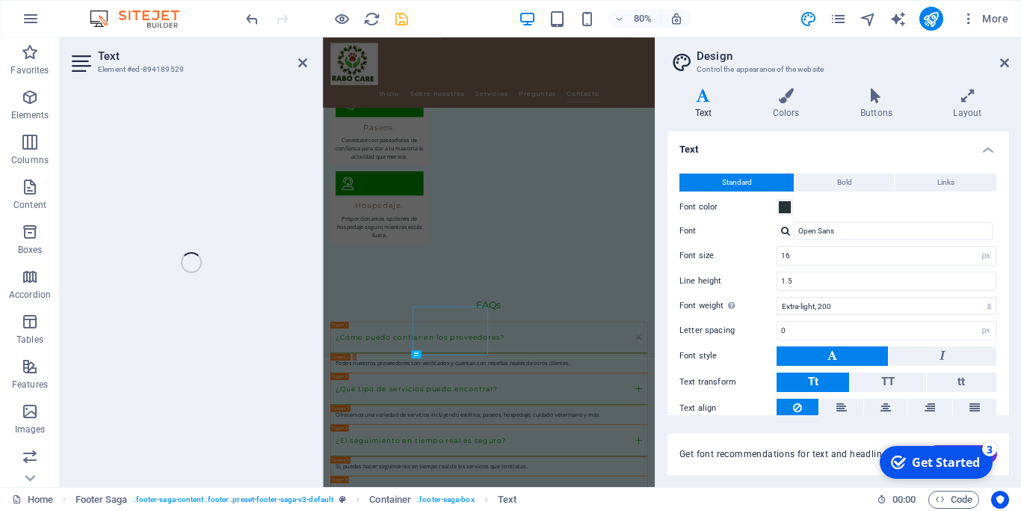
scroll to position [1962, 0]
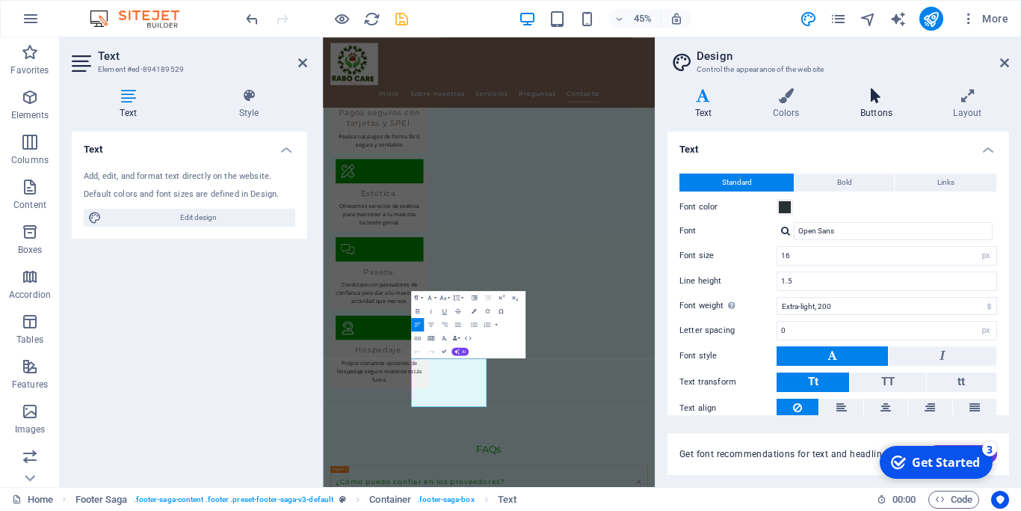
click at [890, 106] on h4 "Buttons" at bounding box center [879, 103] width 93 height 31
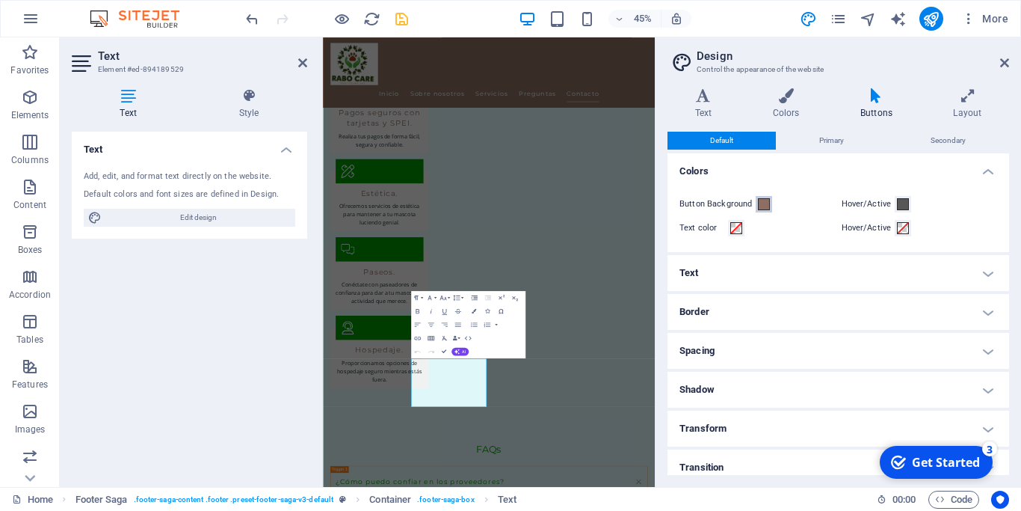
click at [760, 209] on span at bounding box center [764, 204] width 12 height 12
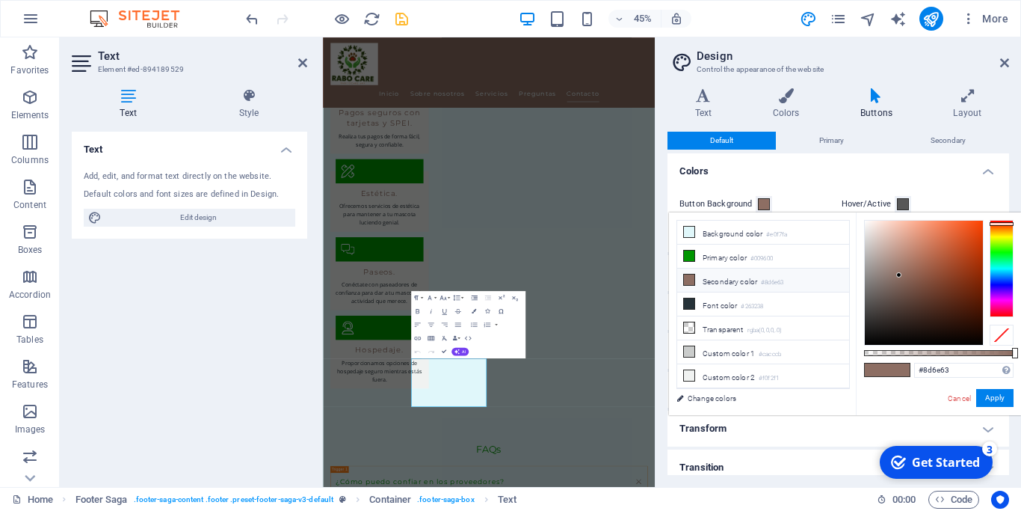
click at [760, 209] on span at bounding box center [764, 204] width 12 height 12
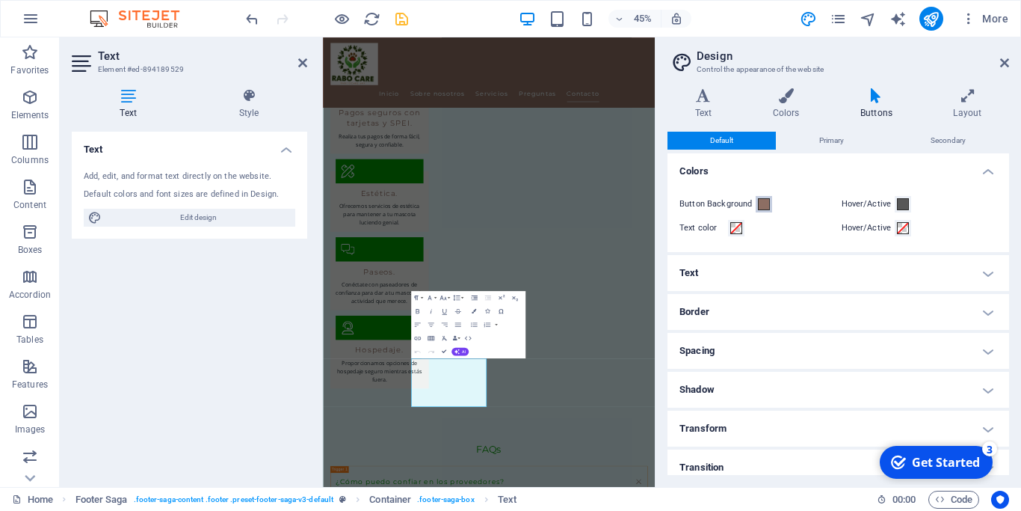
scroll to position [10, 0]
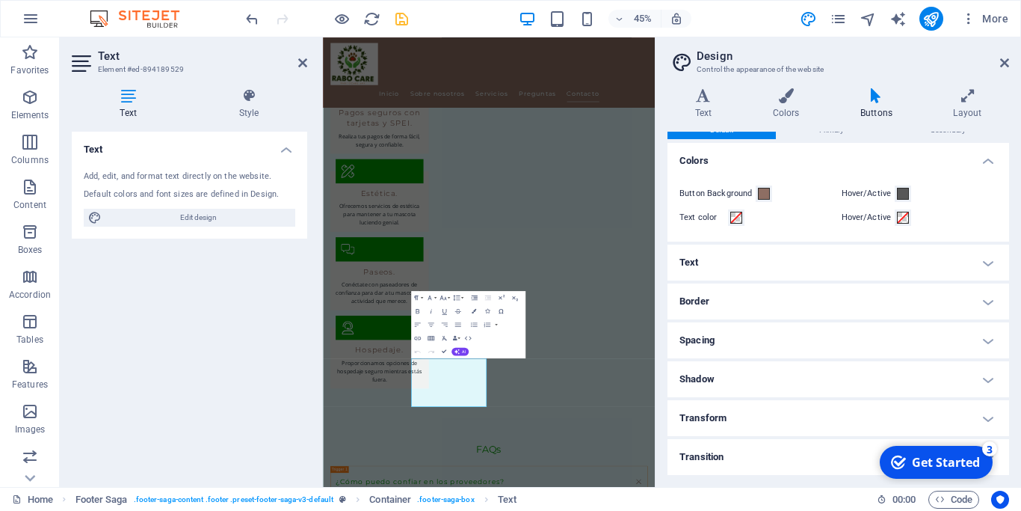
click at [713, 299] on h4 "Border" at bounding box center [839, 301] width 342 height 36
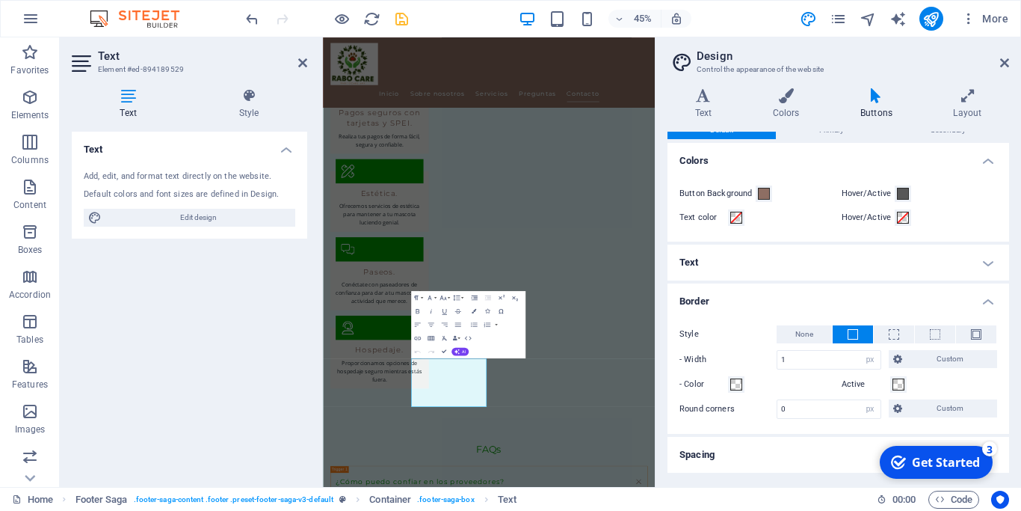
scroll to position [125, 0]
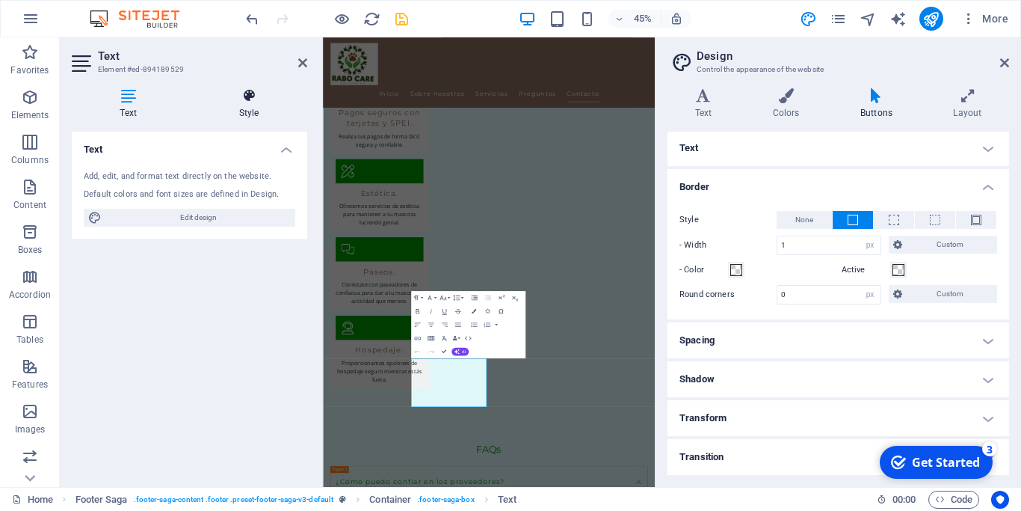
click at [249, 102] on icon at bounding box center [249, 95] width 117 height 15
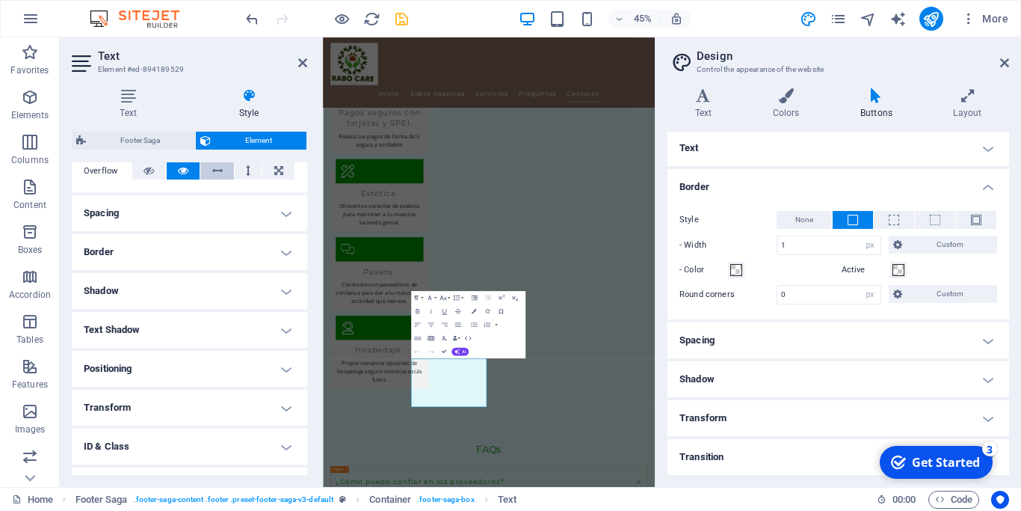
scroll to position [185, 0]
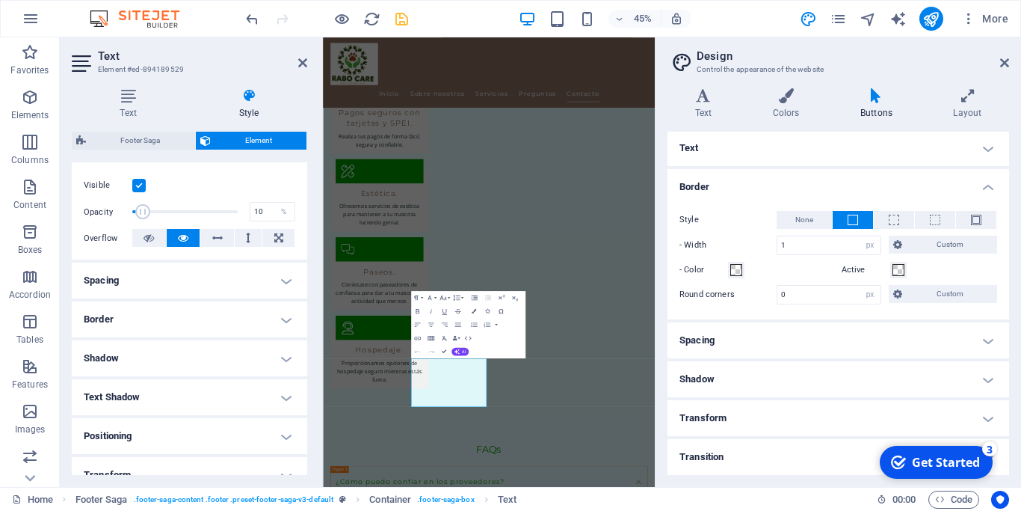
drag, startPoint x: 240, startPoint y: 210, endPoint x: 142, endPoint y: 210, distance: 97.9
click at [142, 210] on span at bounding box center [142, 211] width 15 height 15
drag, startPoint x: 144, startPoint y: 214, endPoint x: 193, endPoint y: 212, distance: 49.4
click at [193, 212] on span at bounding box center [192, 211] width 15 height 15
type input "57.99"
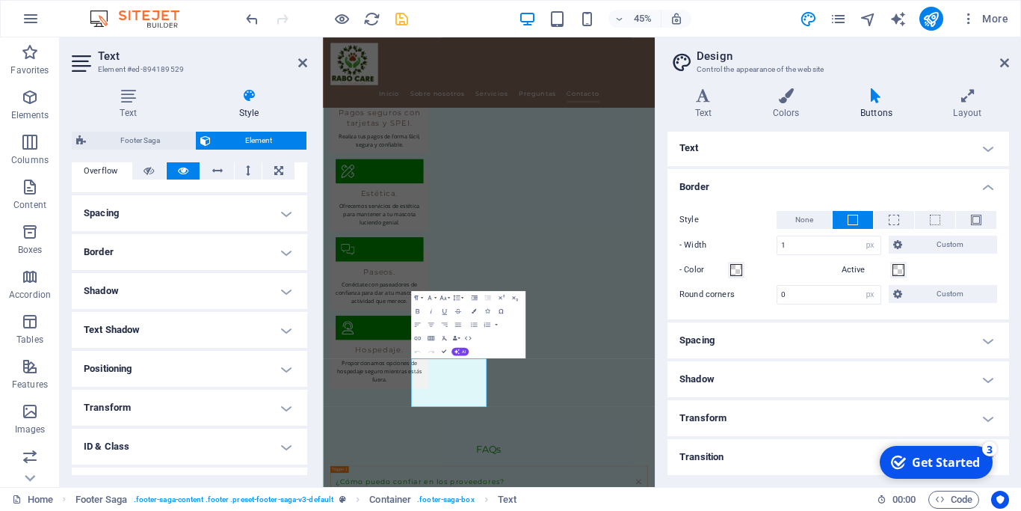
scroll to position [319, 0]
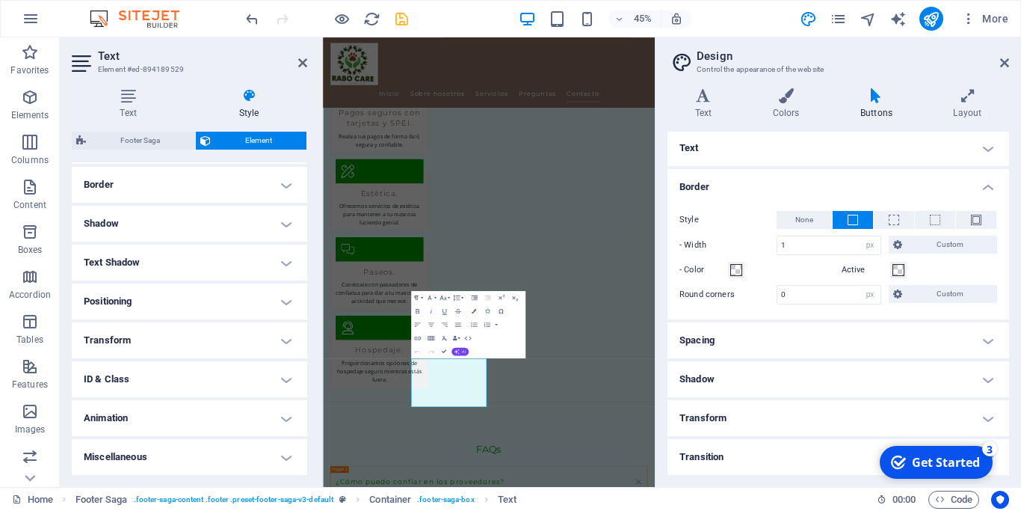
click at [457, 351] on icon "button" at bounding box center [456, 350] width 5 height 5
click at [1005, 58] on icon at bounding box center [1004, 63] width 9 height 12
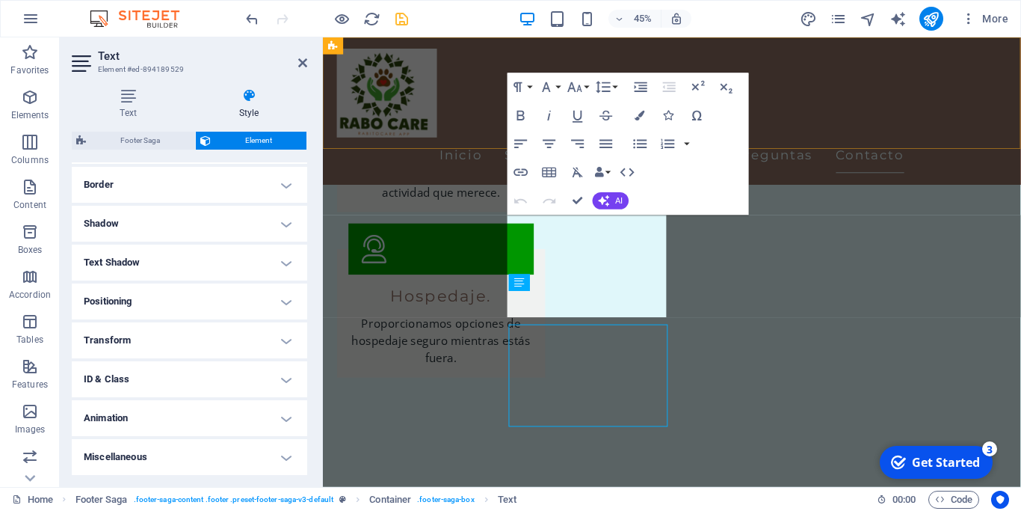
scroll to position [2372, 0]
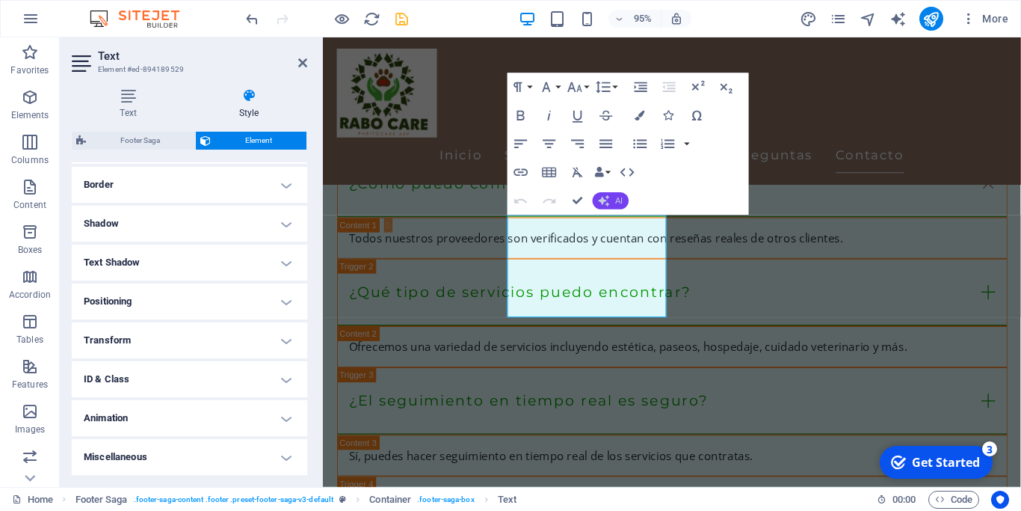
click at [615, 203] on button "AI" at bounding box center [611, 200] width 36 height 17
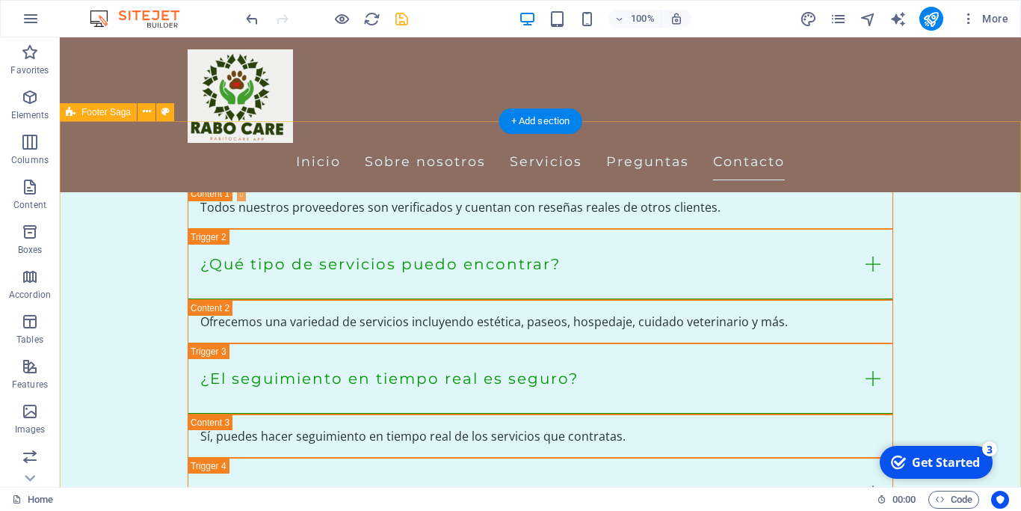
scroll to position [2320, 0]
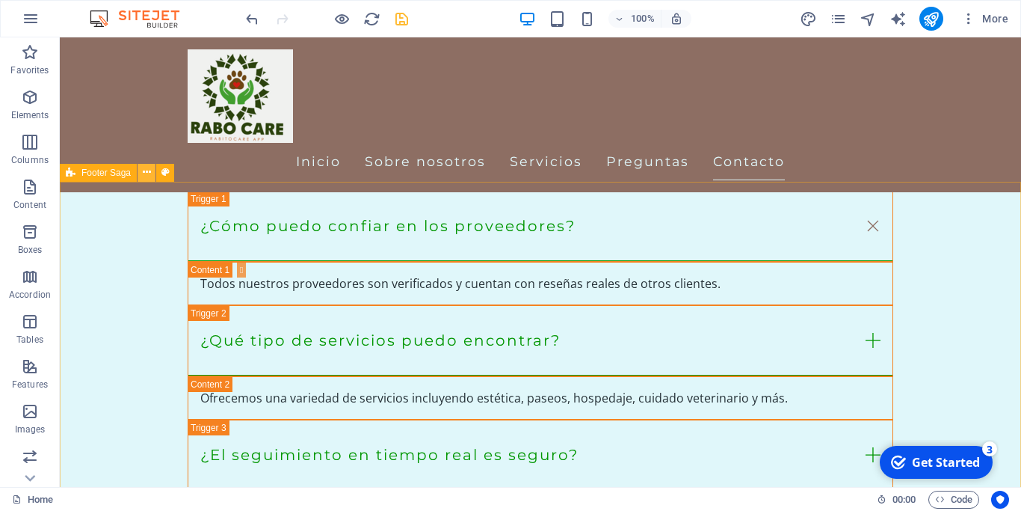
click at [149, 170] on icon at bounding box center [147, 172] width 8 height 16
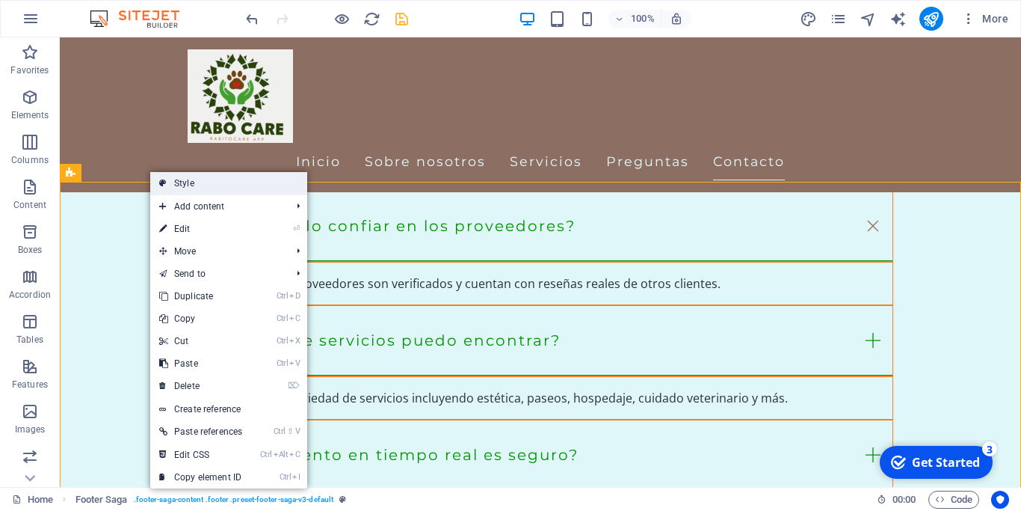
click at [187, 183] on link "Style" at bounding box center [228, 183] width 157 height 22
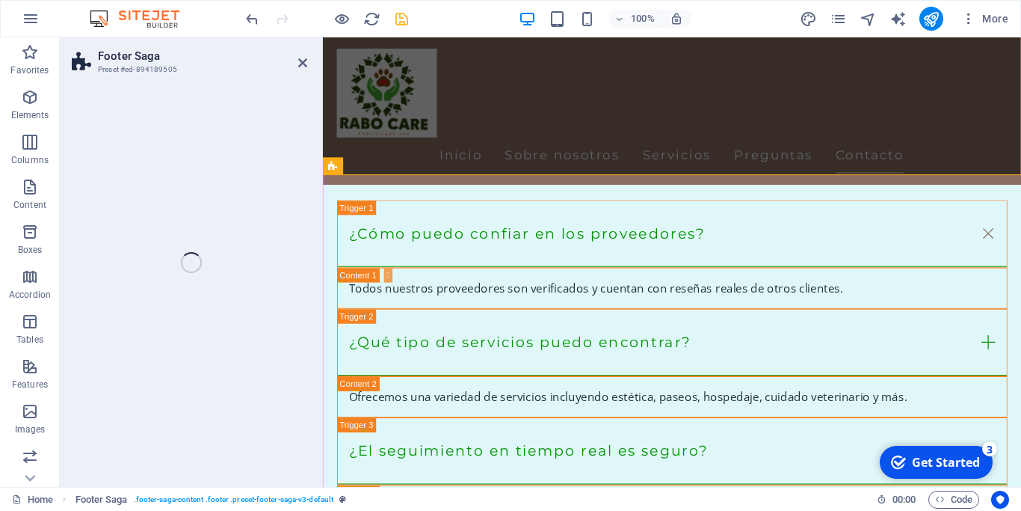
select select "rem"
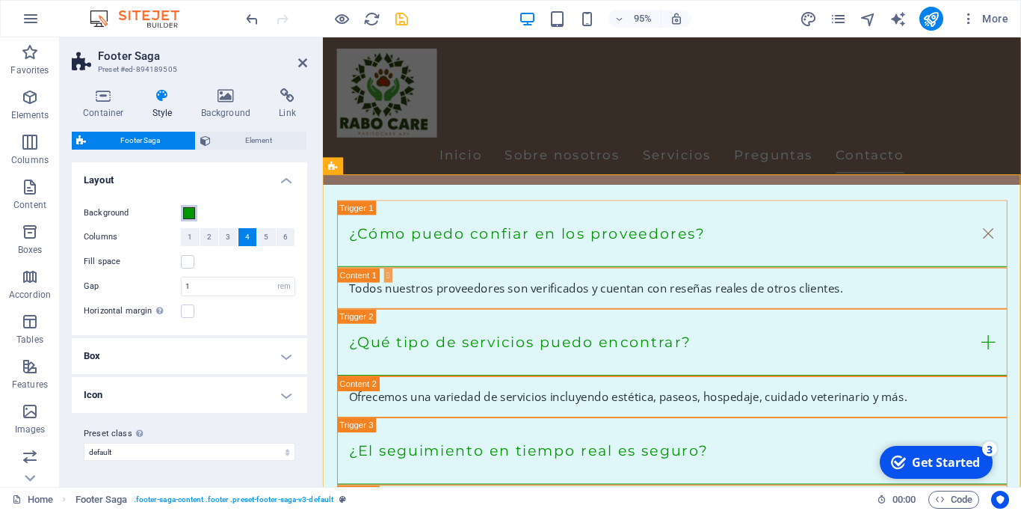
click at [187, 213] on span at bounding box center [189, 213] width 12 height 12
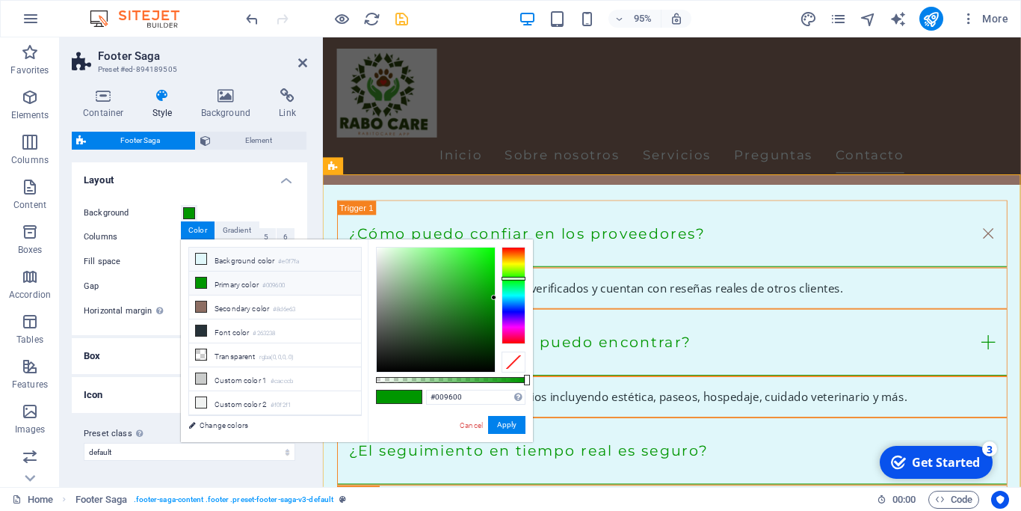
click at [200, 259] on icon at bounding box center [201, 258] width 10 height 10
type input "#e0f7fa"
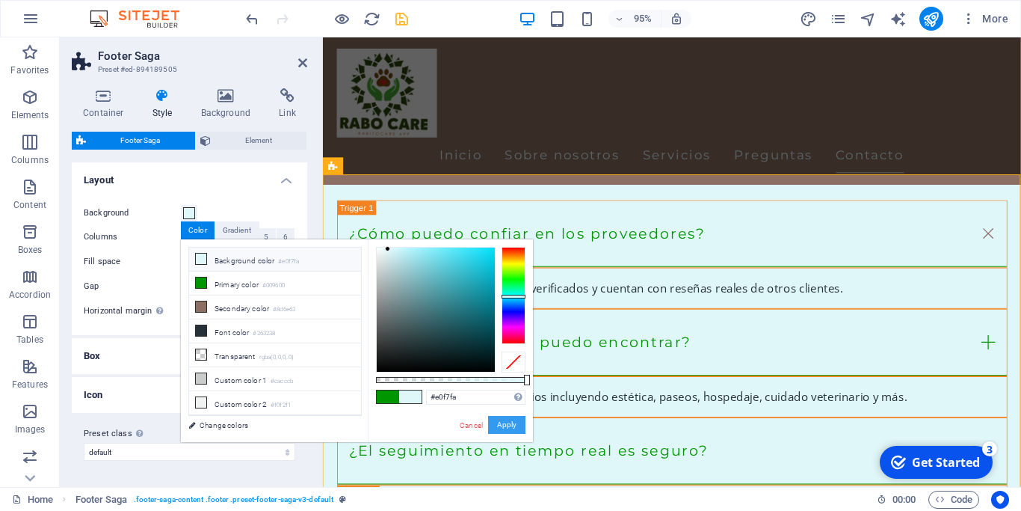
click at [523, 425] on button "Apply" at bounding box center [506, 425] width 37 height 18
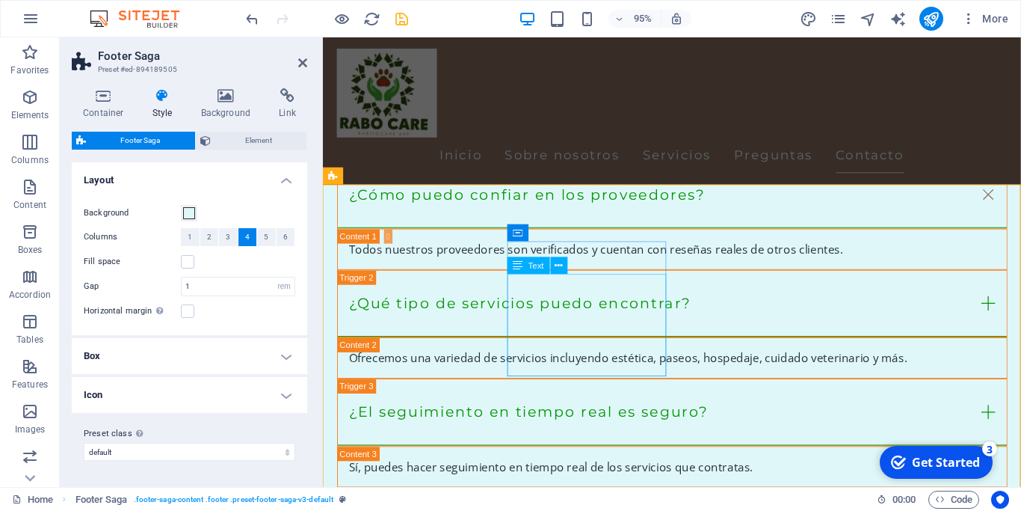
scroll to position [2372, 0]
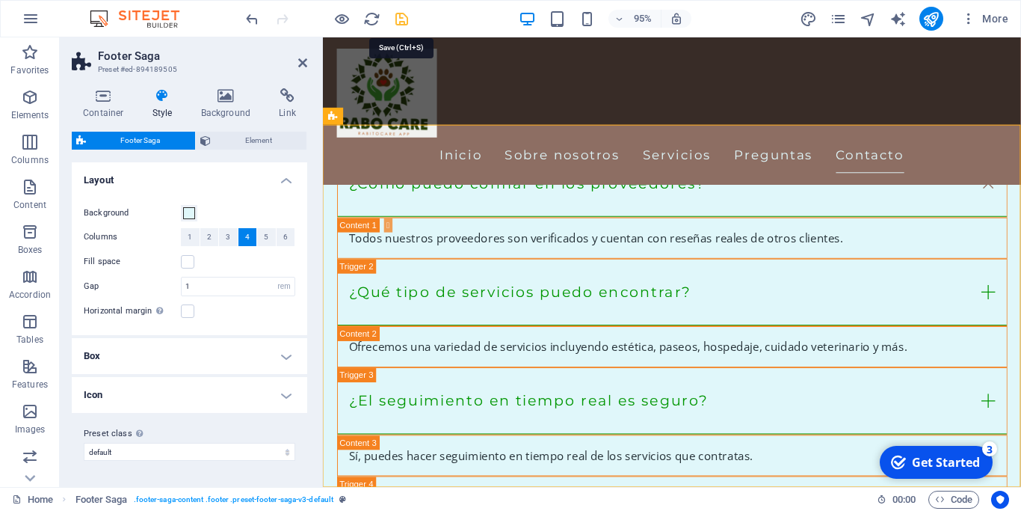
click at [396, 14] on icon "save" at bounding box center [401, 18] width 17 height 17
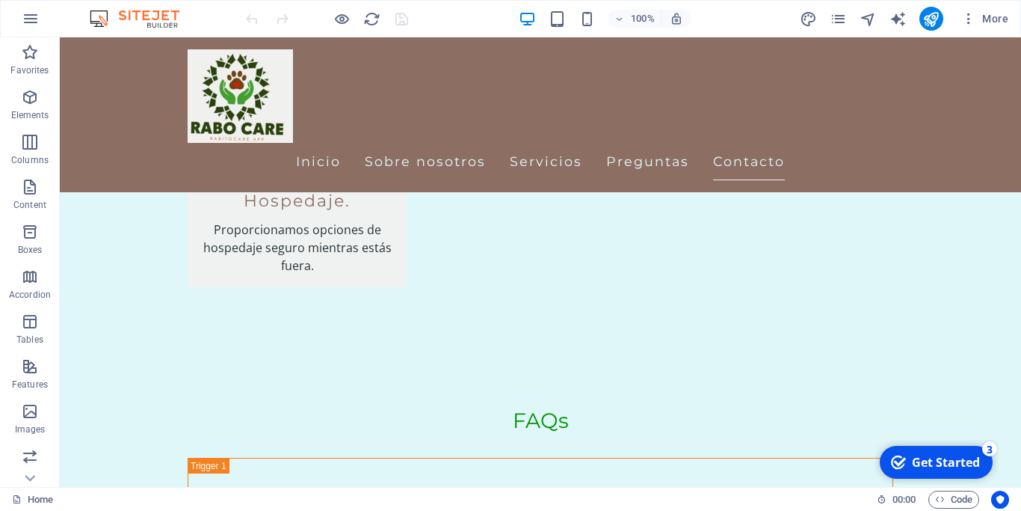
scroll to position [2212, 0]
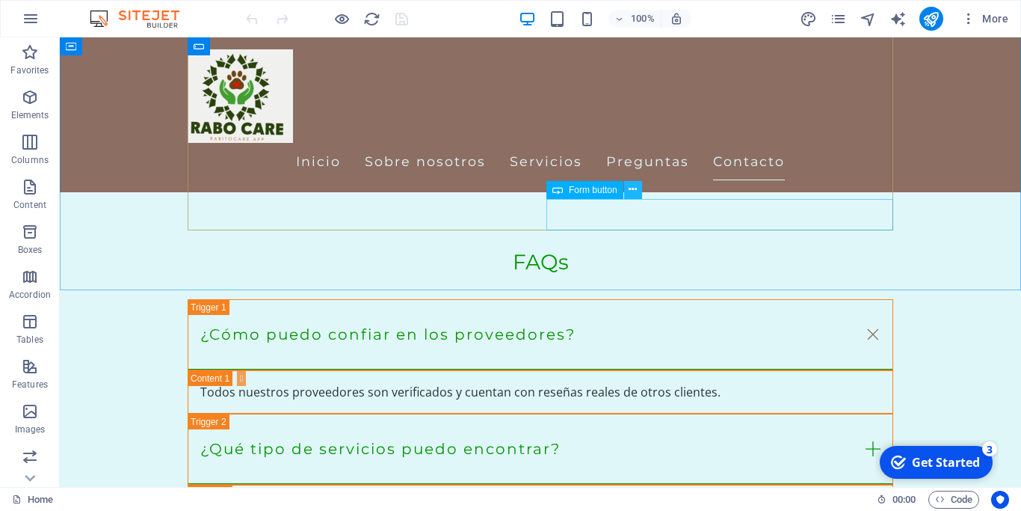
click at [639, 187] on button at bounding box center [633, 190] width 18 height 18
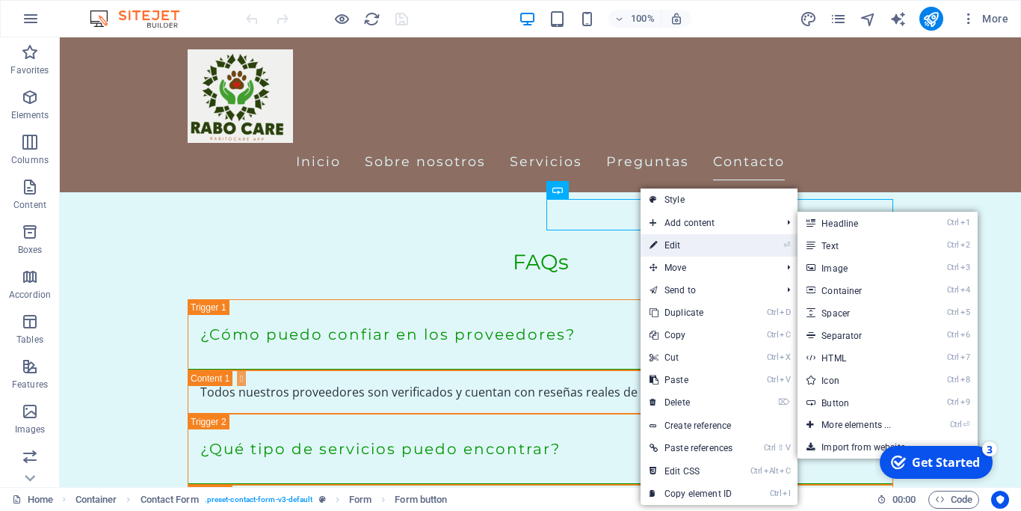
click at [664, 246] on link "⏎ Edit" at bounding box center [691, 245] width 101 height 22
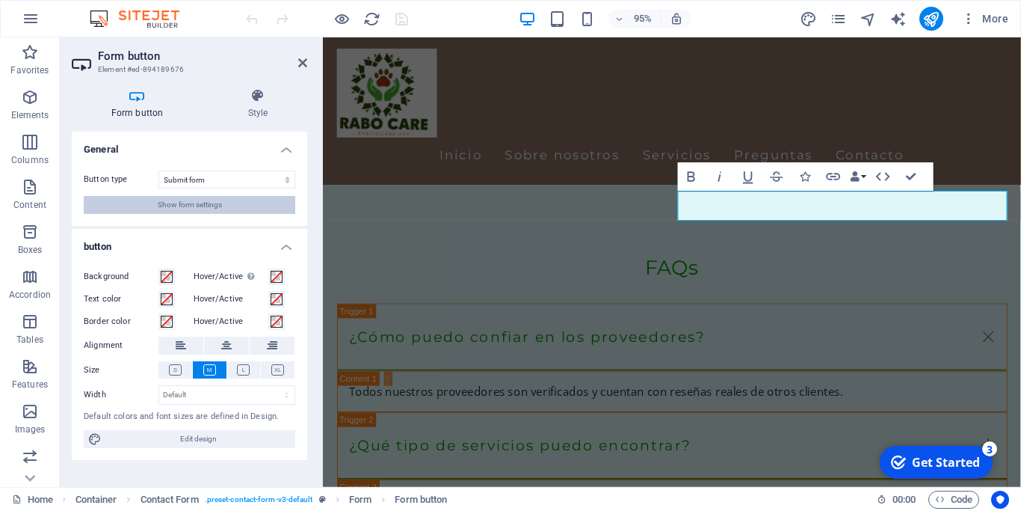
click at [197, 206] on span "Show form settings" at bounding box center [190, 205] width 64 height 18
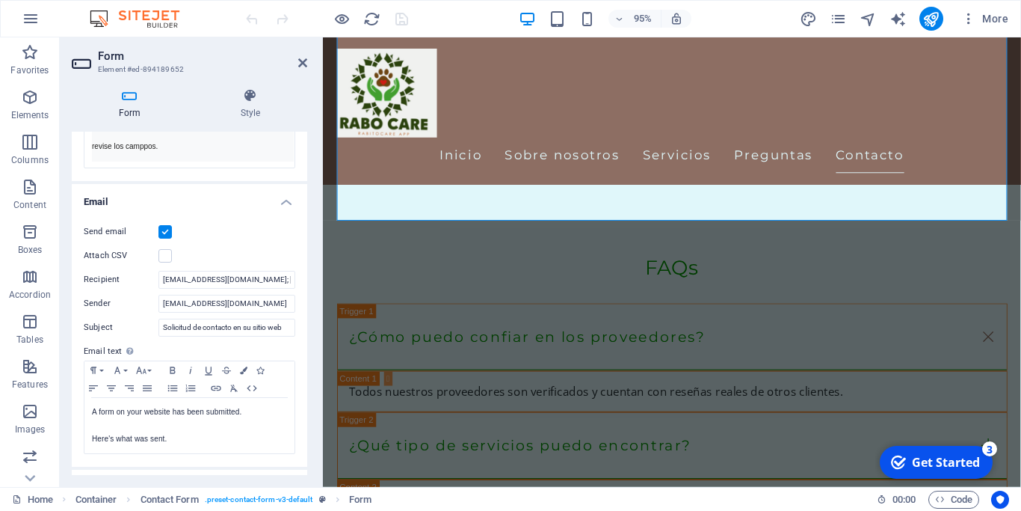
scroll to position [404, 0]
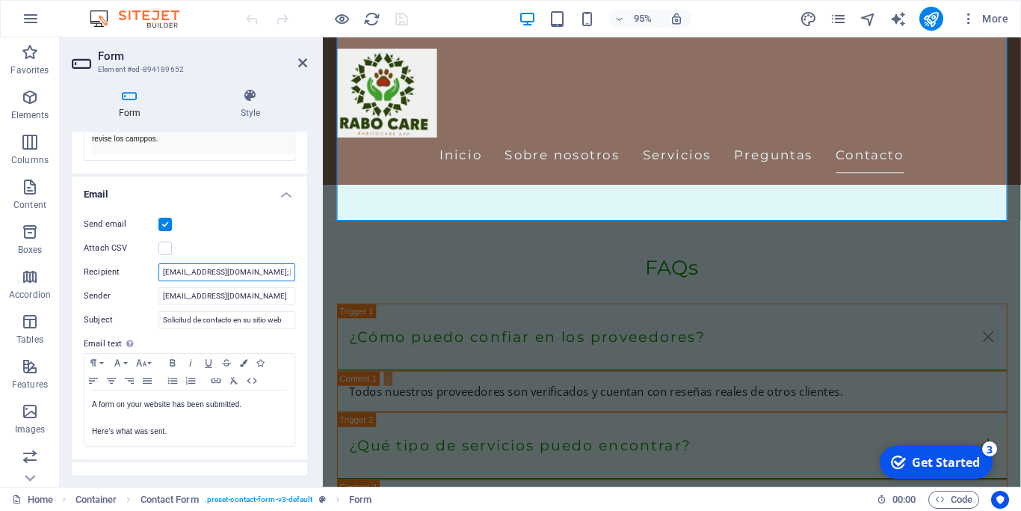
click at [268, 272] on input "contacto@rabocare.com.mx; contacto@allexport.com.mx" at bounding box center [227, 272] width 137 height 18
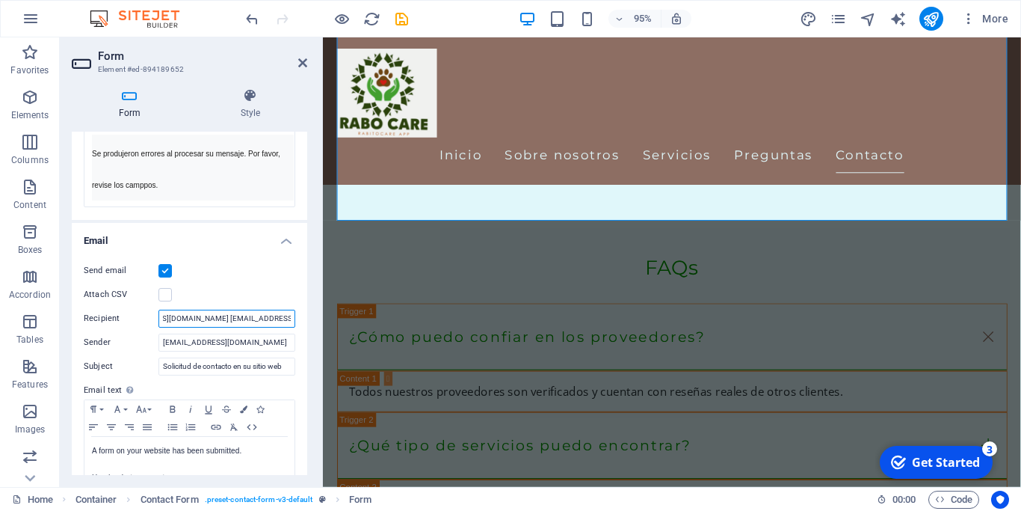
scroll to position [0, 62]
type input "contacto@rabocare.com.mx contacto@allexport.com.mx"
click at [405, 16] on icon "save" at bounding box center [401, 18] width 17 height 17
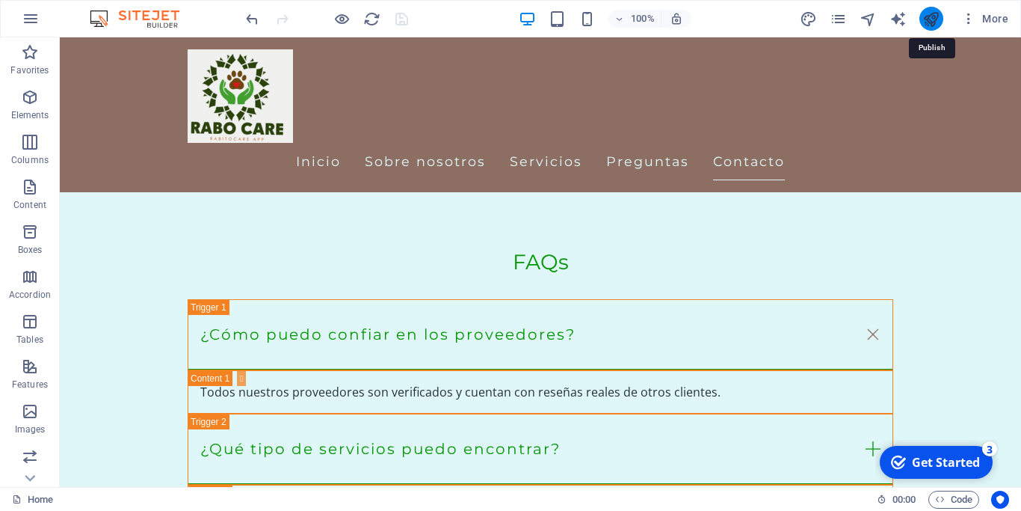
click at [928, 17] on icon "publish" at bounding box center [931, 18] width 17 height 17
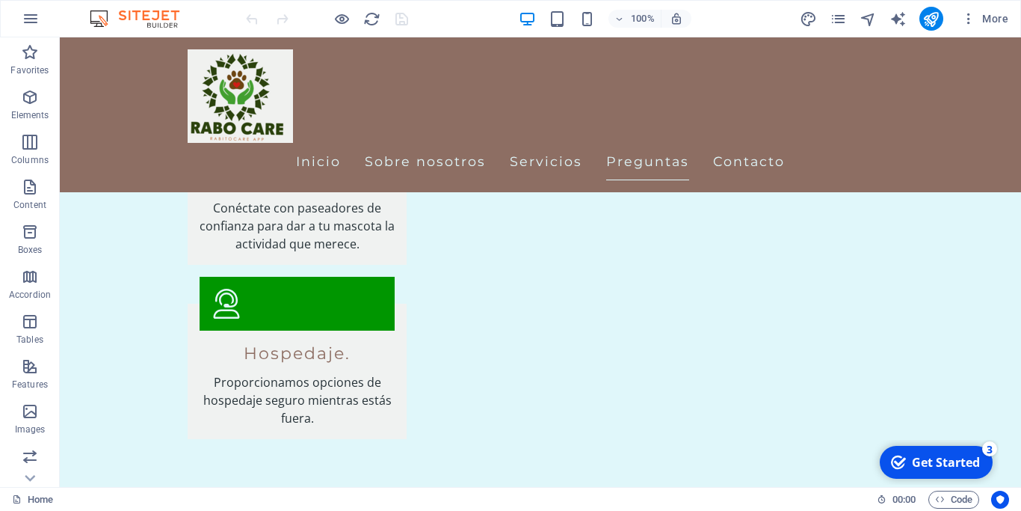
scroll to position [2059, 0]
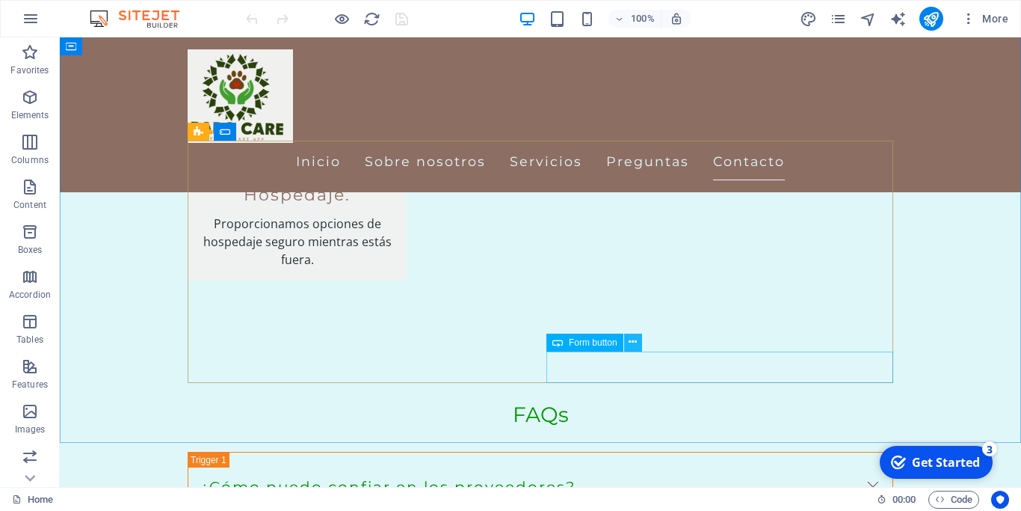
click at [634, 345] on icon at bounding box center [633, 342] width 8 height 16
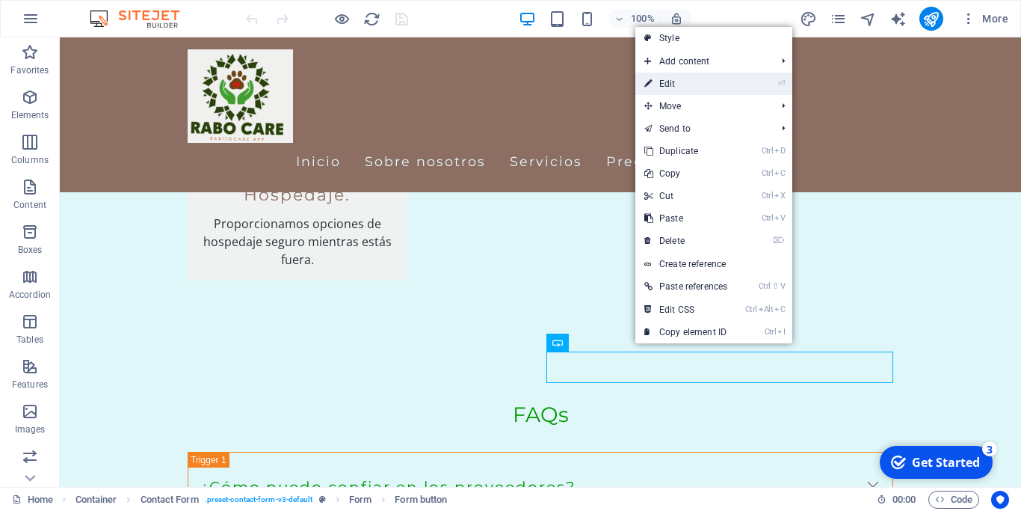
click at [681, 84] on link "⏎ Edit" at bounding box center [686, 84] width 101 height 22
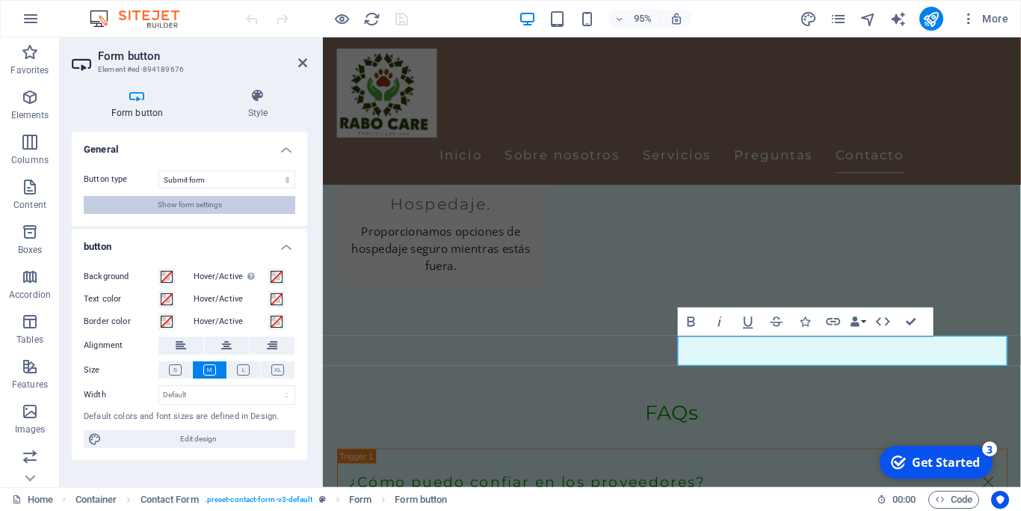
click at [191, 205] on span "Show form settings" at bounding box center [190, 205] width 64 height 18
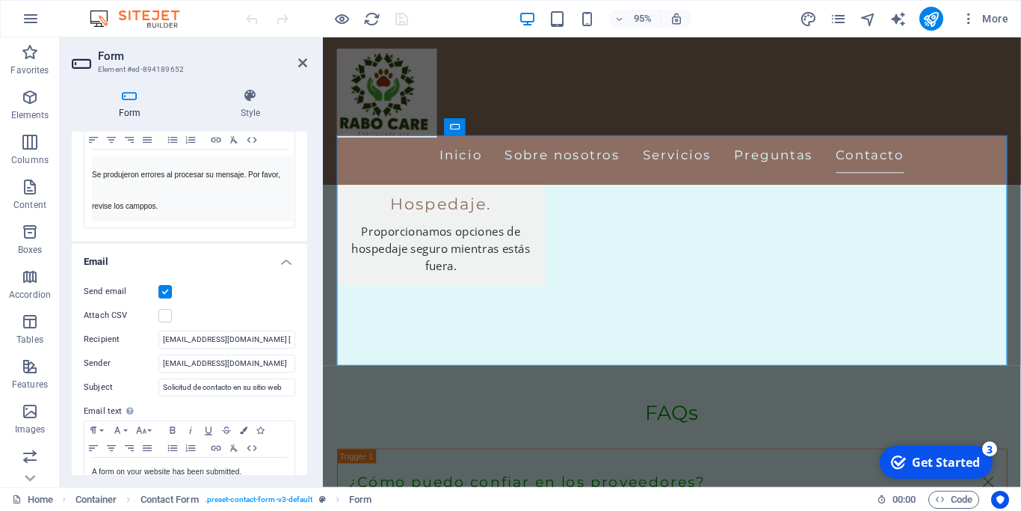
scroll to position [404, 0]
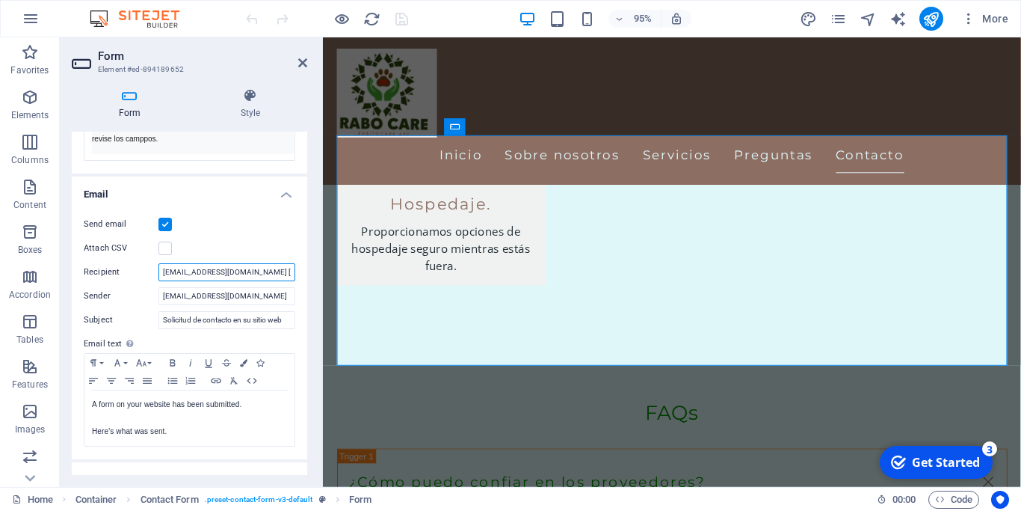
click at [257, 271] on input "[EMAIL_ADDRESS][DOMAIN_NAME] [EMAIL_ADDRESS][PERSON_NAME][DOMAIN_NAME]" at bounding box center [227, 272] width 137 height 18
type input "[EMAIL_ADDRESS][DOMAIN_NAME]"
click at [399, 17] on icon "save" at bounding box center [401, 18] width 17 height 17
